Goal: Task Accomplishment & Management: Manage account settings

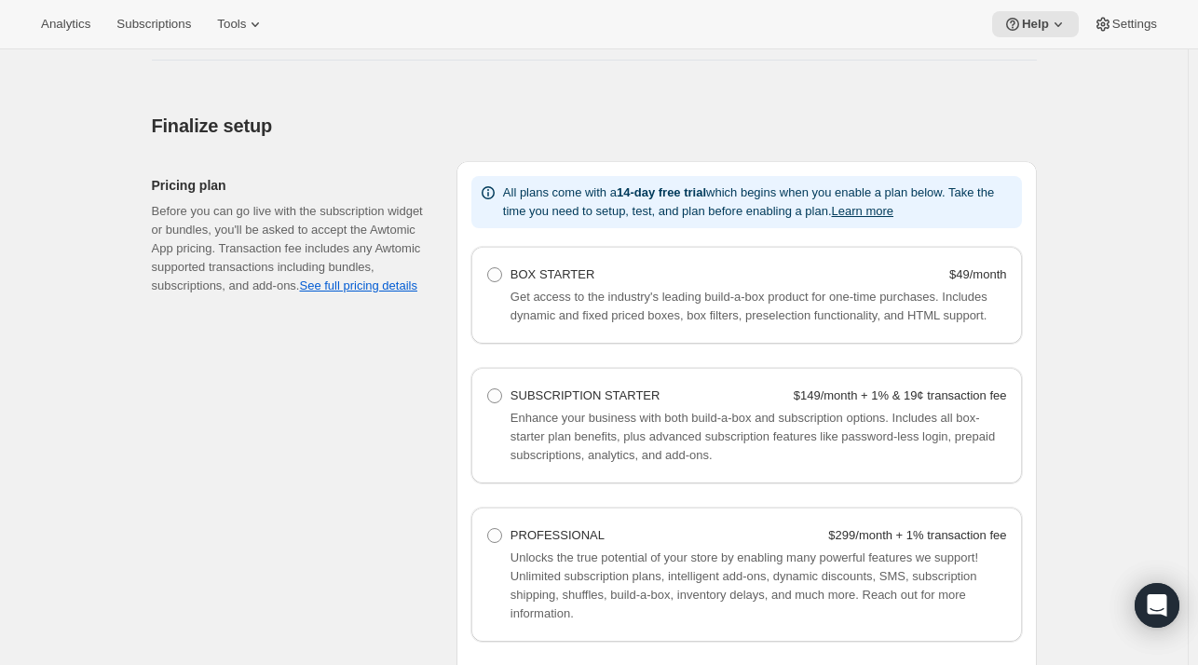
scroll to position [1408, 0]
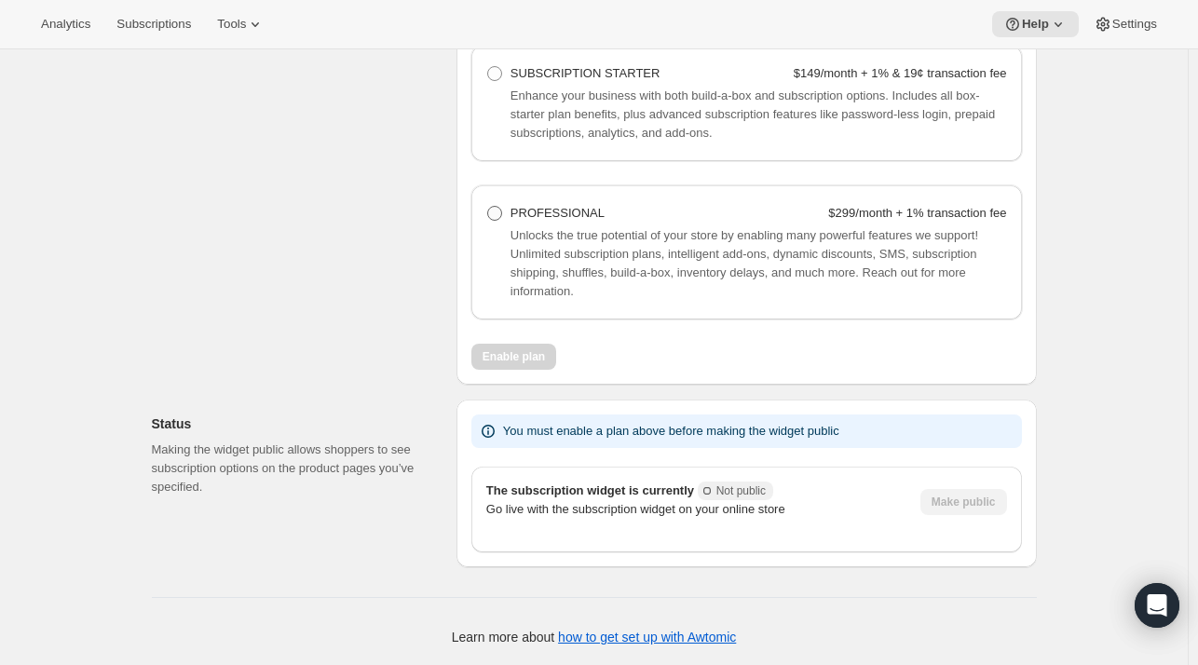
click at [582, 220] on div "PROFESSIONAL" at bounding box center [557, 213] width 94 height 19
click at [488, 207] on Professional "PROFESSIONAL $299/month + 1% transaction fee" at bounding box center [487, 206] width 1 height 1
radio Professional "true"
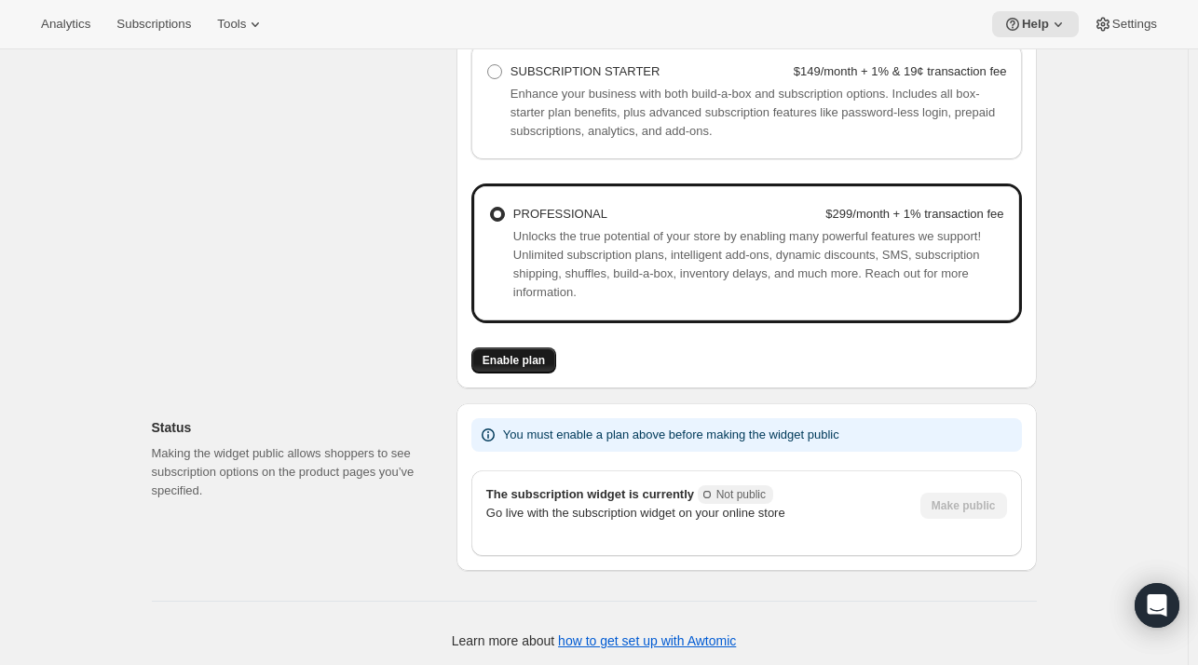
click at [514, 365] on span "Enable plan" at bounding box center [513, 360] width 62 height 15
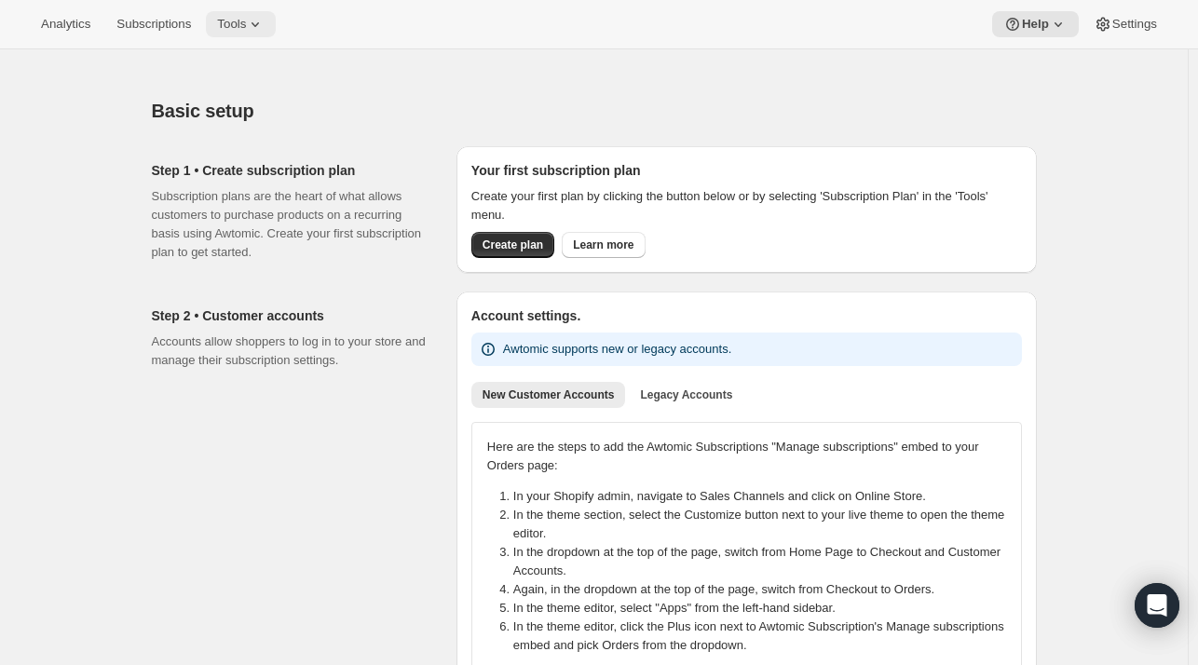
click at [240, 29] on span "Tools" at bounding box center [231, 24] width 29 height 15
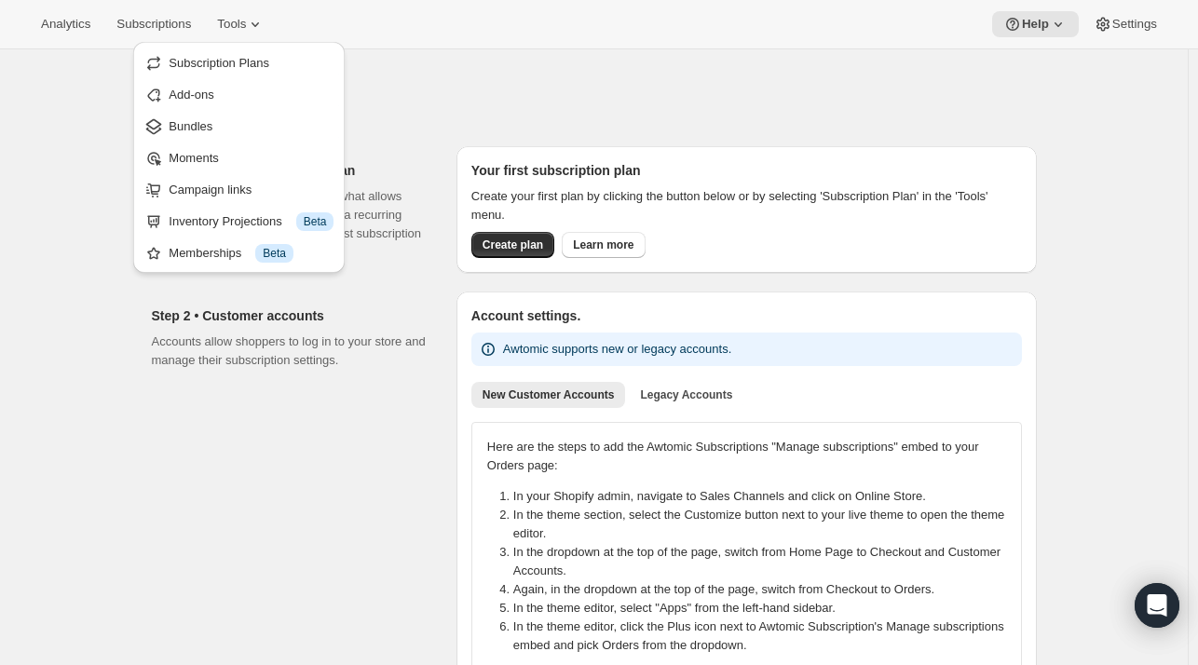
click at [502, 120] on div "Basic setup" at bounding box center [594, 111] width 885 height 26
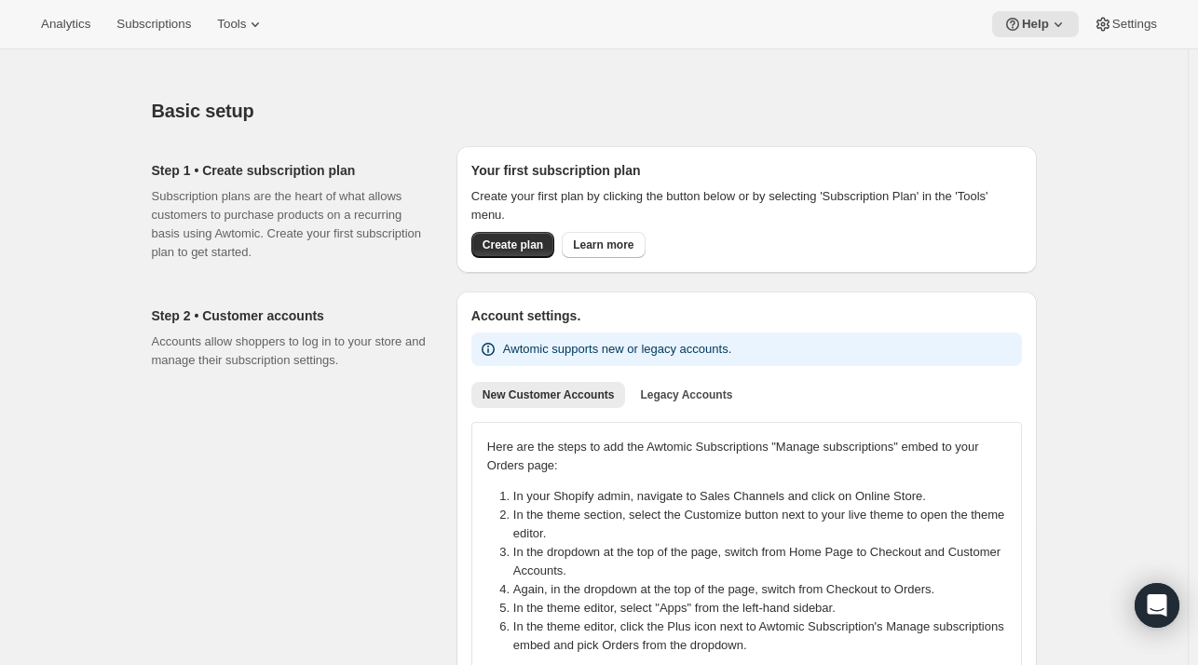
scroll to position [977, 0]
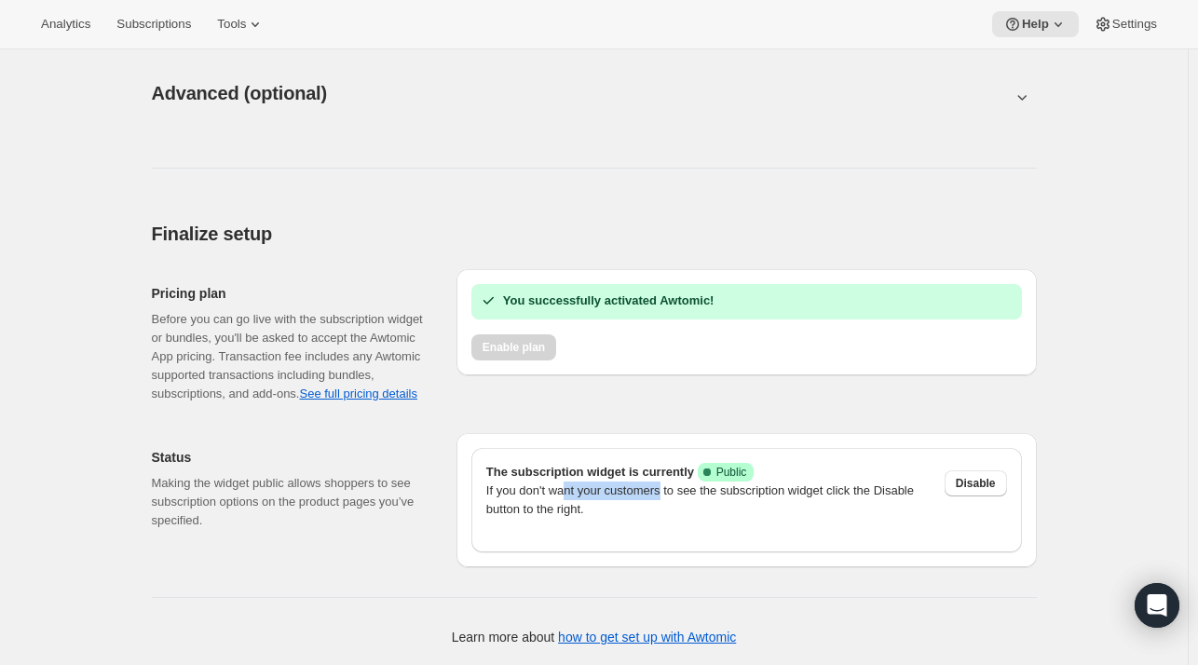
drag, startPoint x: 568, startPoint y: 492, endPoint x: 678, endPoint y: 495, distance: 110.0
click at [678, 495] on p "If you don't want your customers to see the subscription widget click the Disab…" at bounding box center [707, 500] width 443 height 37
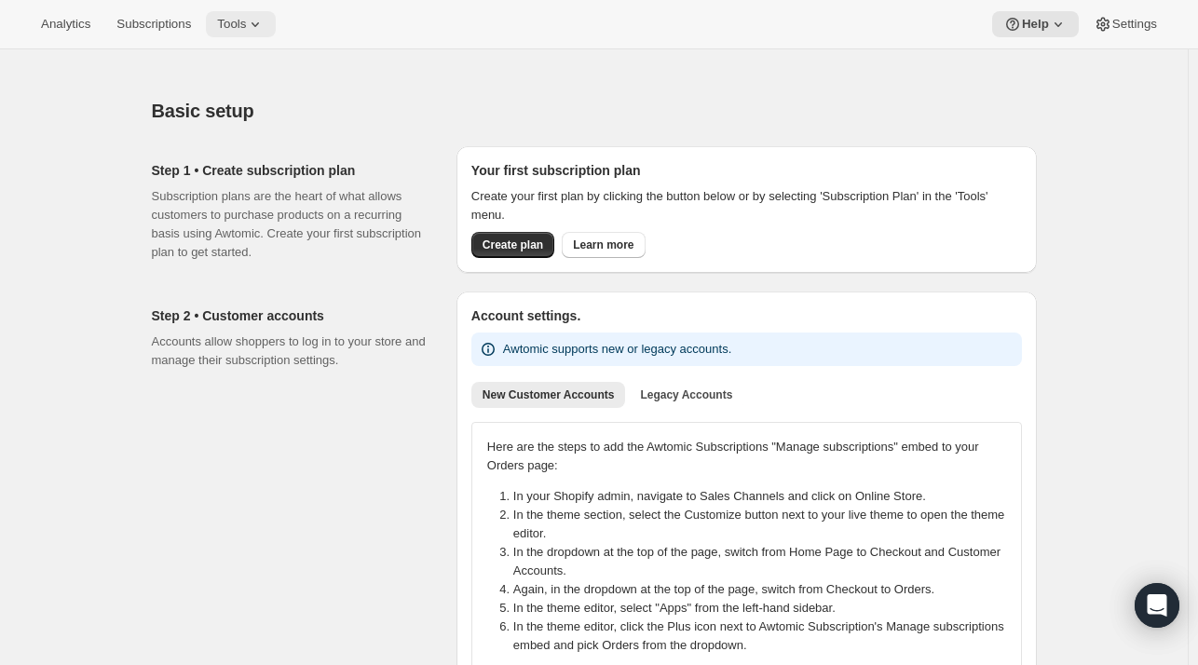
click at [222, 17] on span "Tools" at bounding box center [231, 24] width 29 height 15
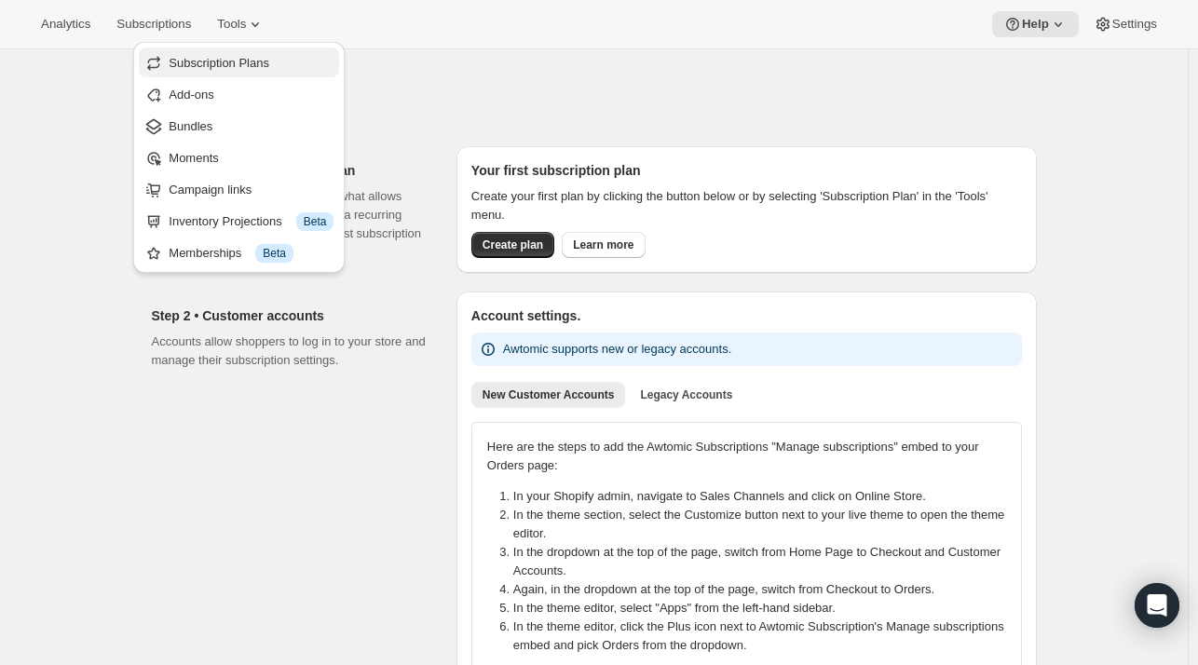
click at [216, 70] on span "Subscription Plans" at bounding box center [219, 63] width 101 height 14
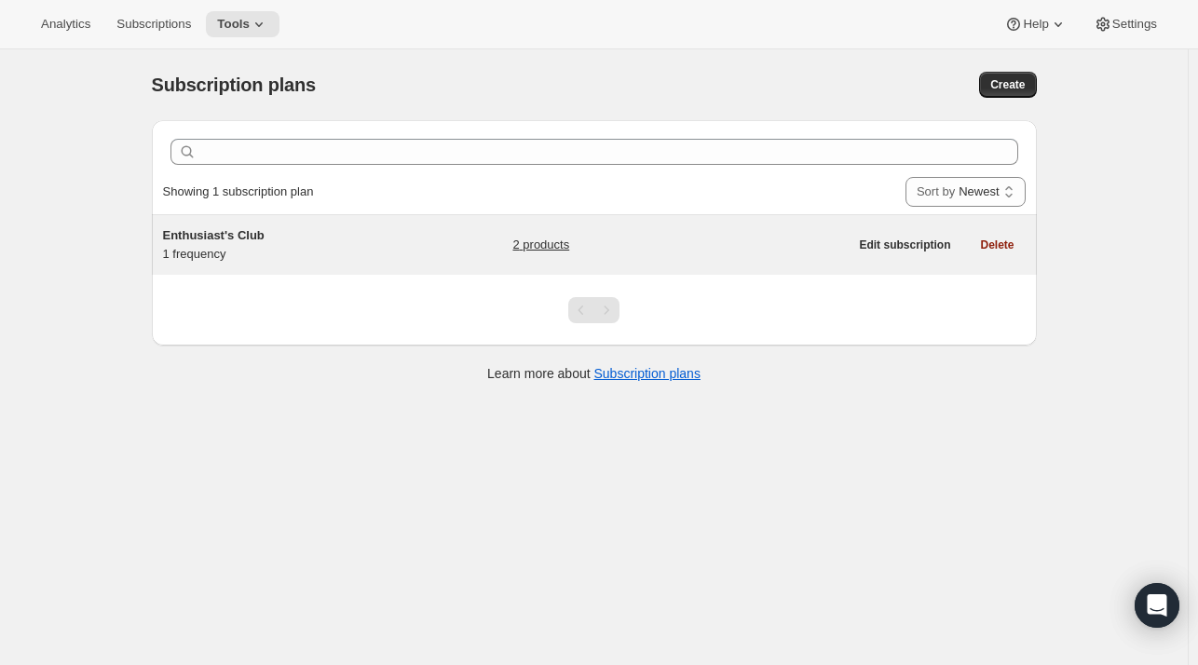
click at [237, 228] on span "Enthusiast's Club" at bounding box center [214, 235] width 102 height 14
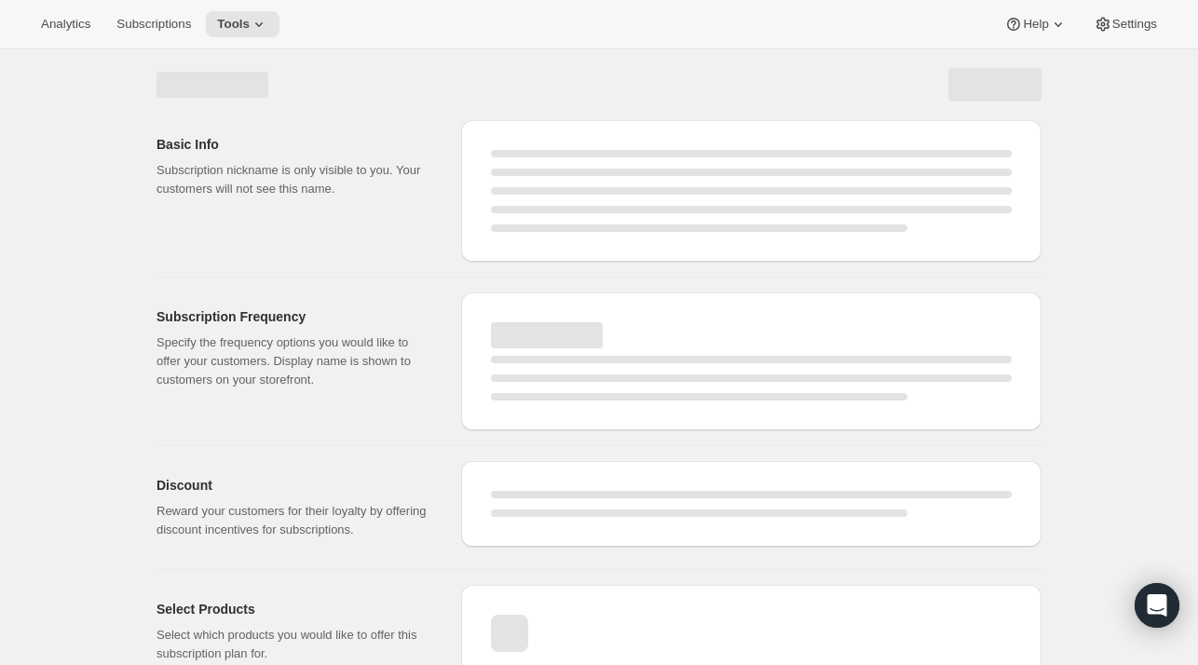
select select "WEEK"
select select "MONTH"
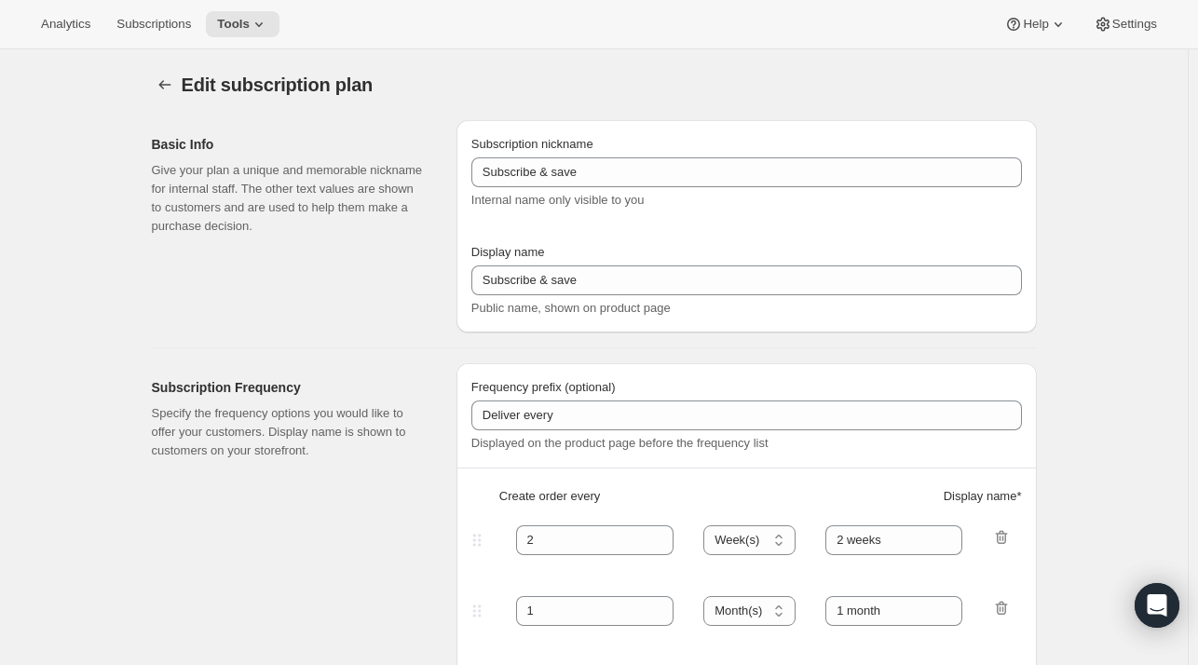
type input "Enthusiast's Club"
type input "3"
select select "MONTH"
type input "Quarterly Delivery"
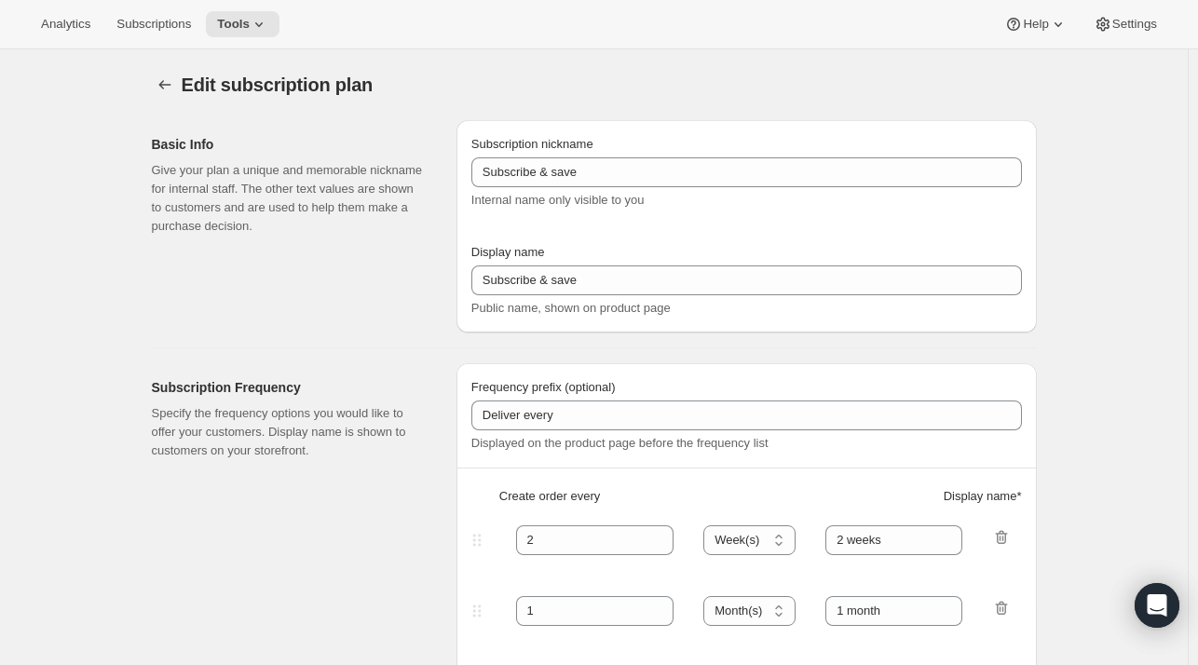
checkbox input "true"
select select "MONTHDAY"
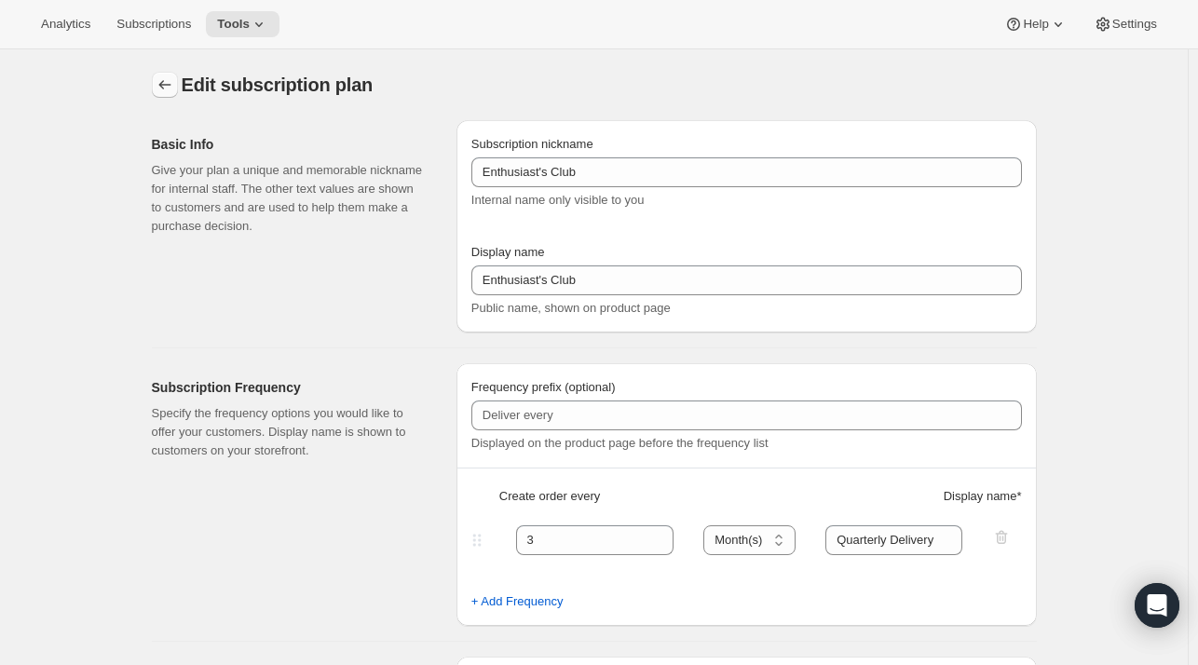
click at [162, 88] on icon "Subscription plans" at bounding box center [165, 84] width 19 height 19
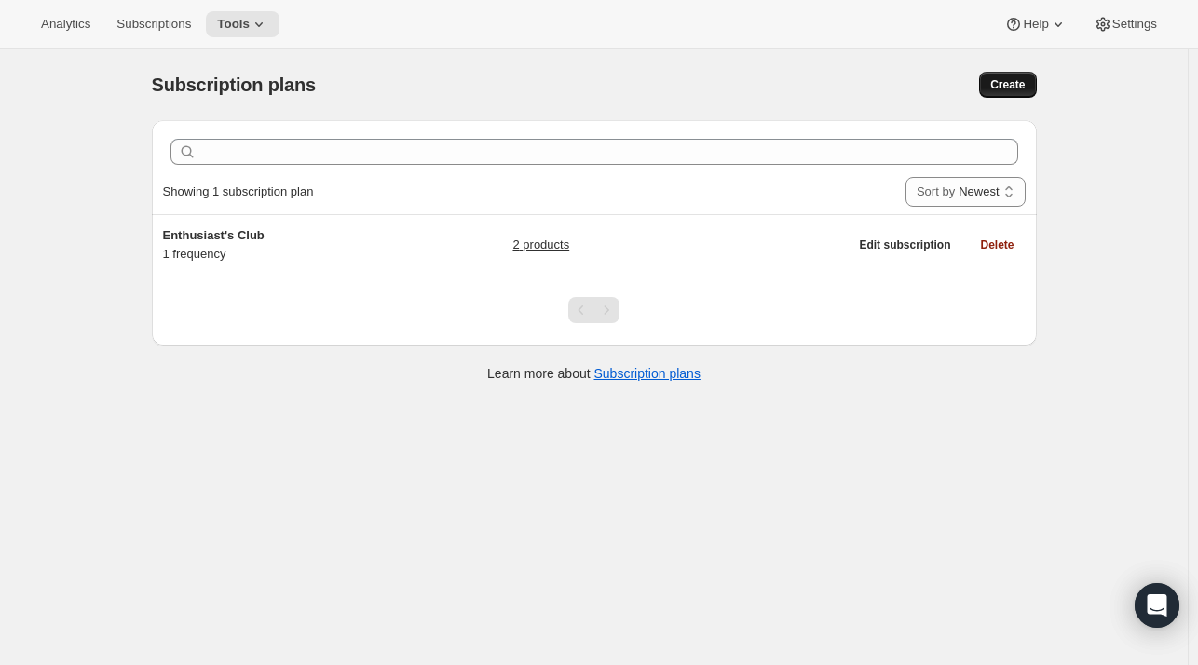
click at [1024, 95] on button "Create" at bounding box center [1007, 85] width 57 height 26
select select "WEEK"
select select "MONTH"
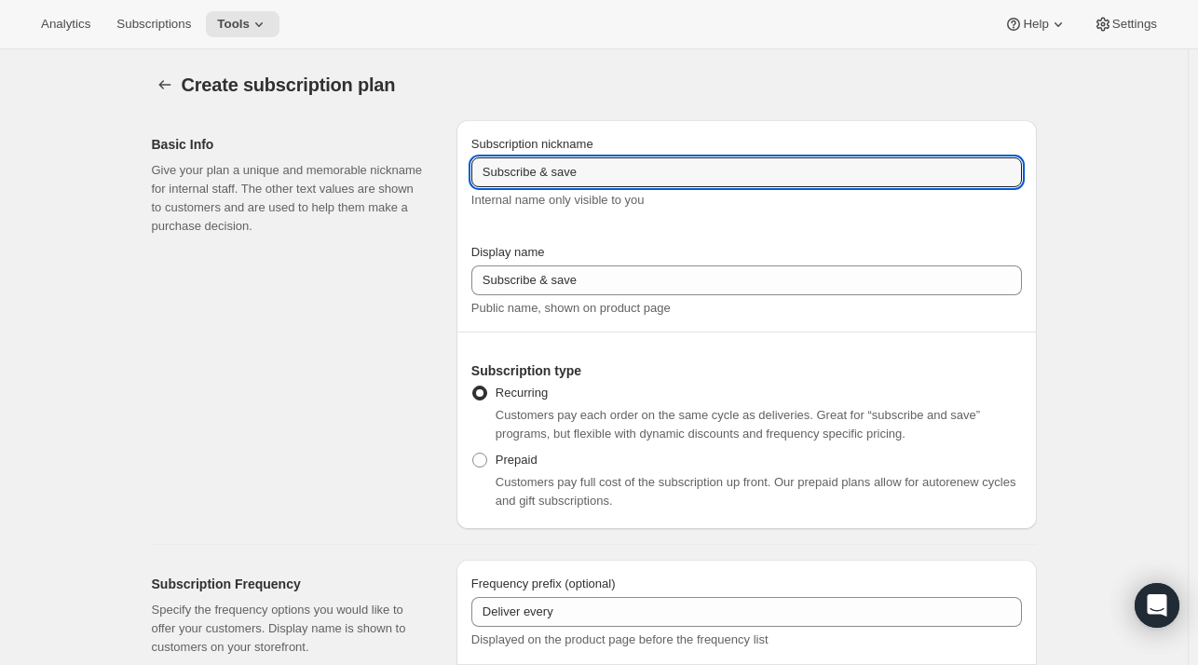
drag, startPoint x: 662, startPoint y: 178, endPoint x: 436, endPoint y: 172, distance: 226.4
click at [436, 172] on div "Basic Info Give your plan a unique and memorable nickname for internal staff. T…" at bounding box center [587, 317] width 900 height 424
type input "Magnum Club"
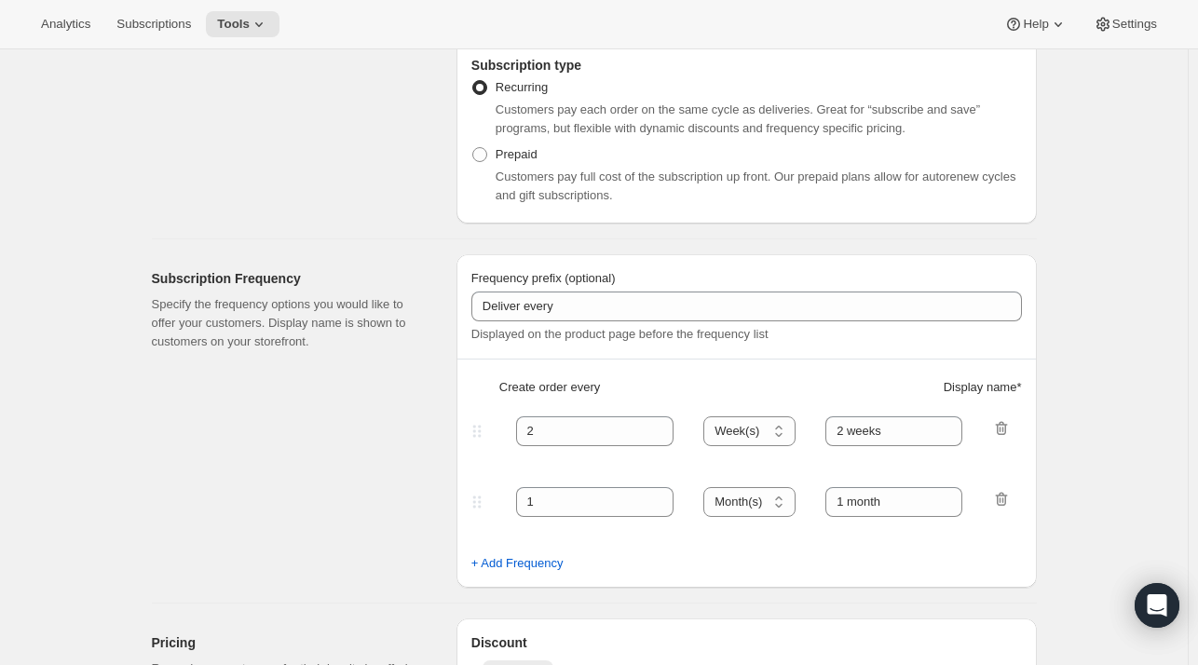
scroll to position [305, 0]
type input "Magnum Club"
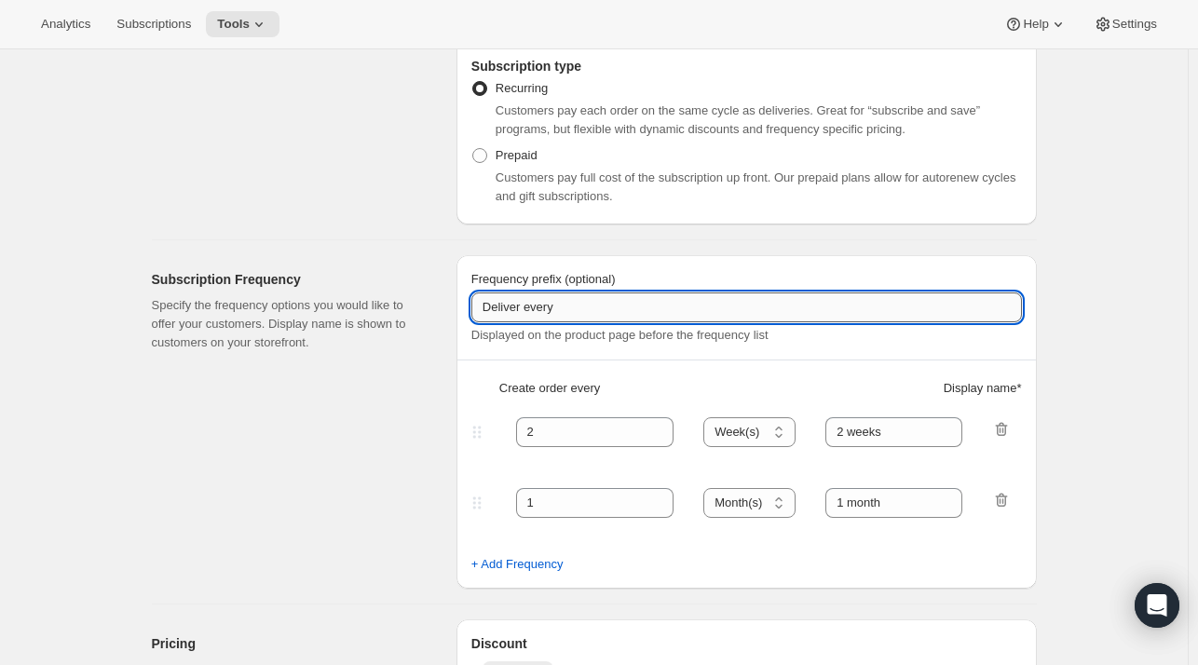
click at [650, 314] on input "Deliver every" at bounding box center [746, 307] width 550 height 30
click at [1011, 431] on icon "button" at bounding box center [1001, 429] width 19 height 19
type input "1"
select select "MONTH"
type input "1 month"
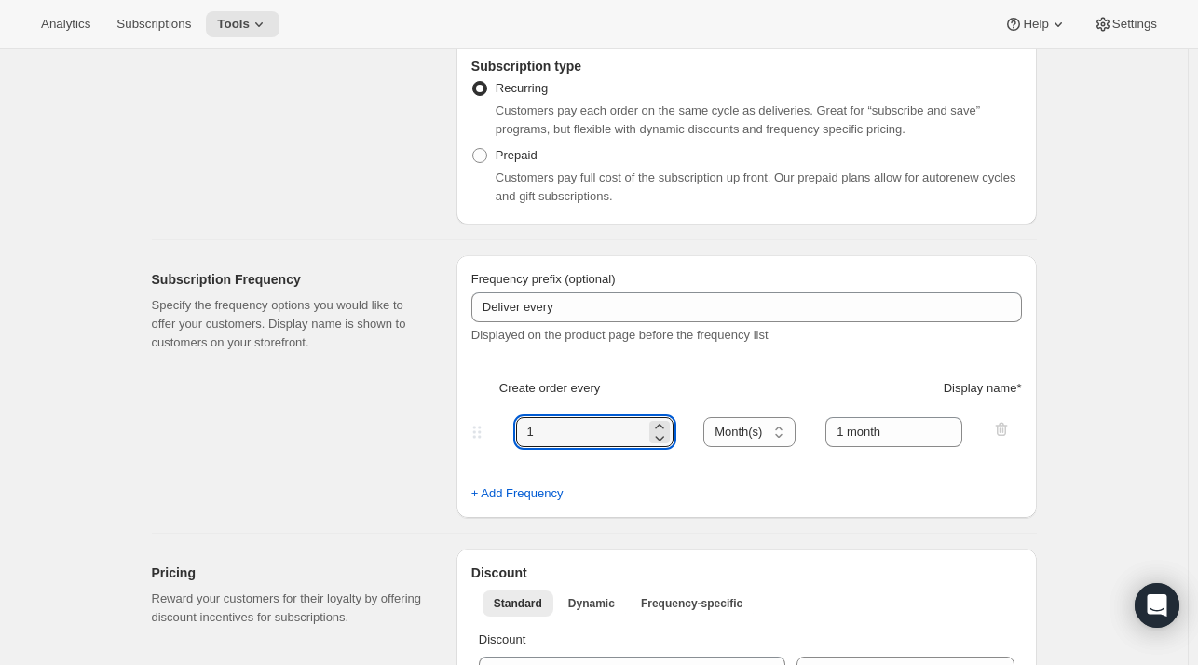
drag, startPoint x: 601, startPoint y: 437, endPoint x: 471, endPoint y: 437, distance: 129.5
click at [471, 437] on div "1 Day(s) Week(s) Month(s) Year(s) Month(s) 1 month" at bounding box center [739, 432] width 543 height 30
type input "2"
click at [765, 442] on select "Day(s) Week(s) Month(s) Year(s)" at bounding box center [749, 432] width 92 height 30
click at [922, 507] on div "Frequency prefix (optional) Deliver every Displayed on the product page before …" at bounding box center [746, 386] width 580 height 263
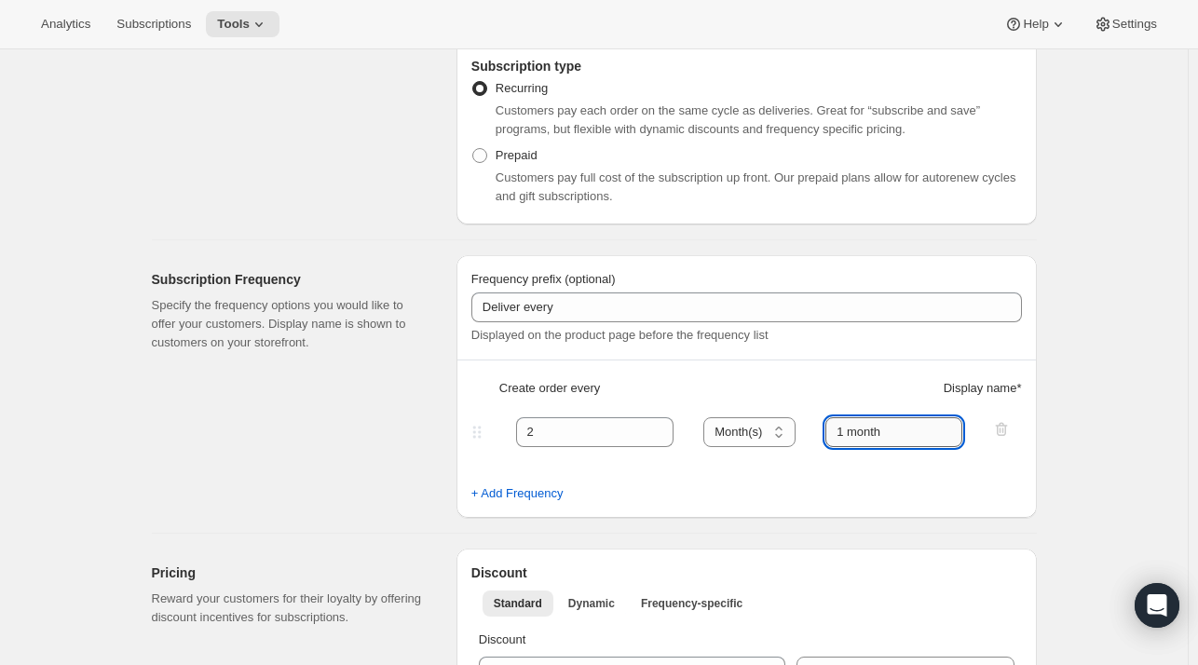
drag, startPoint x: 928, startPoint y: 433, endPoint x: 879, endPoint y: 433, distance: 48.4
click at [879, 433] on input "1 month" at bounding box center [893, 432] width 137 height 30
drag, startPoint x: 847, startPoint y: 429, endPoint x: 825, endPoint y: 433, distance: 21.7
click at [825, 433] on div "2 Day(s) Week(s) Month(s) Year(s) Month(s) 2 months" at bounding box center [739, 432] width 543 height 30
type input "2 months"
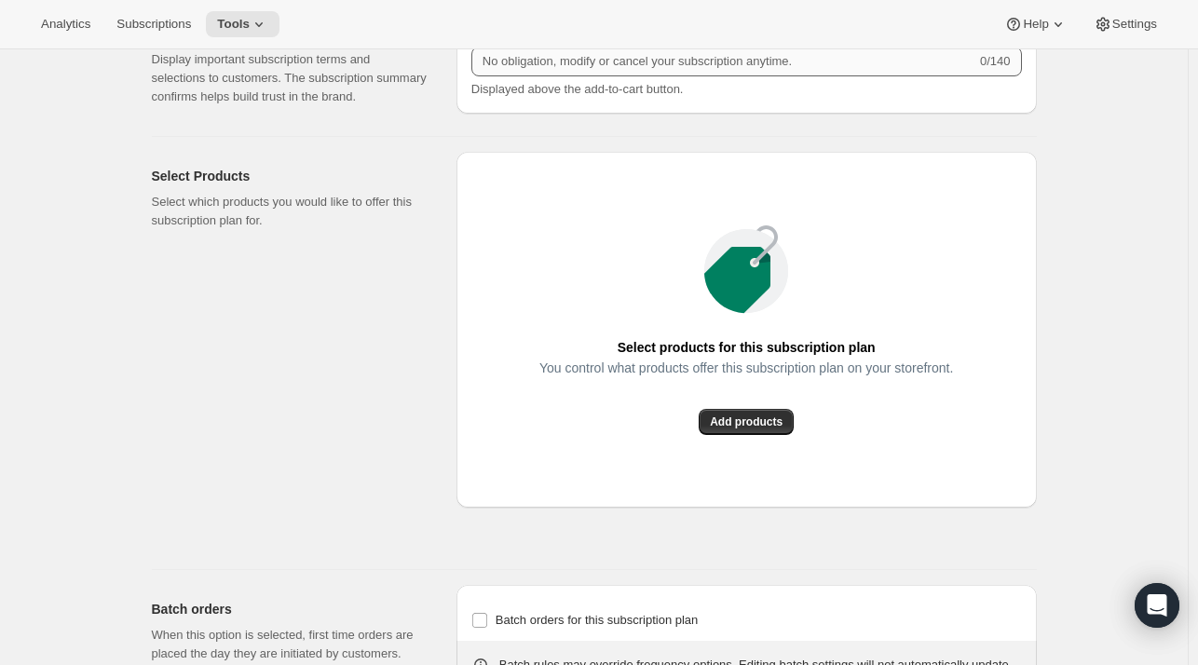
scroll to position [1166, 0]
click at [738, 430] on button "Add products" at bounding box center [746, 422] width 95 height 26
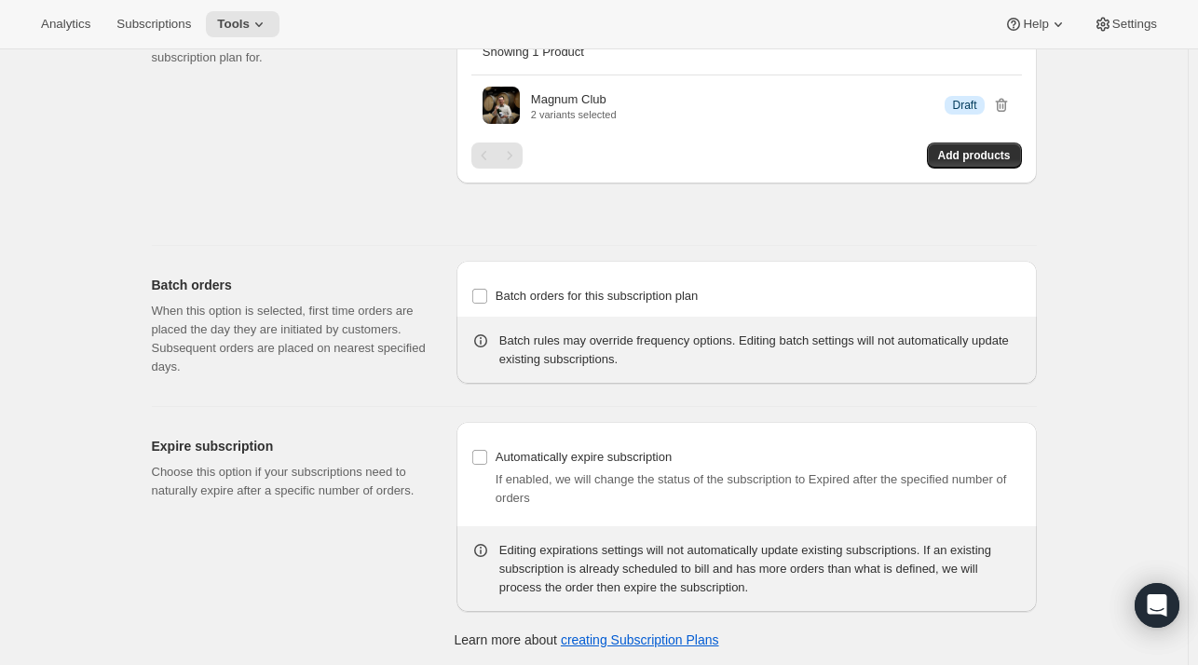
scroll to position [1330, 0]
click at [508, 288] on span "Batch orders for this subscription plan" at bounding box center [596, 295] width 203 height 14
click at [487, 288] on input "Batch orders for this subscription plan" at bounding box center [479, 295] width 15 height 15
checkbox input "true"
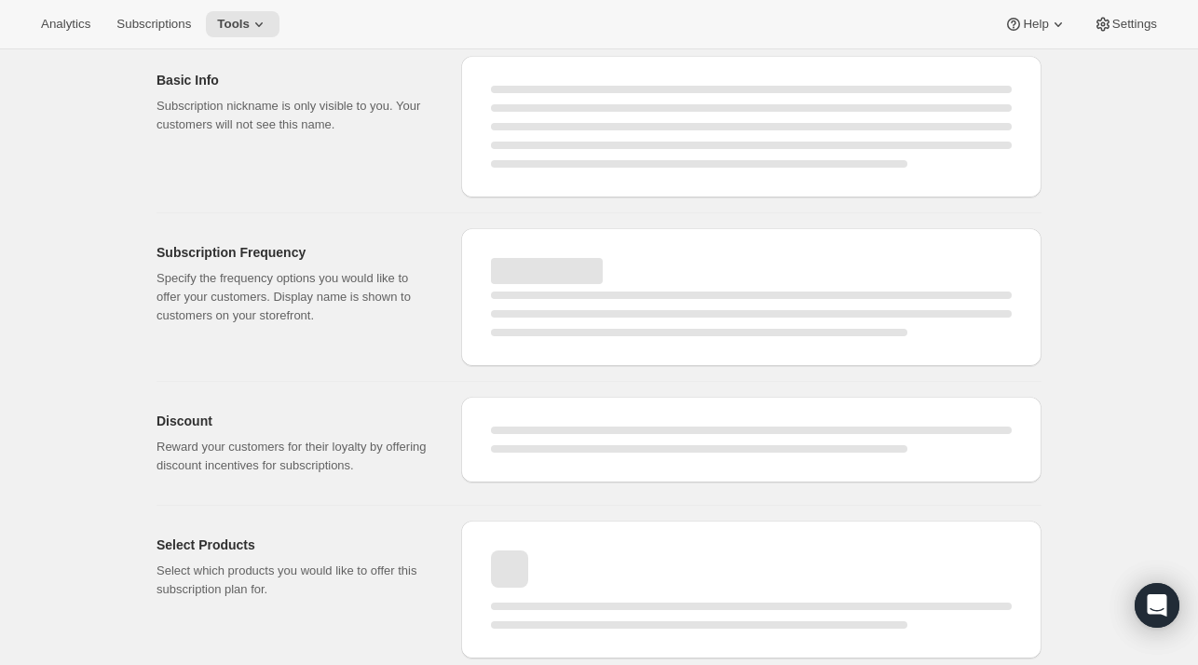
scroll to position [1160, 0]
select select "WEEK"
select select "MONTH"
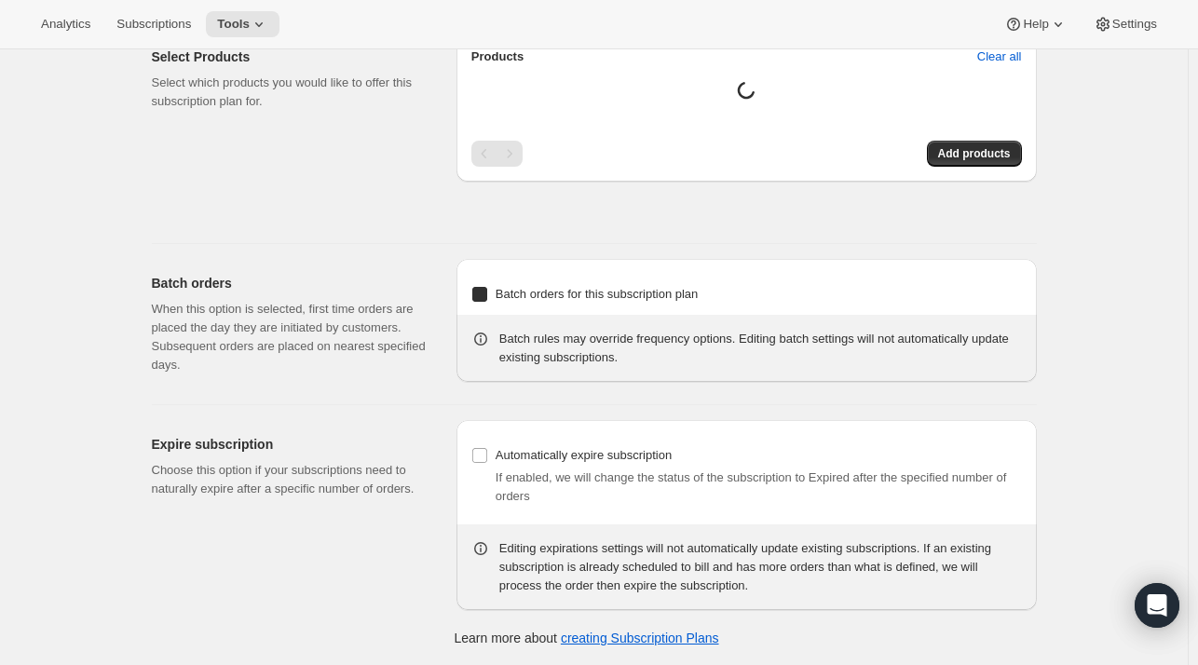
type input "Magnum Club"
select select "MONTH"
type input "2 months"
checkbox input "true"
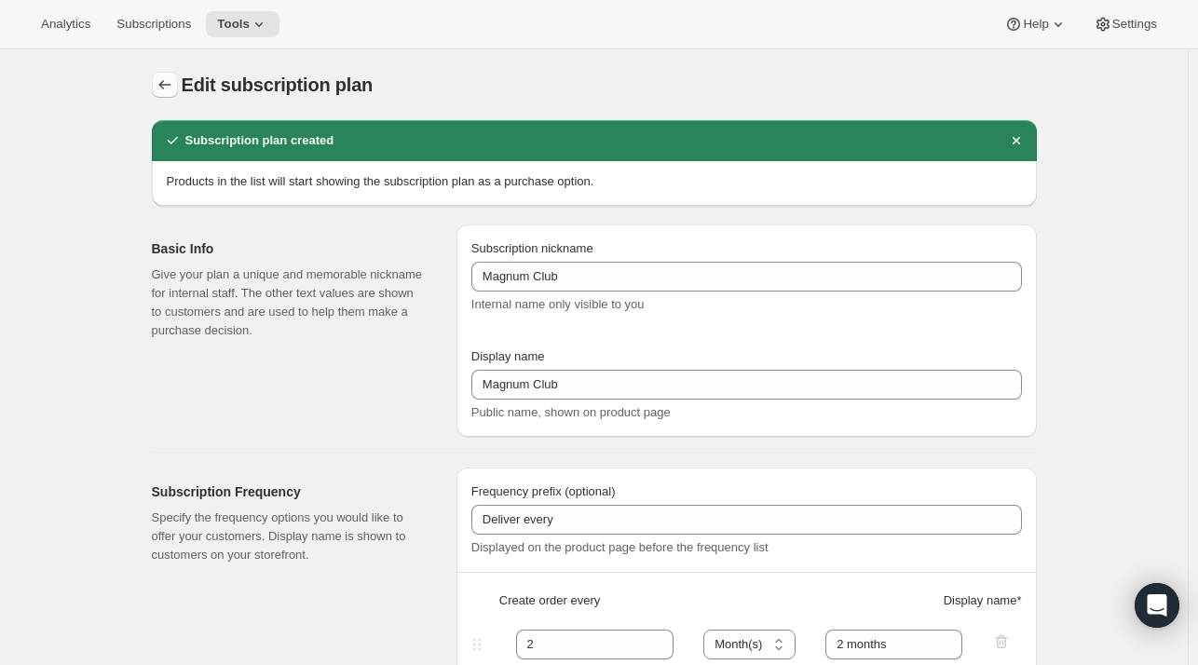
click at [157, 90] on button "Subscription plans" at bounding box center [165, 85] width 26 height 26
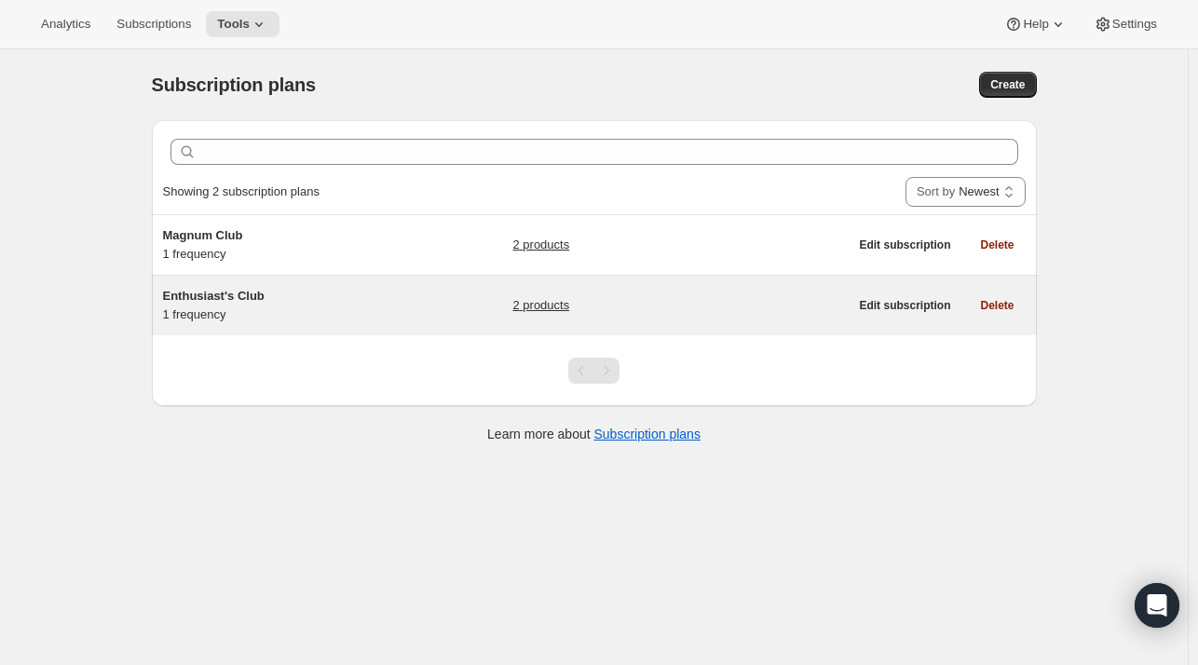
click at [223, 297] on span "Enthusiast's Club" at bounding box center [214, 296] width 102 height 14
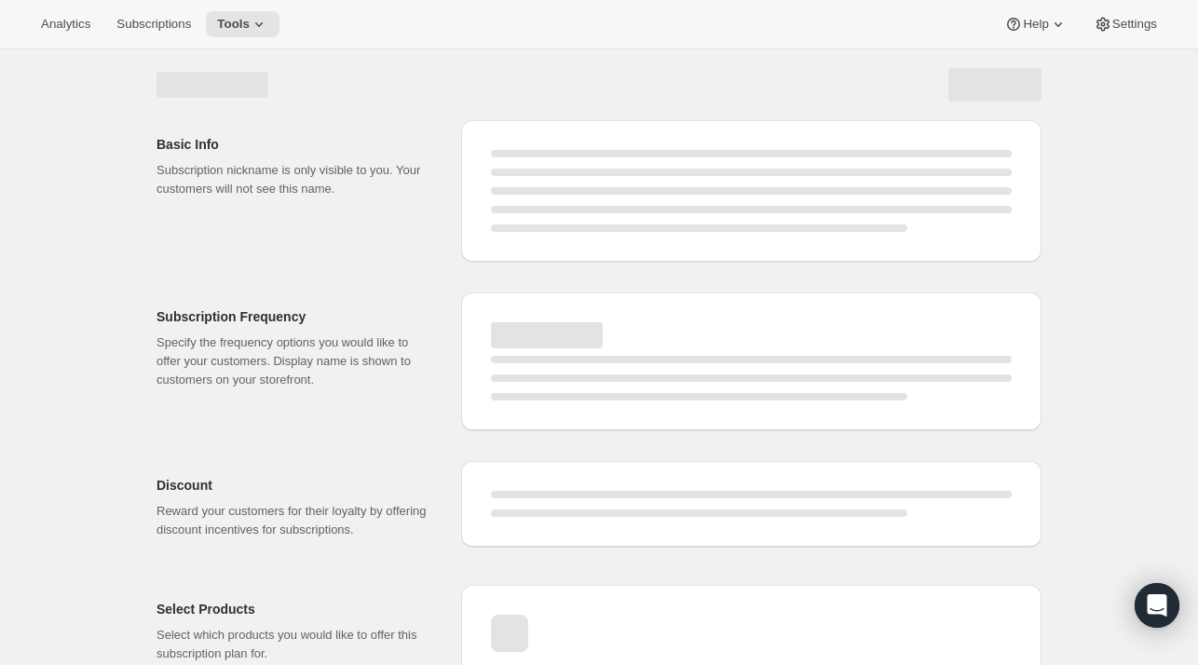
select select "WEEK"
select select "MONTH"
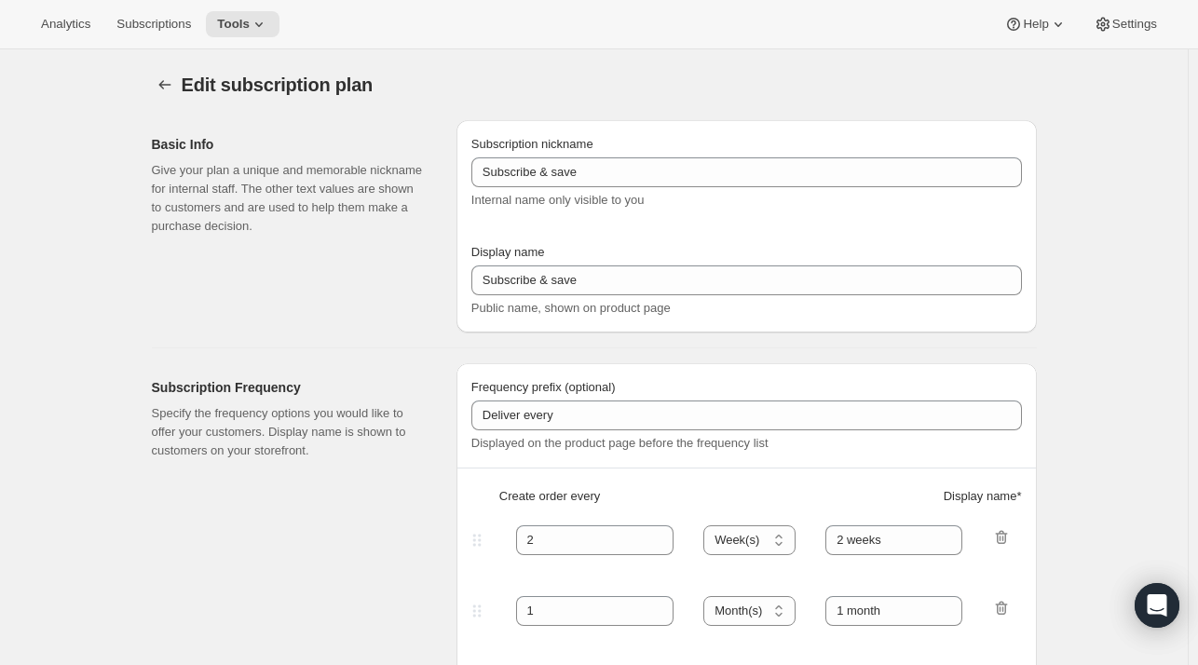
type input "Enthusiast's Club"
type input "3"
select select "MONTH"
type input "Quarterly Delivery"
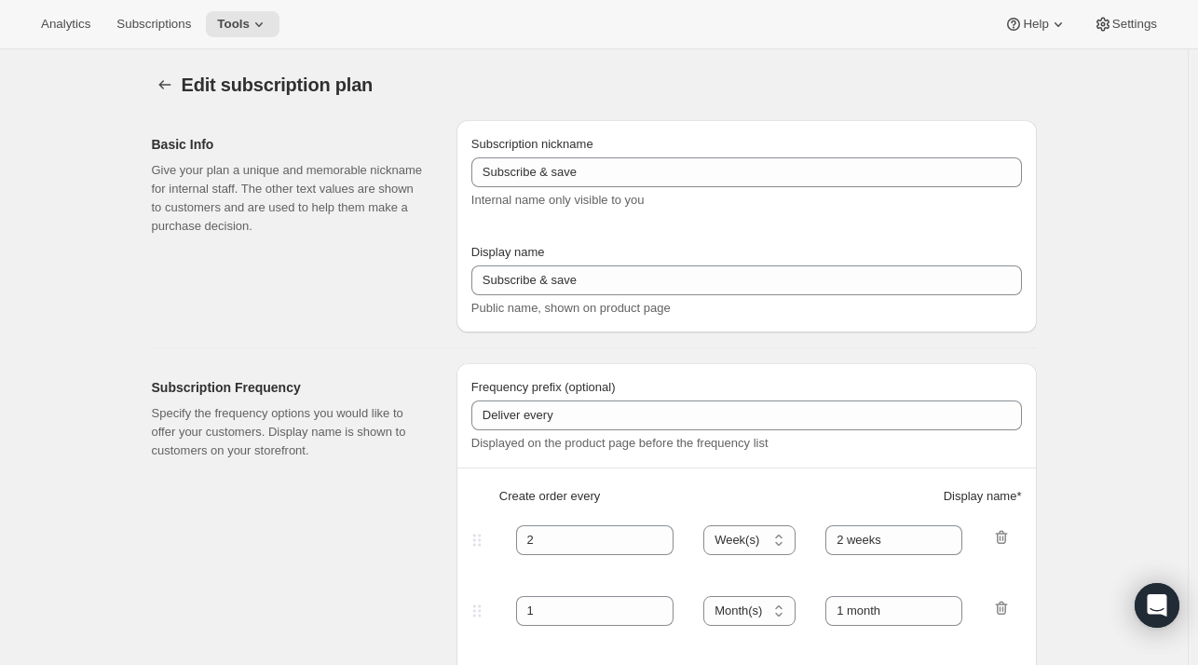
checkbox input "true"
select select "MONTHDAY"
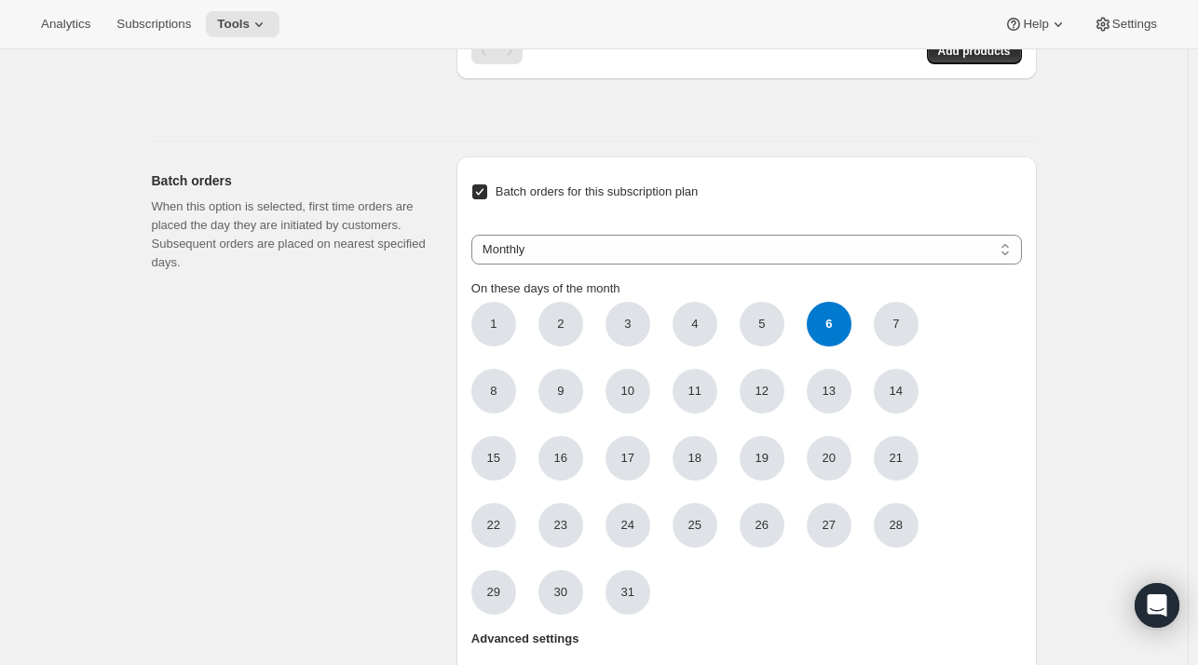
scroll to position [1299, 0]
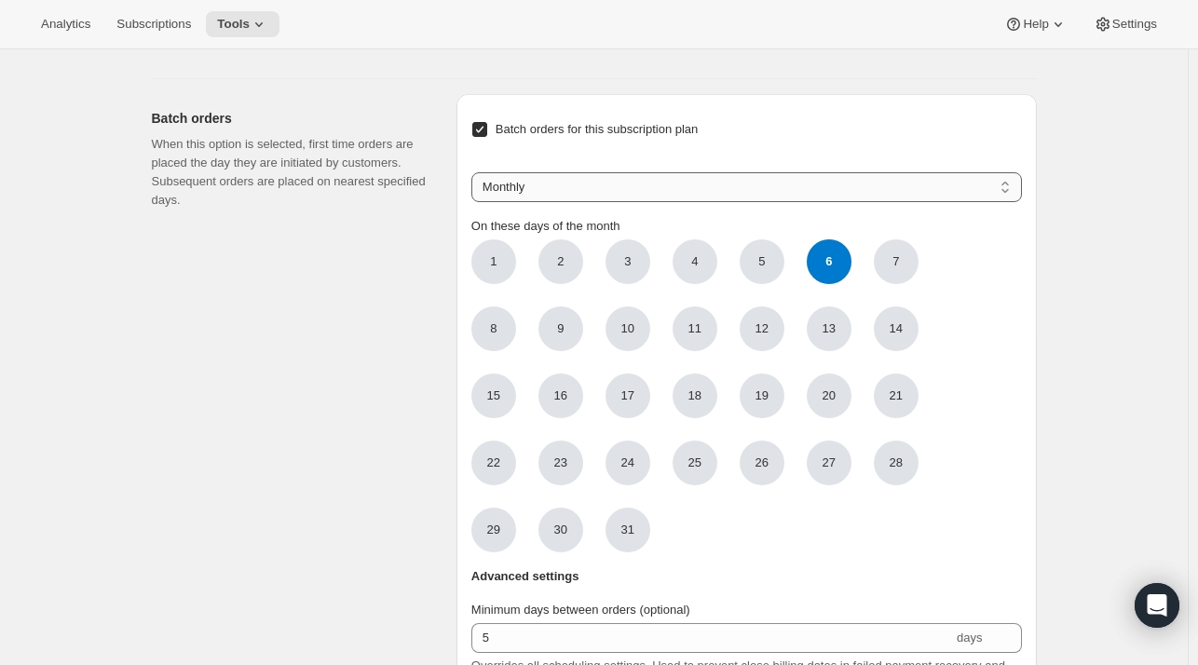
click at [751, 180] on select "Weekly Monthly Yearly" at bounding box center [746, 187] width 550 height 30
click at [507, 131] on span "Batch orders for this subscription plan" at bounding box center [596, 129] width 203 height 14
click at [487, 131] on input "Batch orders for this subscription plan" at bounding box center [479, 129] width 15 height 15
checkbox input "false"
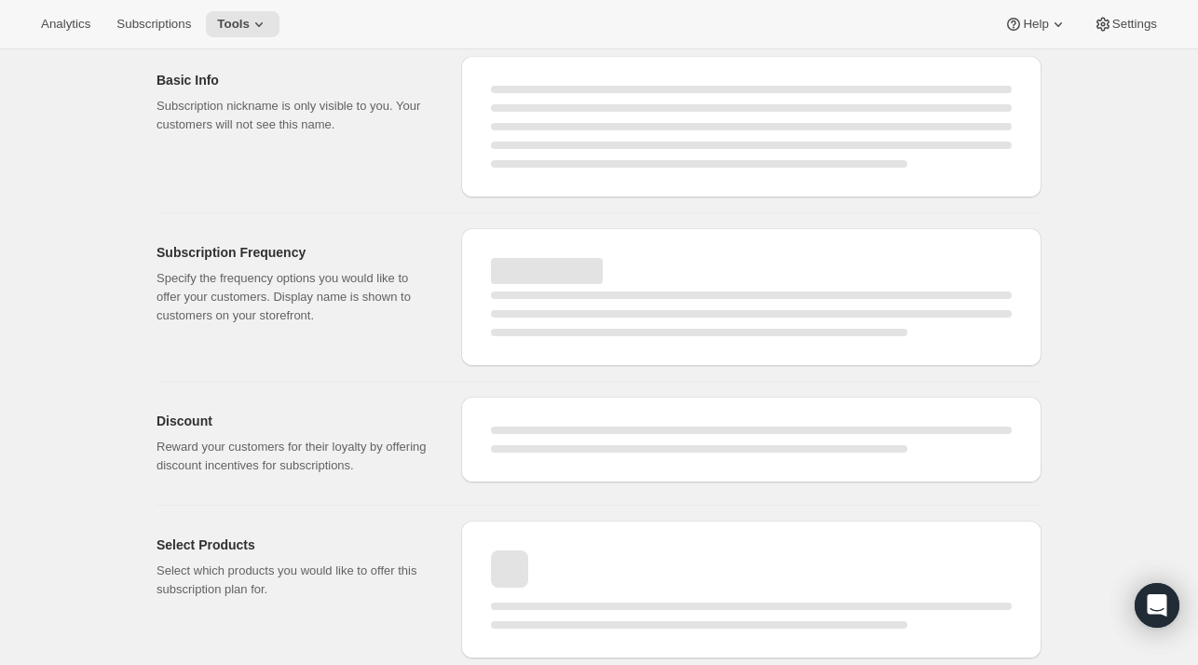
scroll to position [1133, 0]
select select "MONTH"
select select "MONTHDAY"
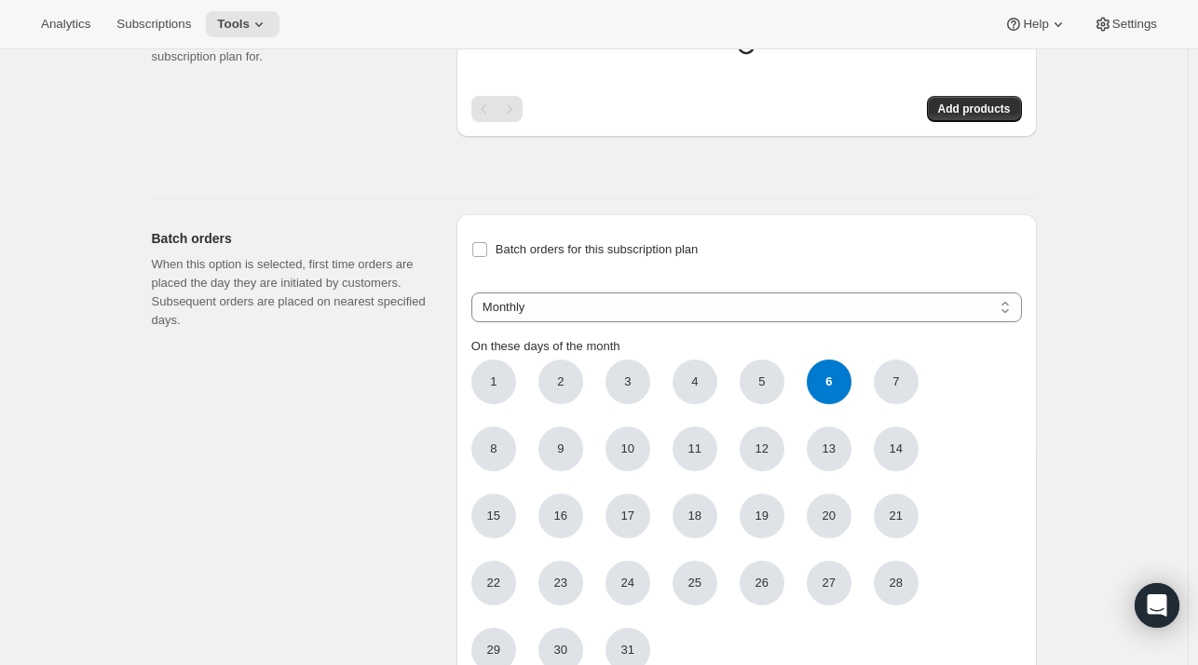
checkbox input "false"
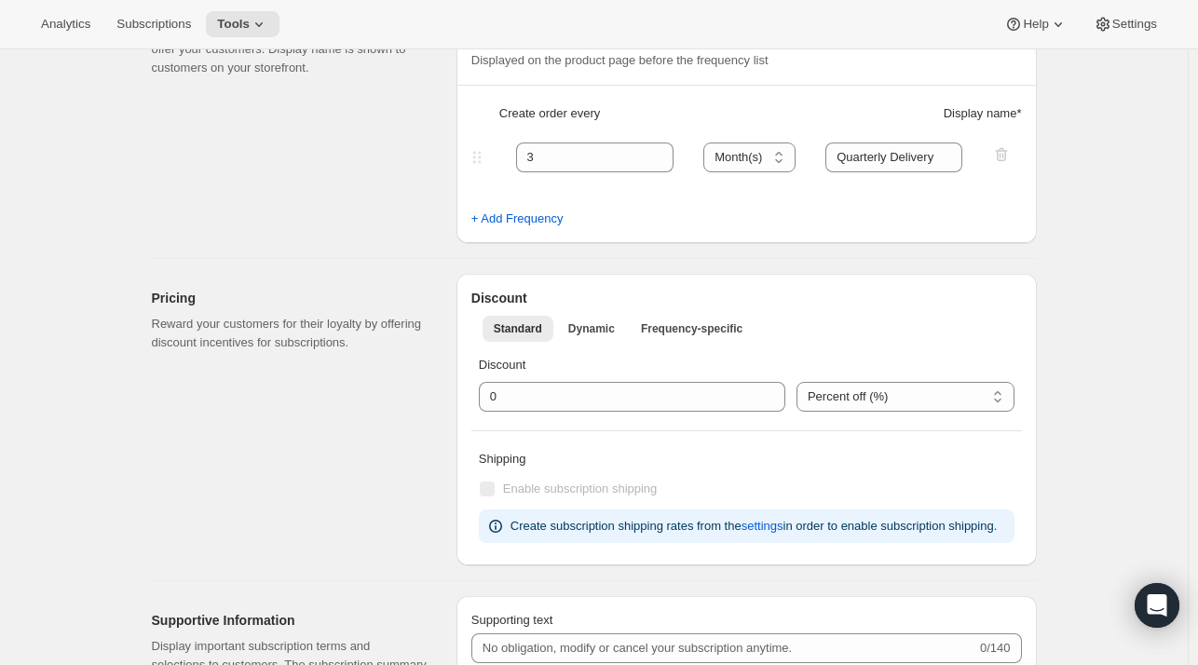
scroll to position [0, 0]
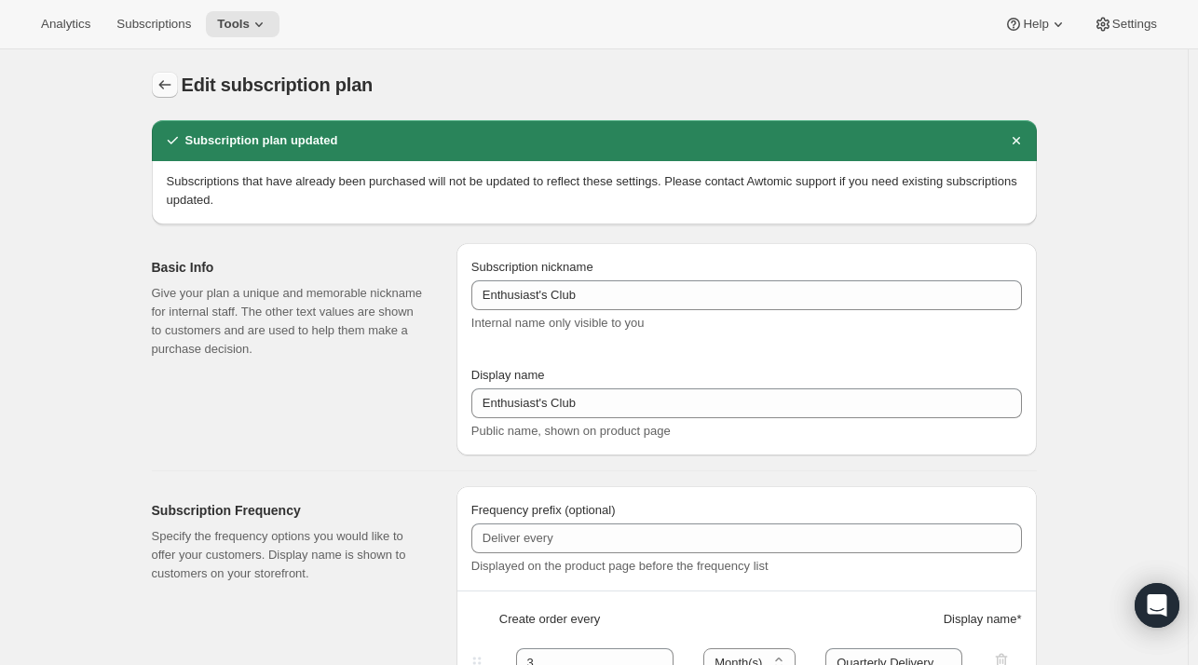
click at [163, 76] on icon "Subscription plans" at bounding box center [165, 84] width 19 height 19
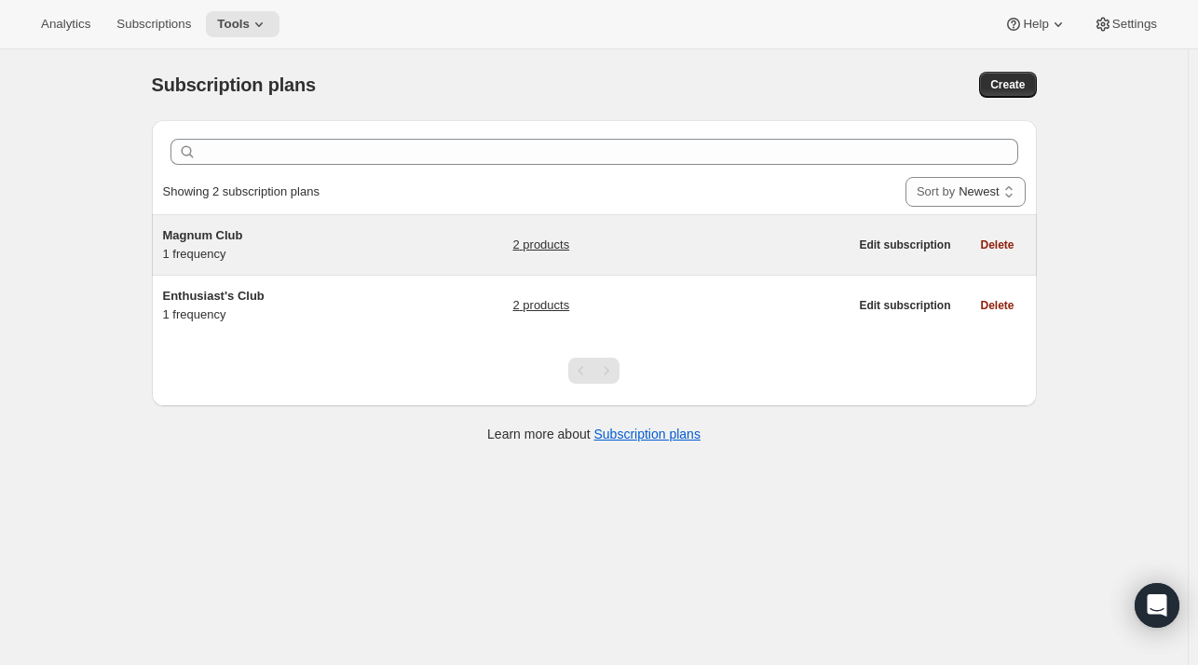
click at [212, 255] on div "Magnum Club 1 frequency" at bounding box center [279, 244] width 233 height 37
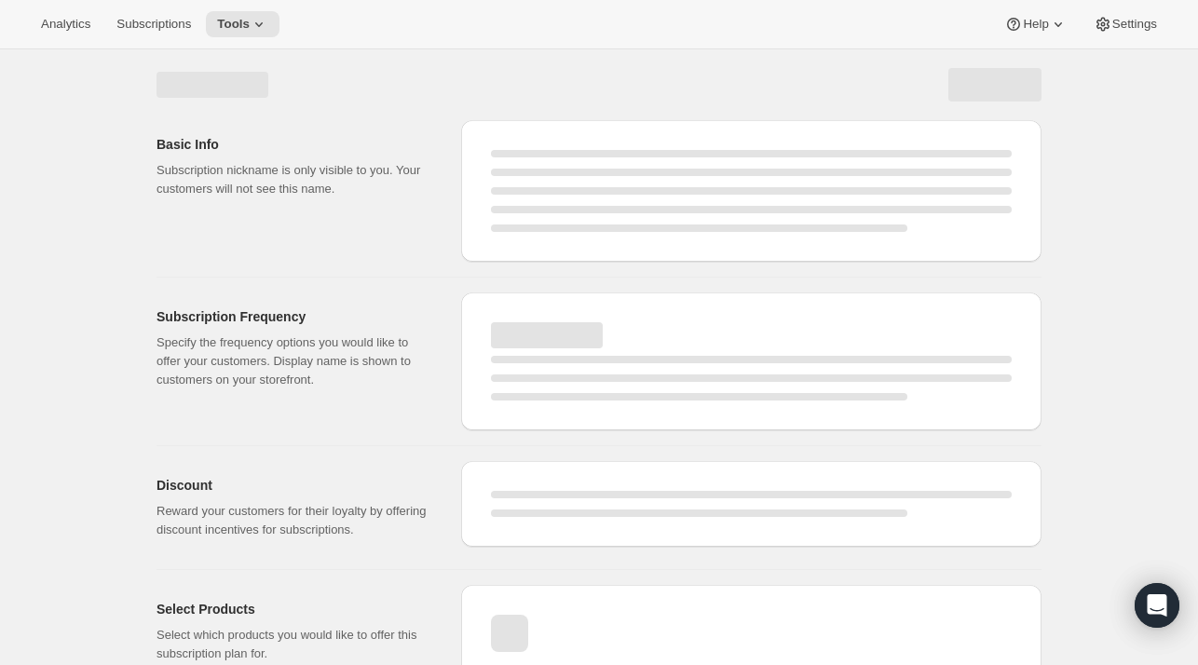
select select "WEEK"
select select "MONTH"
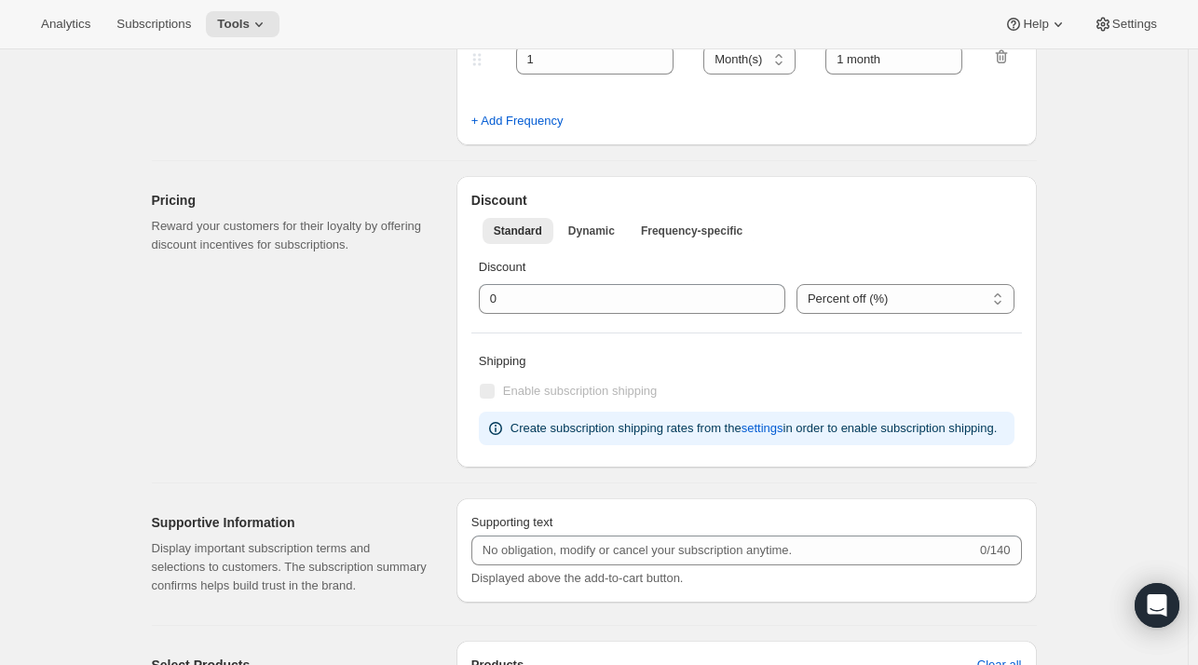
type input "Magnum Club"
select select "MONTH"
type input "2 months"
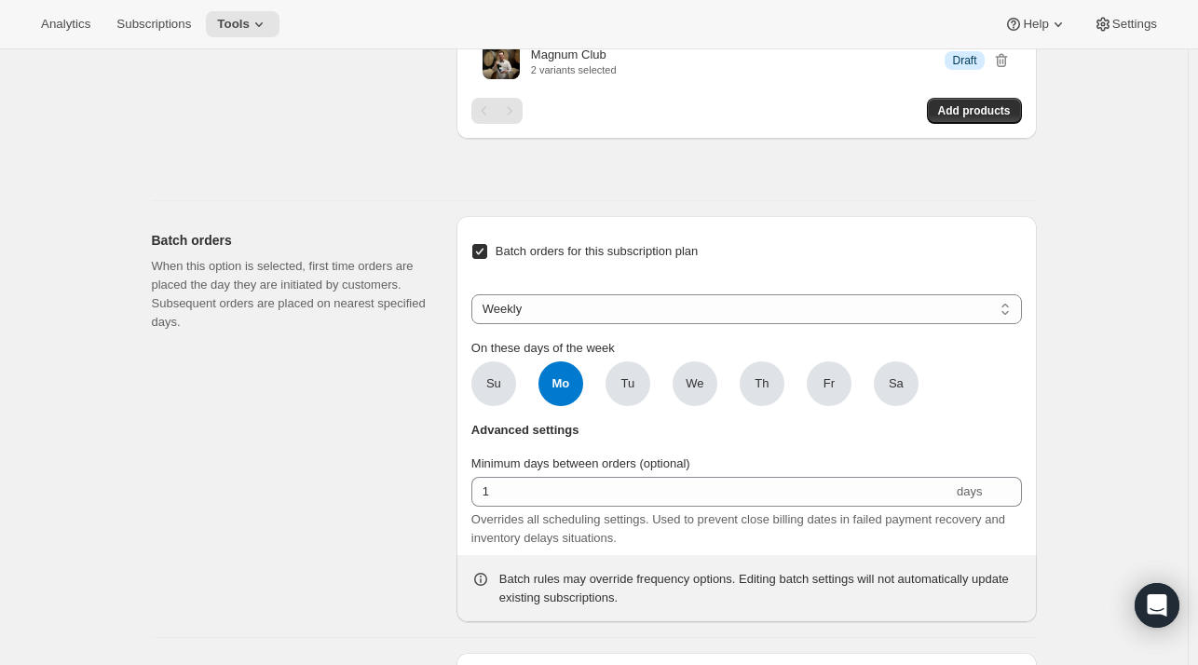
click at [540, 260] on label "Batch orders for this subscription plan" at bounding box center [584, 251] width 227 height 26
click at [487, 259] on input "Batch orders for this subscription plan" at bounding box center [479, 251] width 15 height 15
checkbox input "false"
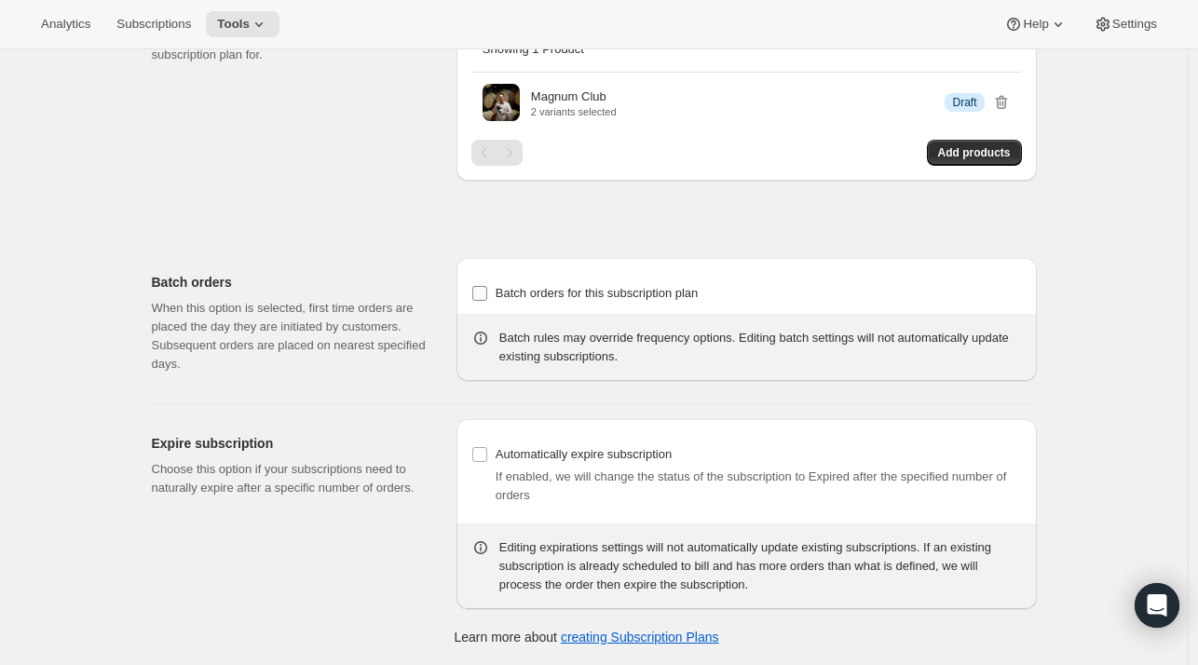
scroll to position [1089, 0]
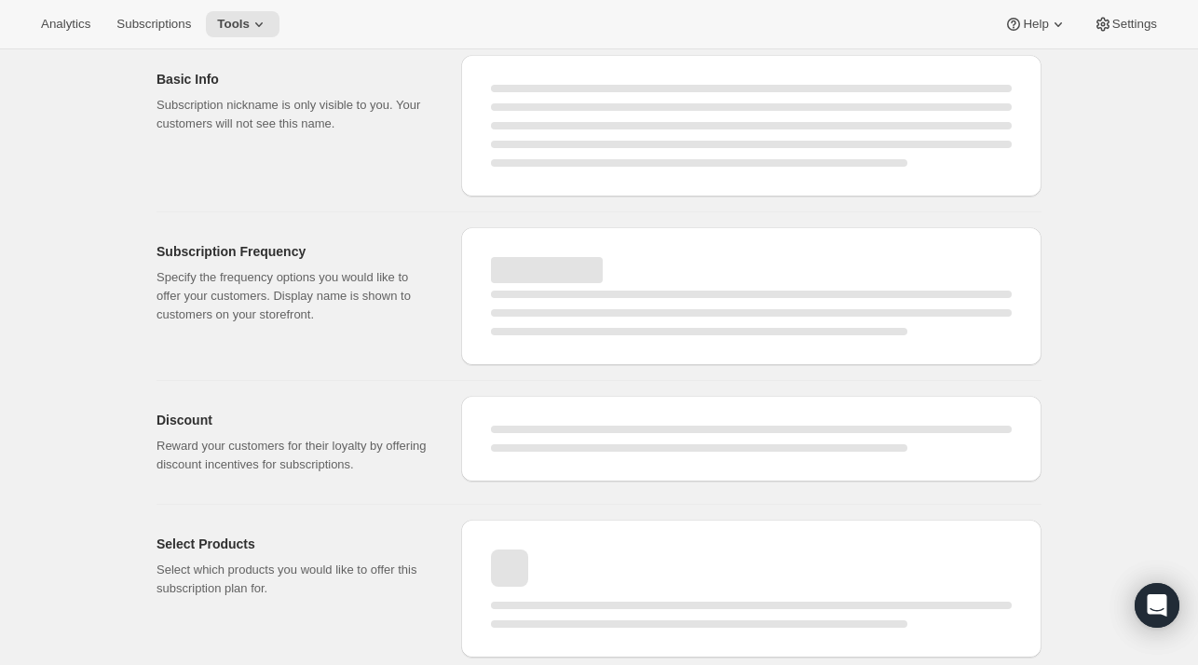
select select "MONTH"
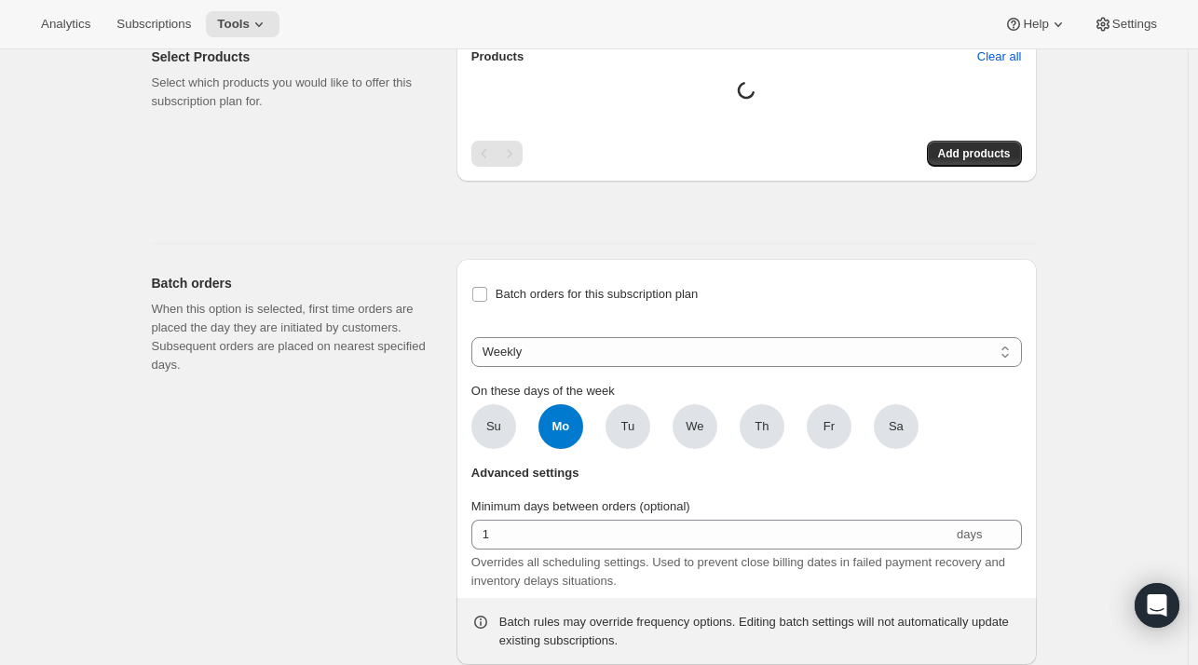
checkbox input "false"
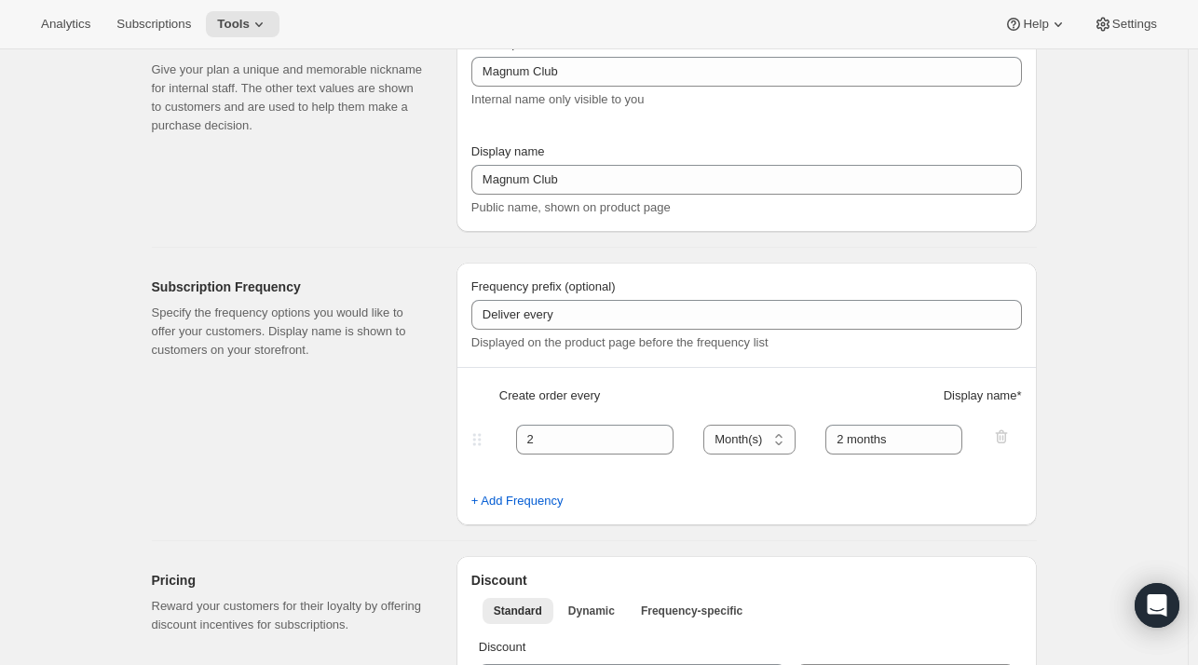
scroll to position [0, 0]
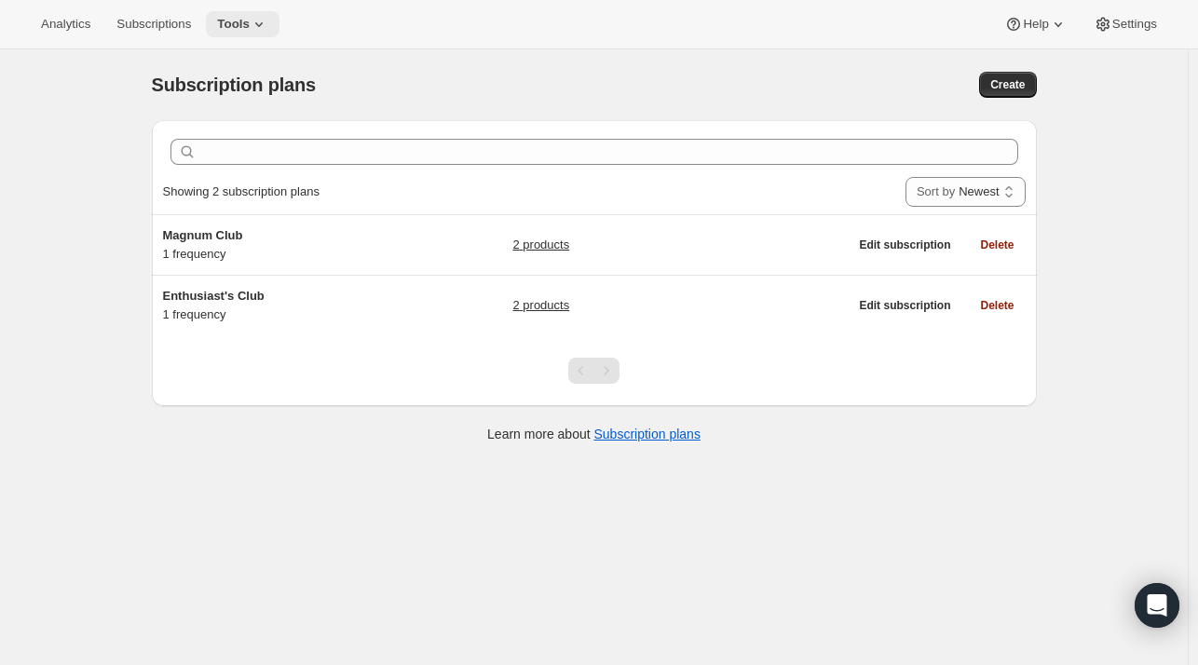
click at [219, 24] on span "Tools" at bounding box center [233, 24] width 33 height 15
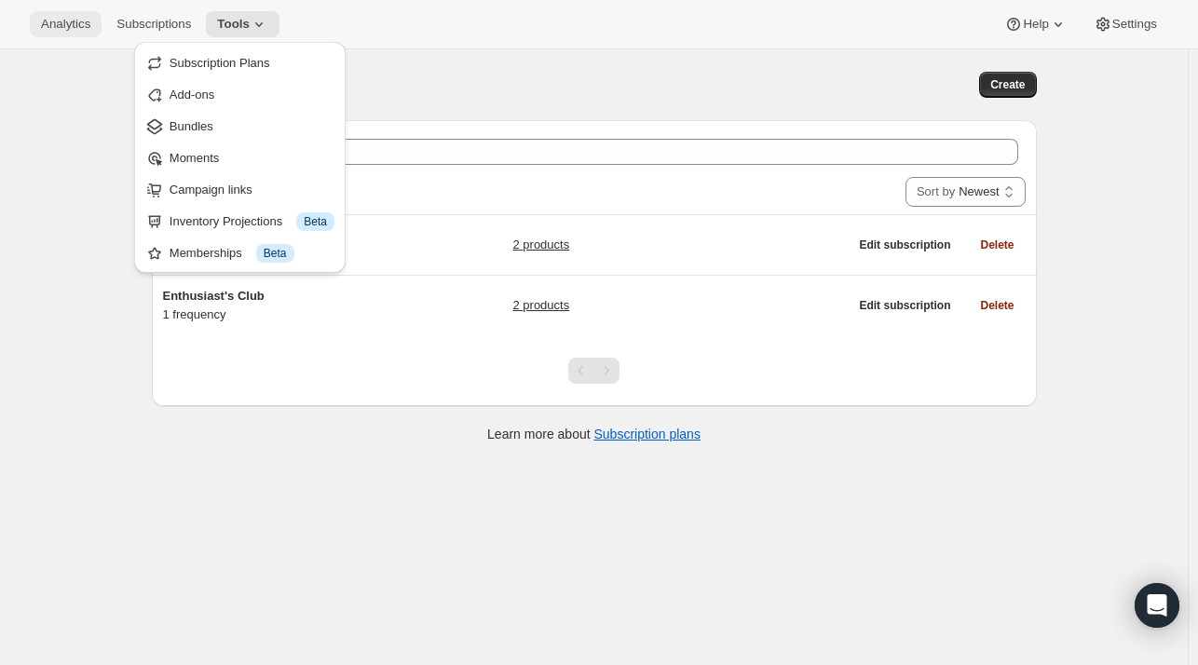
click at [55, 23] on span "Analytics" at bounding box center [65, 24] width 49 height 15
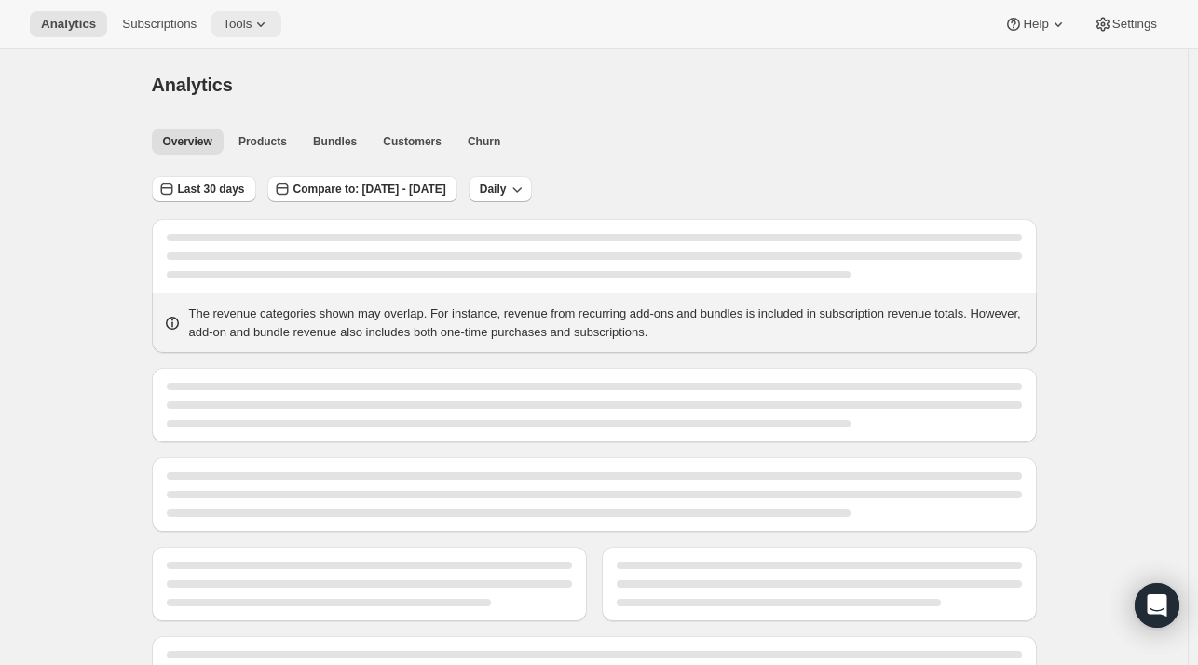
click at [266, 20] on button "Tools" at bounding box center [246, 24] width 70 height 26
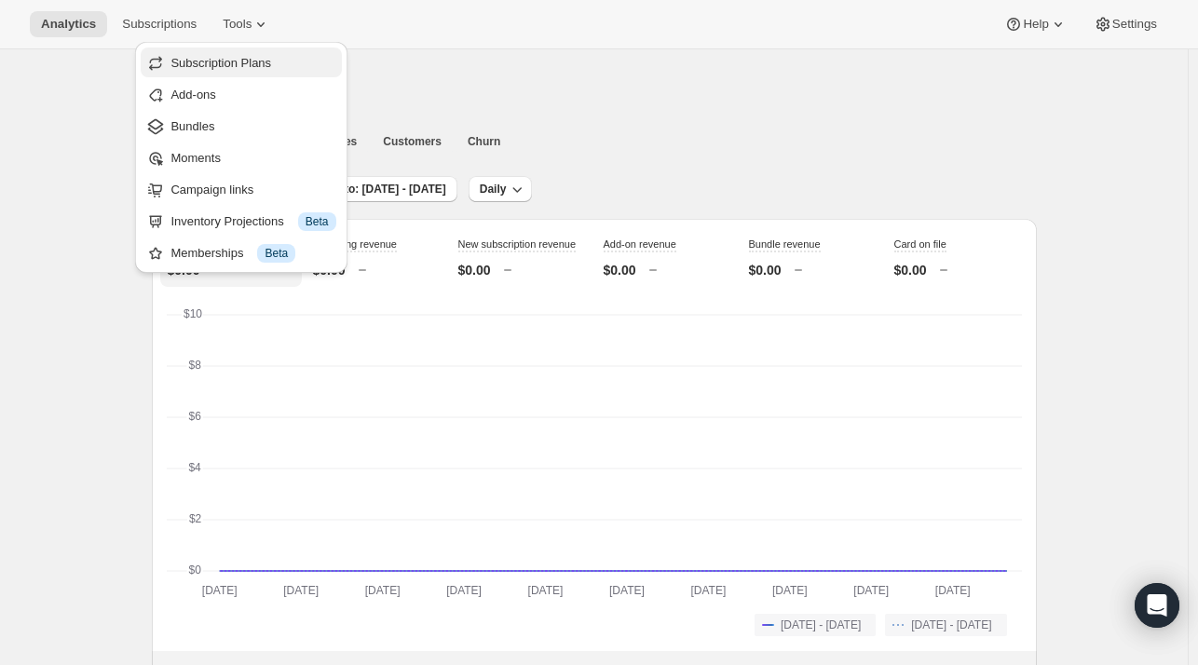
click at [235, 62] on span "Subscription Plans" at bounding box center [220, 63] width 101 height 14
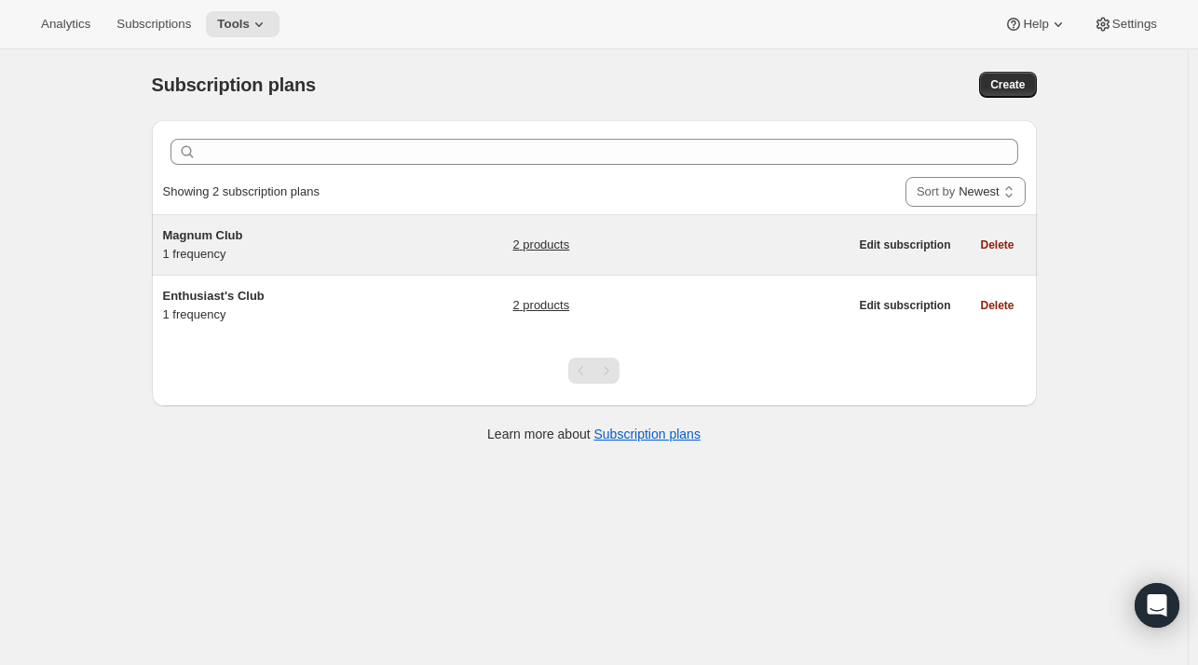
click at [266, 241] on h5 "Magnum Club" at bounding box center [279, 235] width 233 height 19
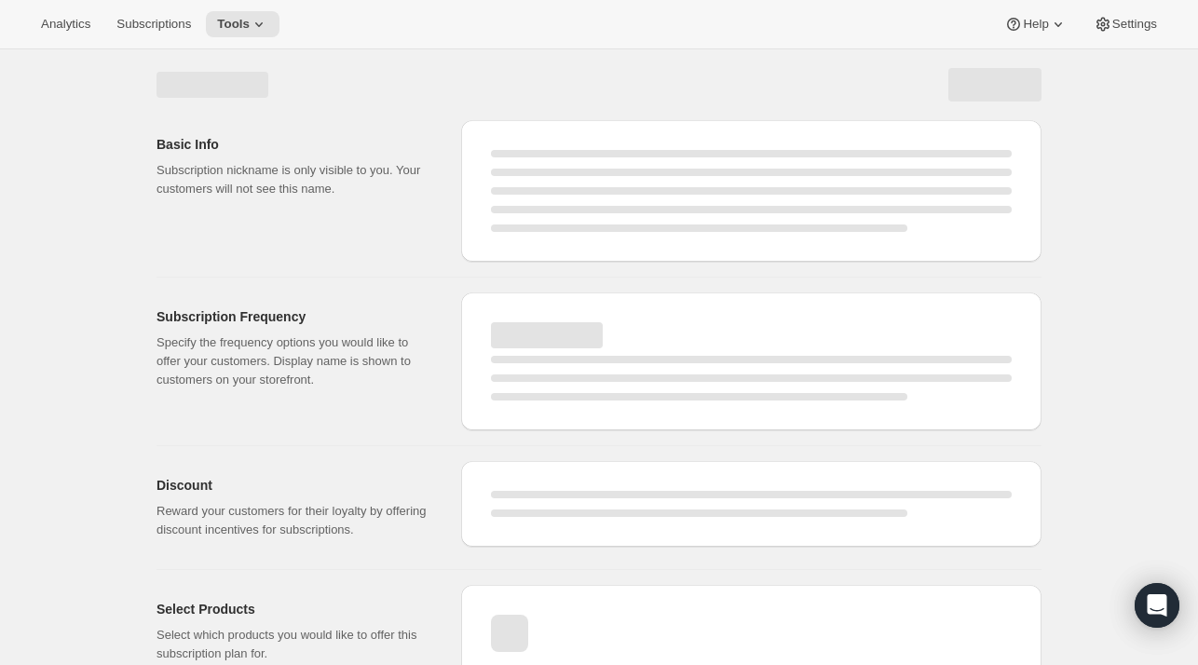
select select "WEEK"
select select "MONTH"
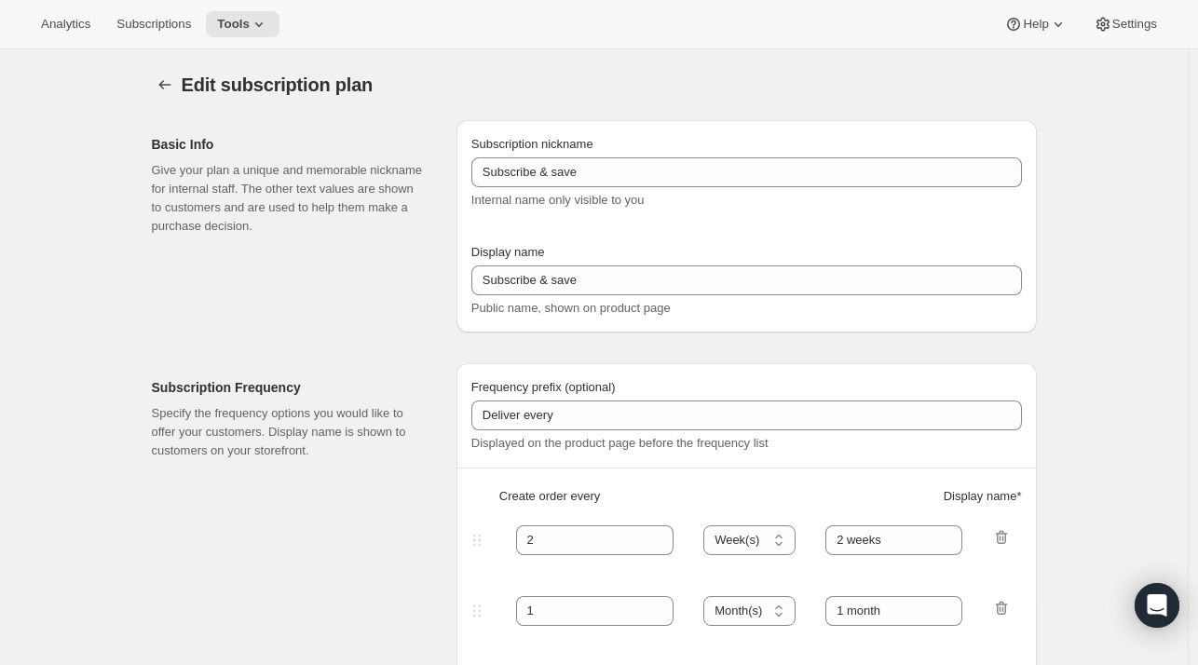
type input "Magnum Club"
select select "MONTH"
type input "2 months"
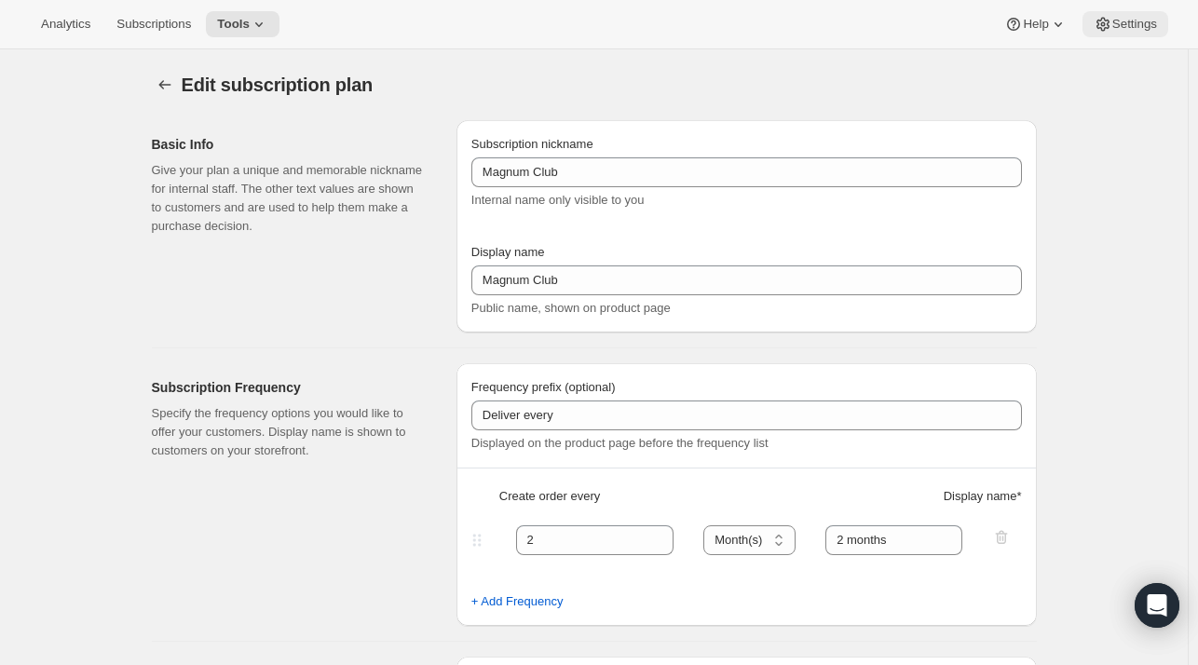
click at [1130, 18] on span "Settings" at bounding box center [1134, 24] width 45 height 15
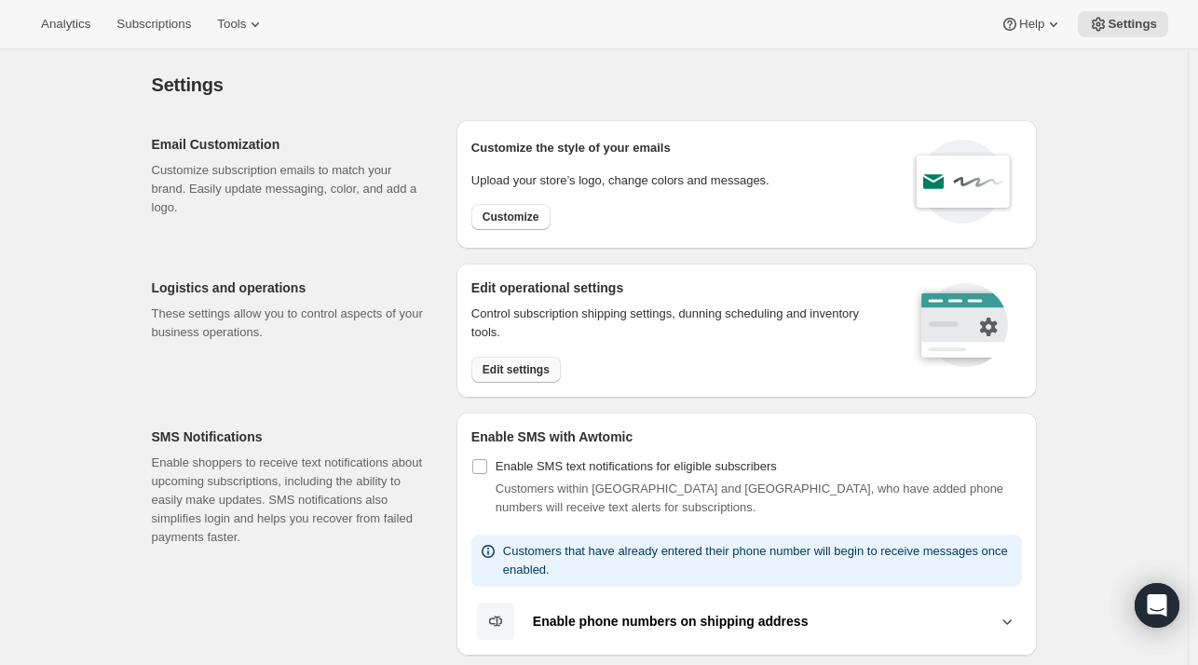
click at [523, 369] on span "Edit settings" at bounding box center [515, 369] width 67 height 15
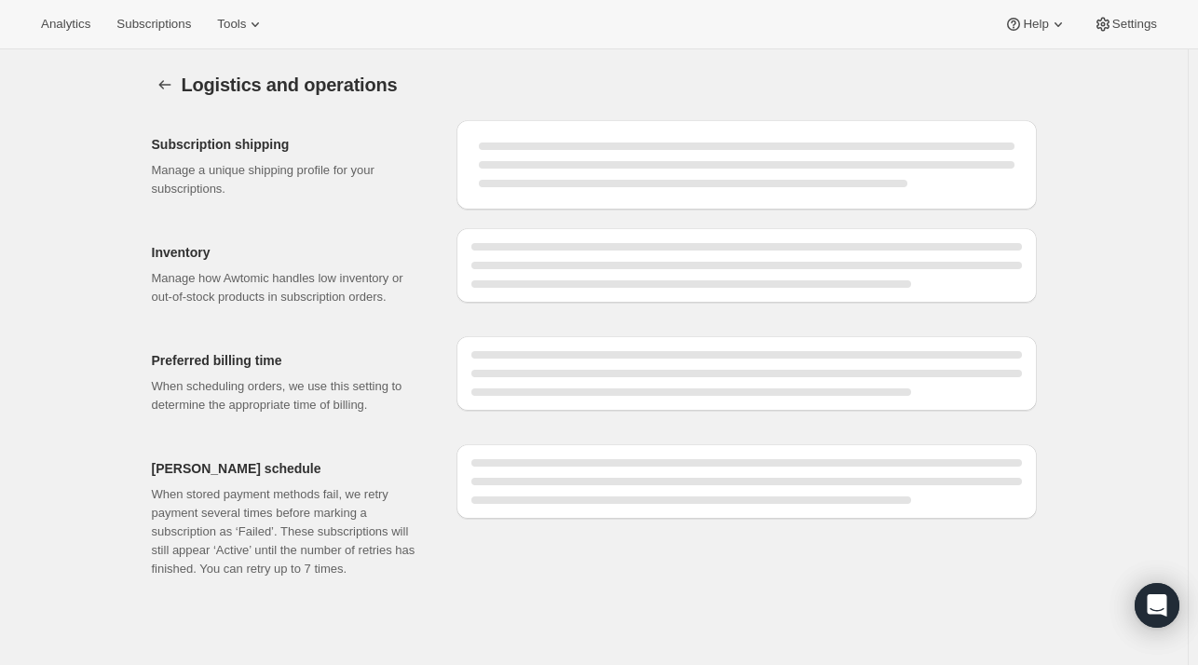
select select "DAY"
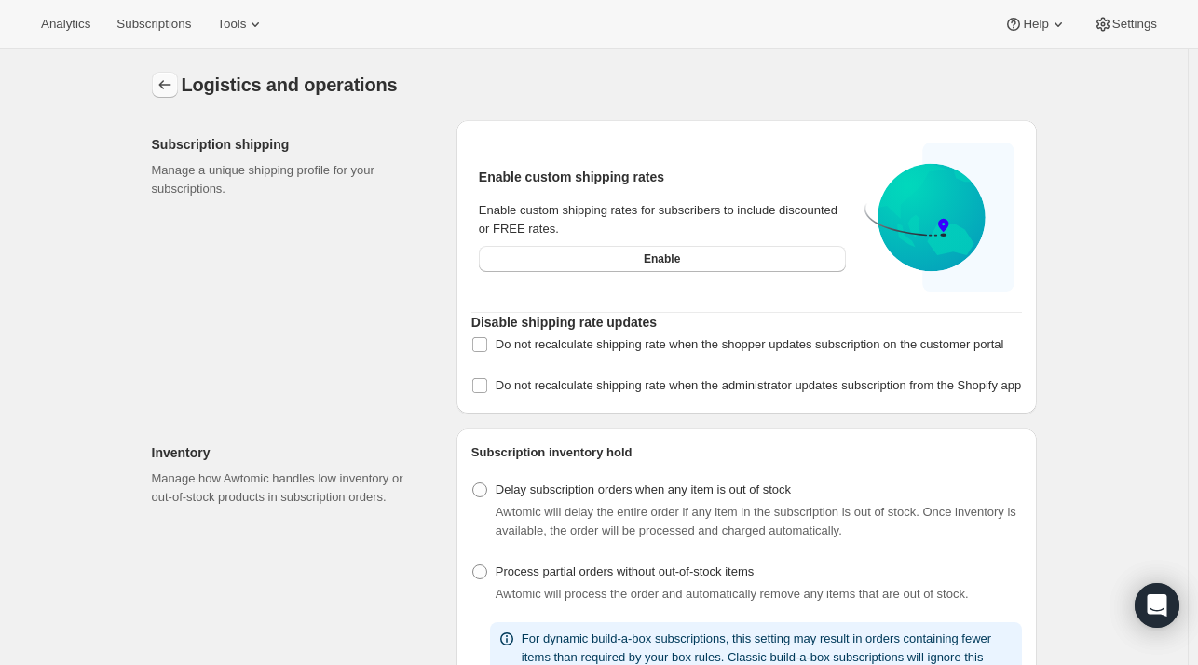
click at [163, 88] on icon "Settings" at bounding box center [165, 84] width 19 height 19
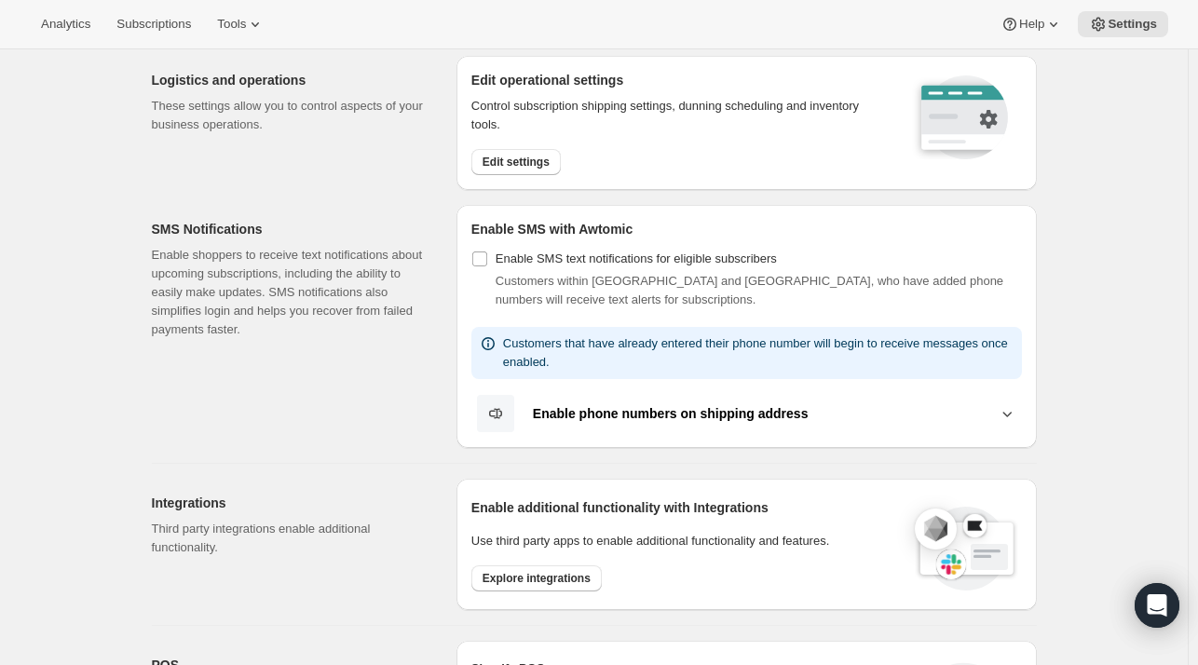
scroll to position [205, 0]
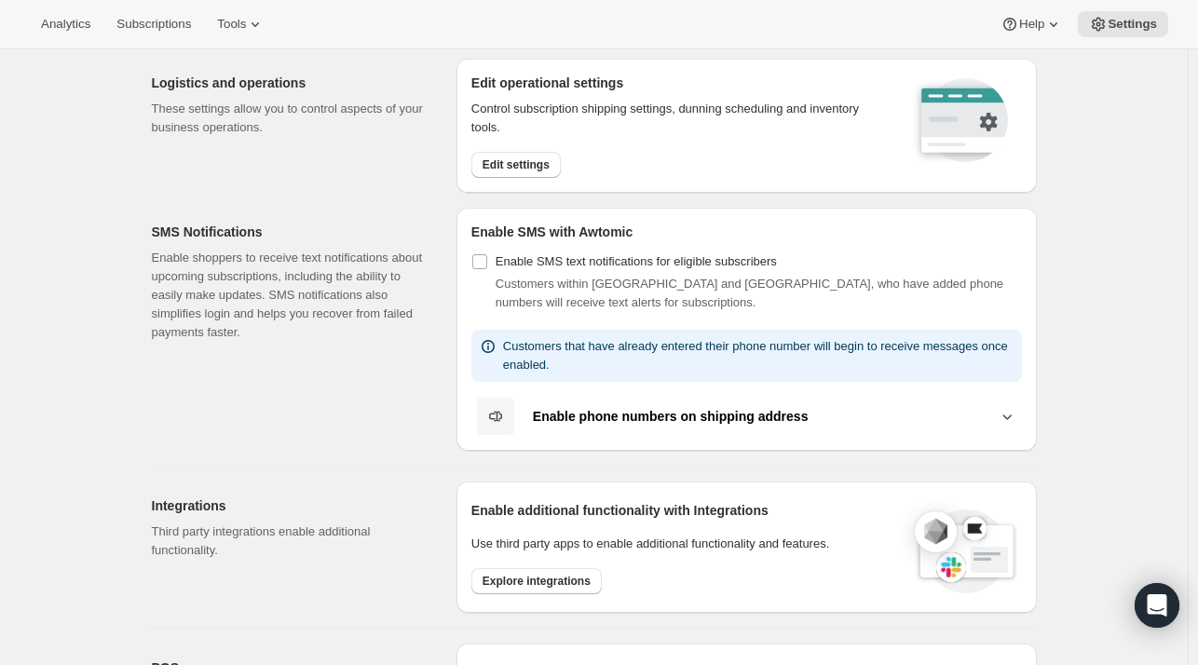
click at [1005, 422] on icon at bounding box center [1006, 416] width 19 height 19
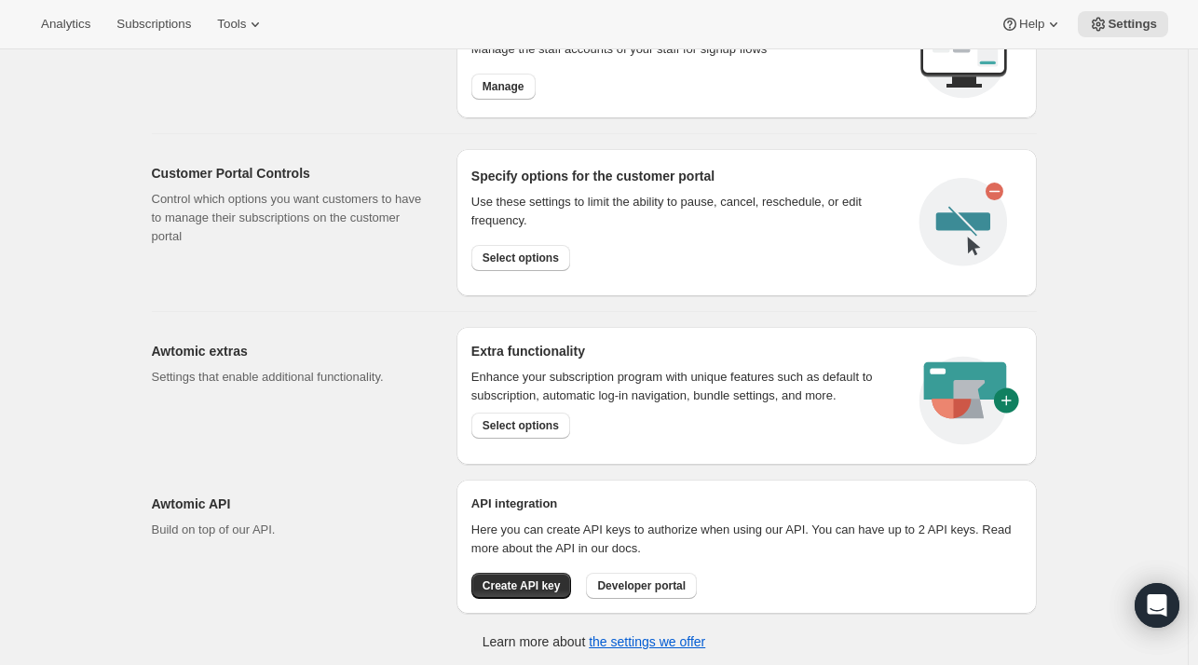
scroll to position [954, 0]
drag, startPoint x: 512, startPoint y: 527, endPoint x: 591, endPoint y: 515, distance: 80.1
click at [591, 521] on p "Here you can create API keys to authorize when using our API. You can have up t…" at bounding box center [746, 539] width 550 height 37
drag, startPoint x: 616, startPoint y: 526, endPoint x: 648, endPoint y: 526, distance: 32.6
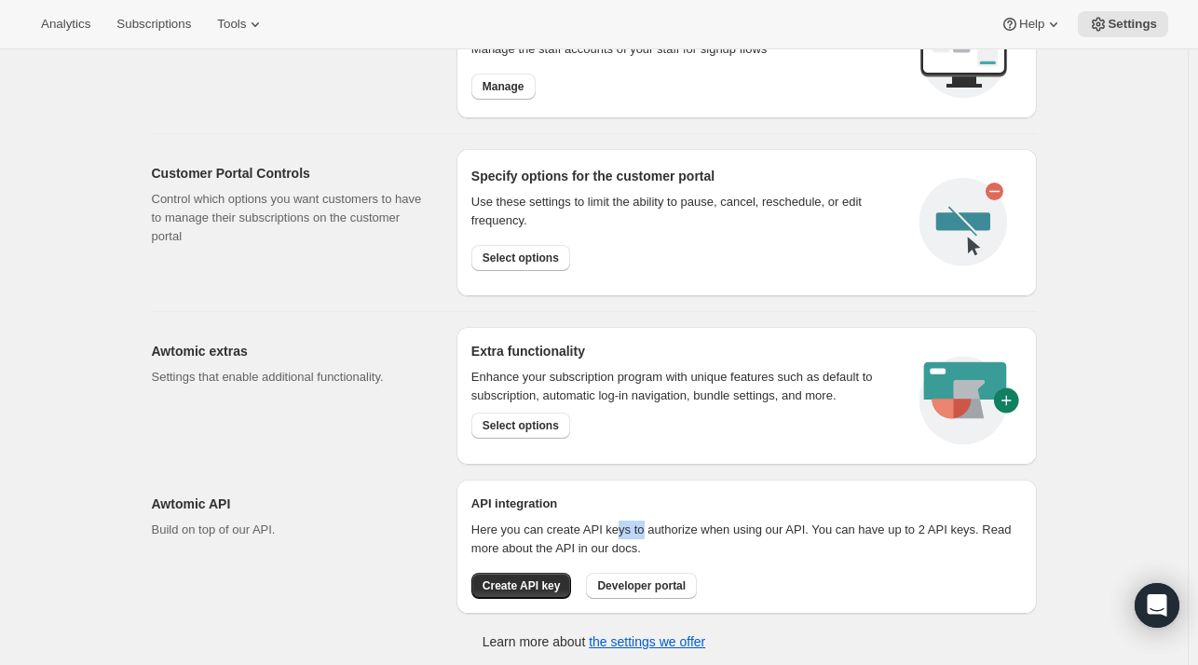
click at [648, 526] on p "Here you can create API keys to authorize when using our API. You can have up t…" at bounding box center [746, 539] width 550 height 37
drag, startPoint x: 622, startPoint y: 528, endPoint x: 680, endPoint y: 527, distance: 57.8
click at [680, 527] on p "Here you can create API keys to authorize when using our API. You can have up t…" at bounding box center [746, 539] width 550 height 37
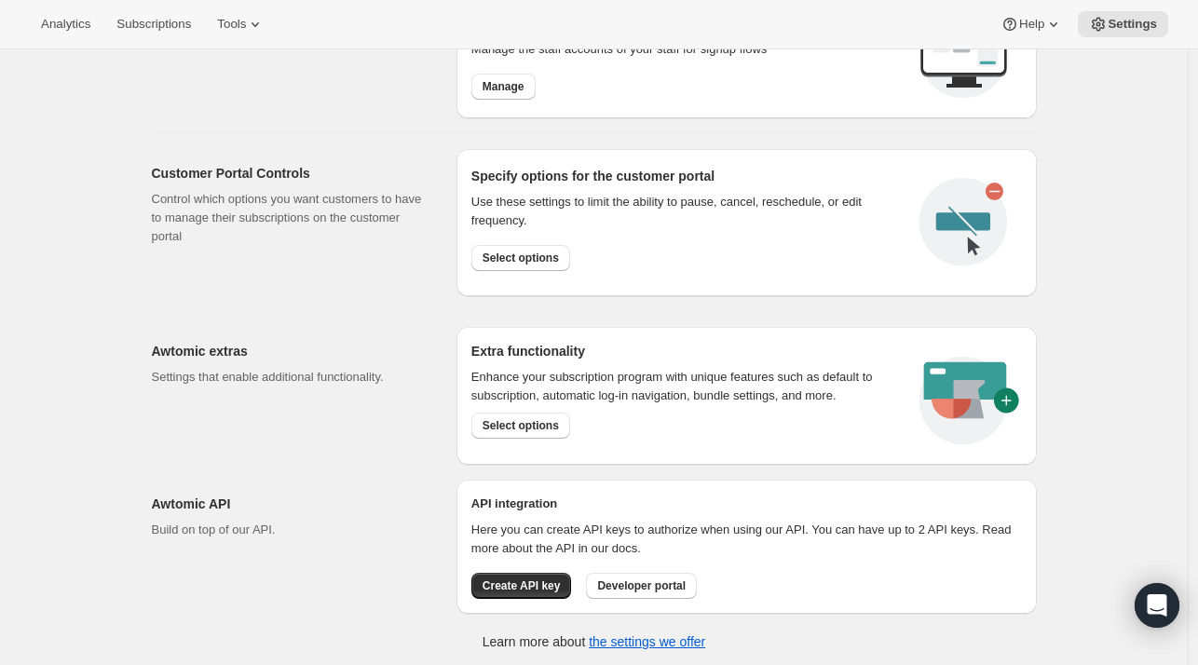
scroll to position [0, 0]
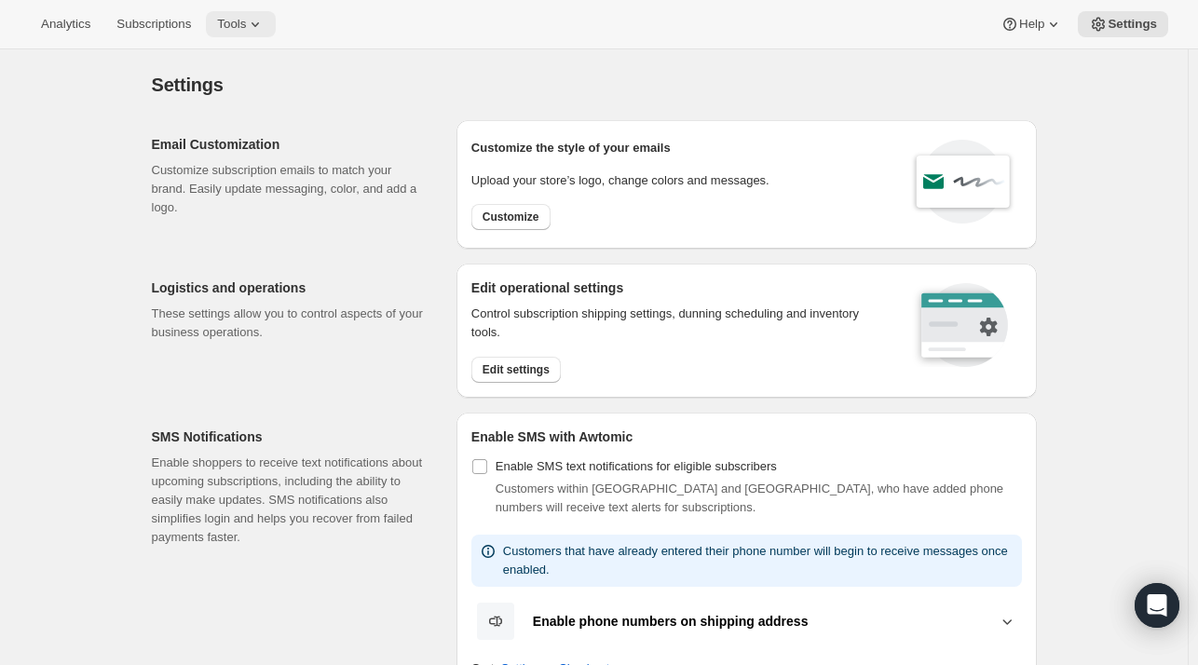
click at [233, 31] on span "Tools" at bounding box center [231, 24] width 29 height 15
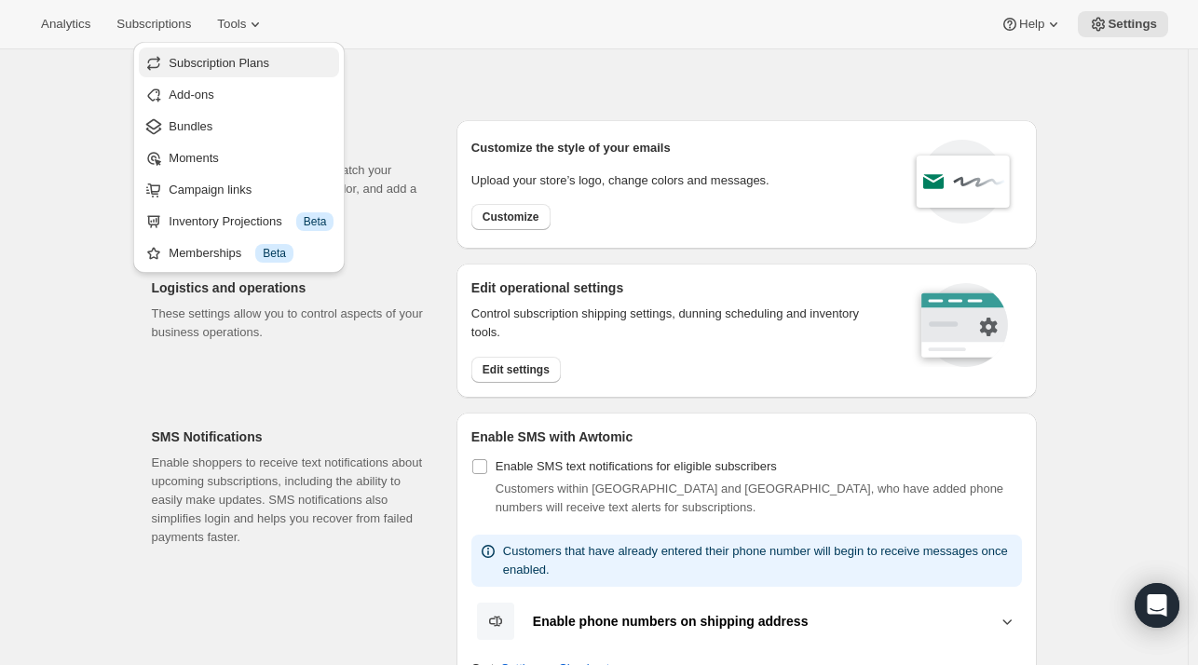
click at [202, 69] on span "Subscription Plans" at bounding box center [219, 63] width 101 height 14
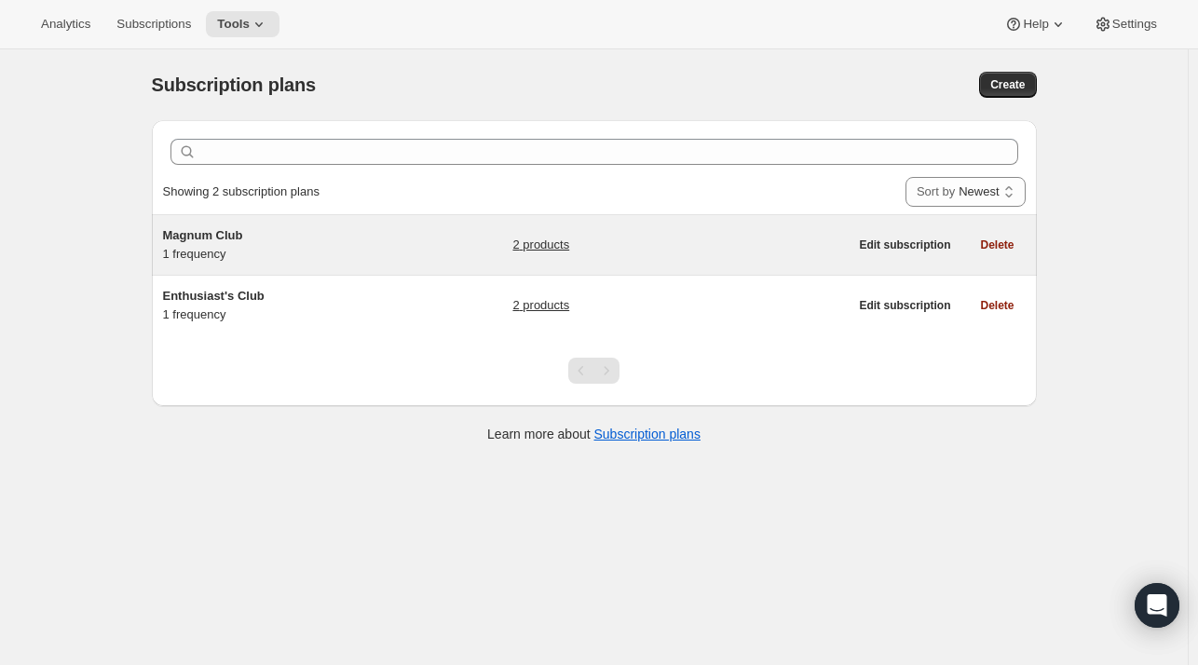
click at [534, 249] on link "2 products" at bounding box center [540, 245] width 57 height 19
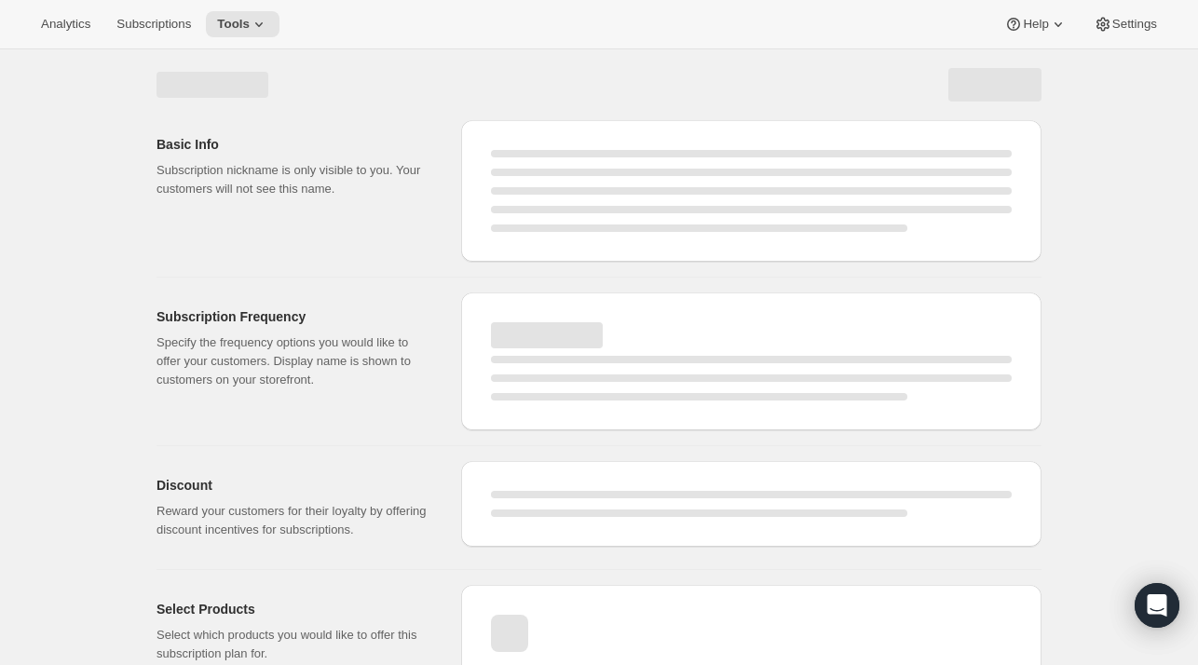
select select "WEEK"
select select "MONTH"
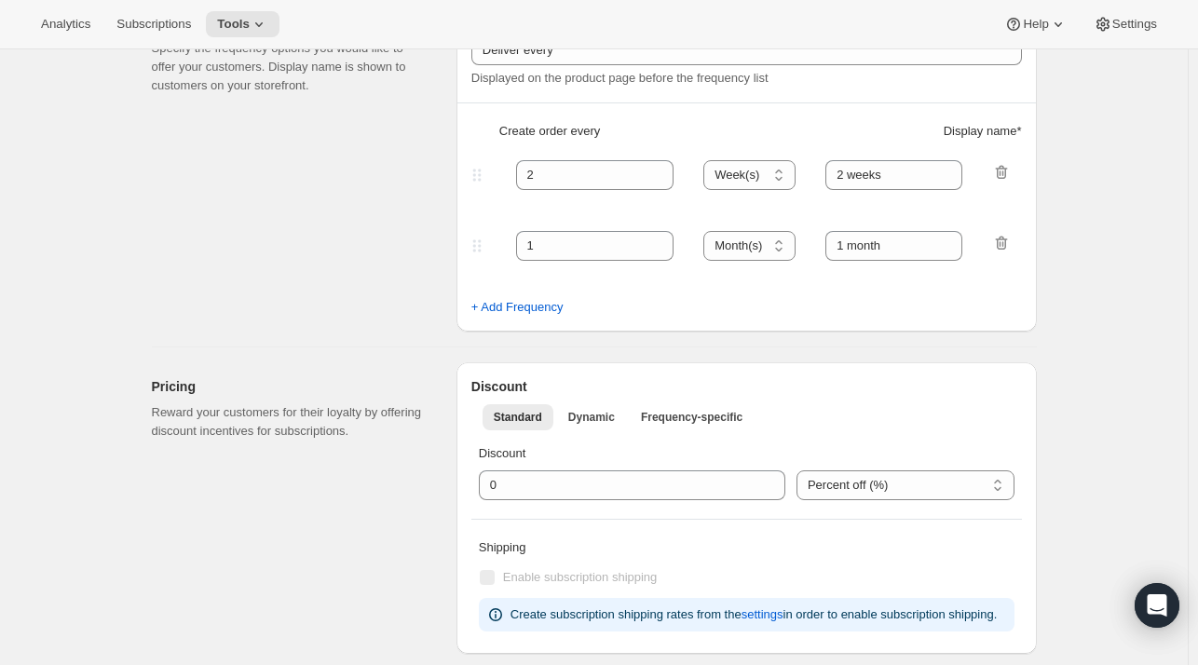
type input "Magnum Club"
select select "MONTH"
type input "2 months"
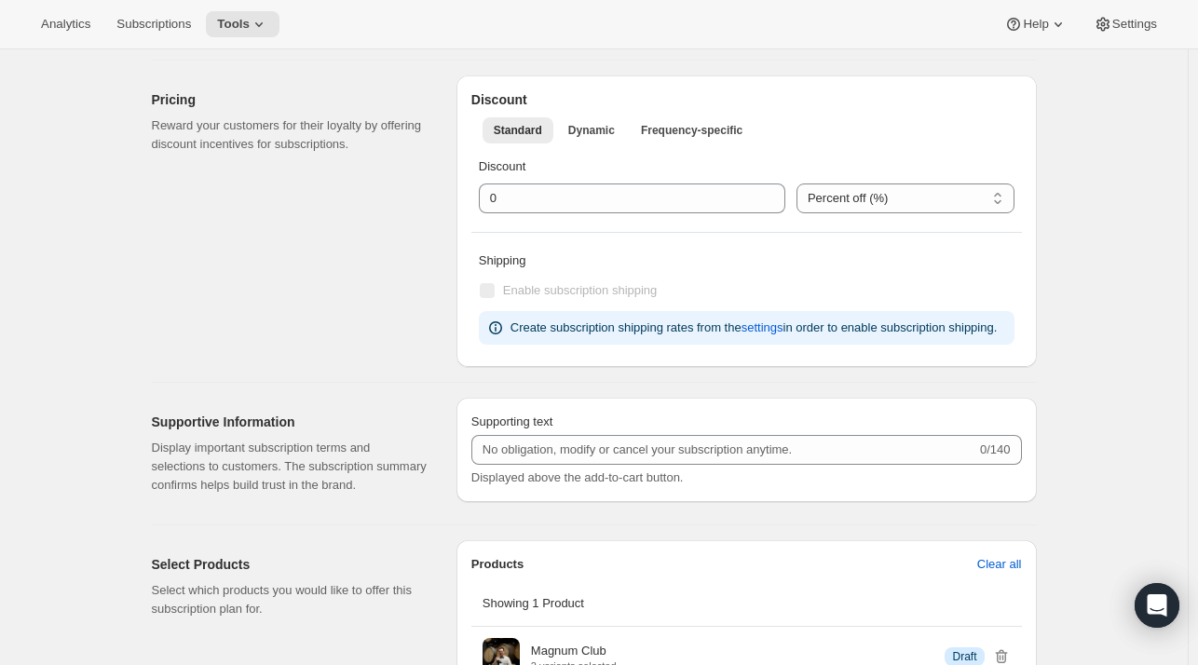
scroll to position [775, 0]
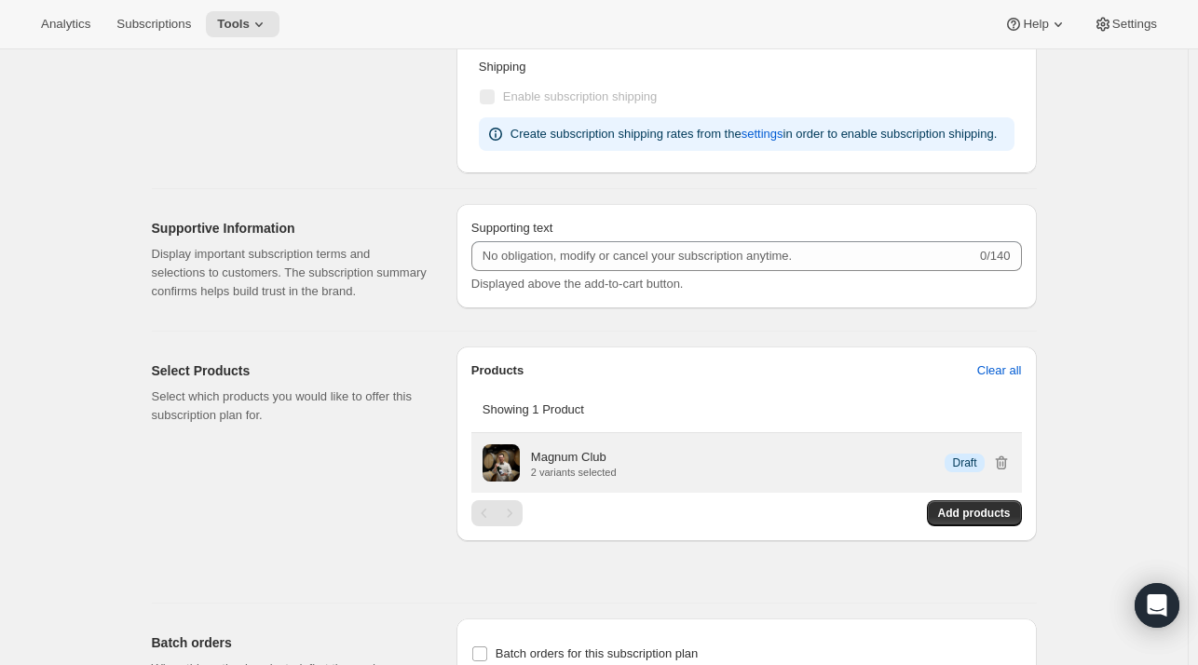
click at [569, 459] on p "Magnum Club" at bounding box center [568, 457] width 75 height 19
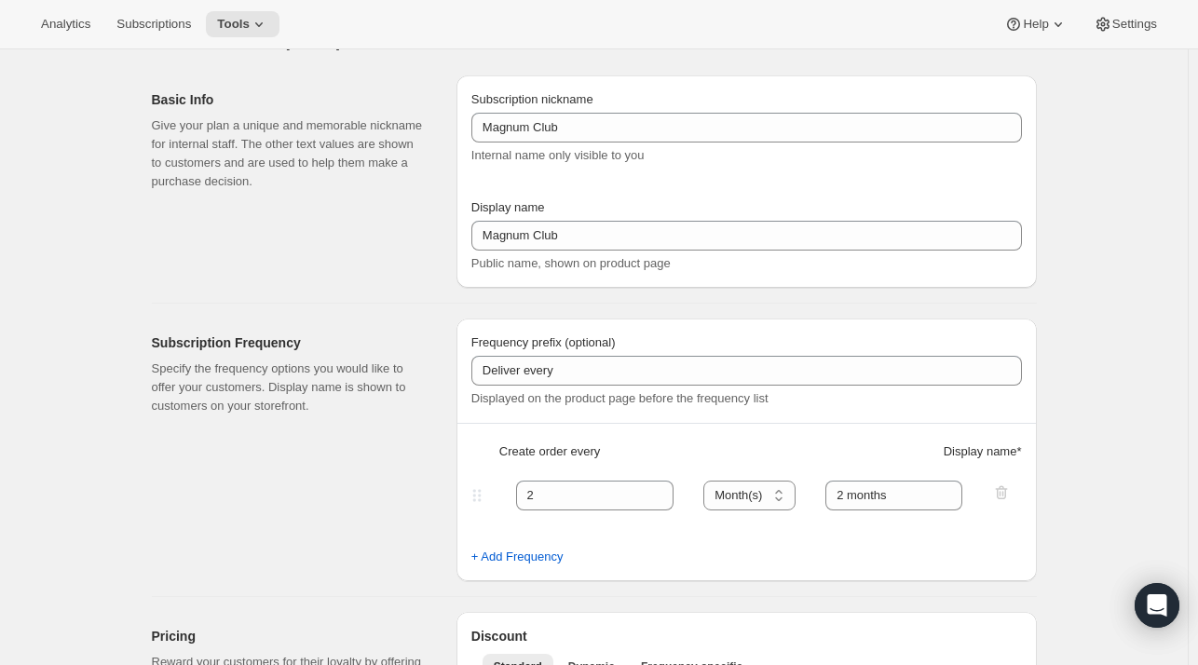
scroll to position [0, 0]
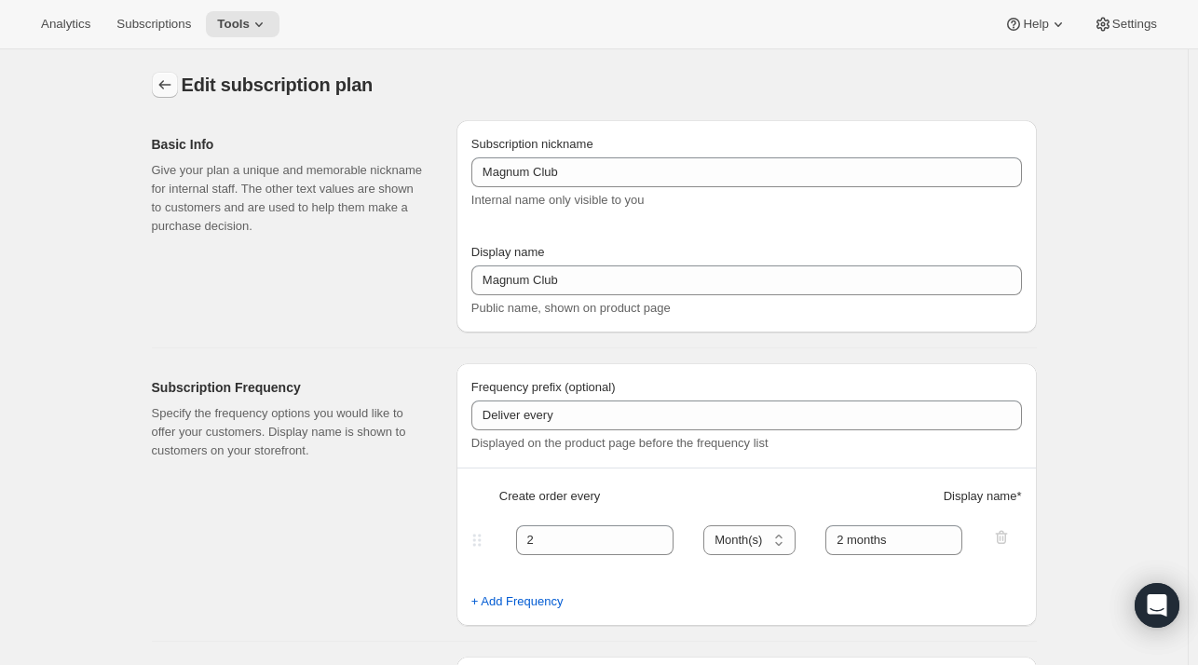
click at [167, 87] on icon "Subscription plans" at bounding box center [165, 84] width 19 height 19
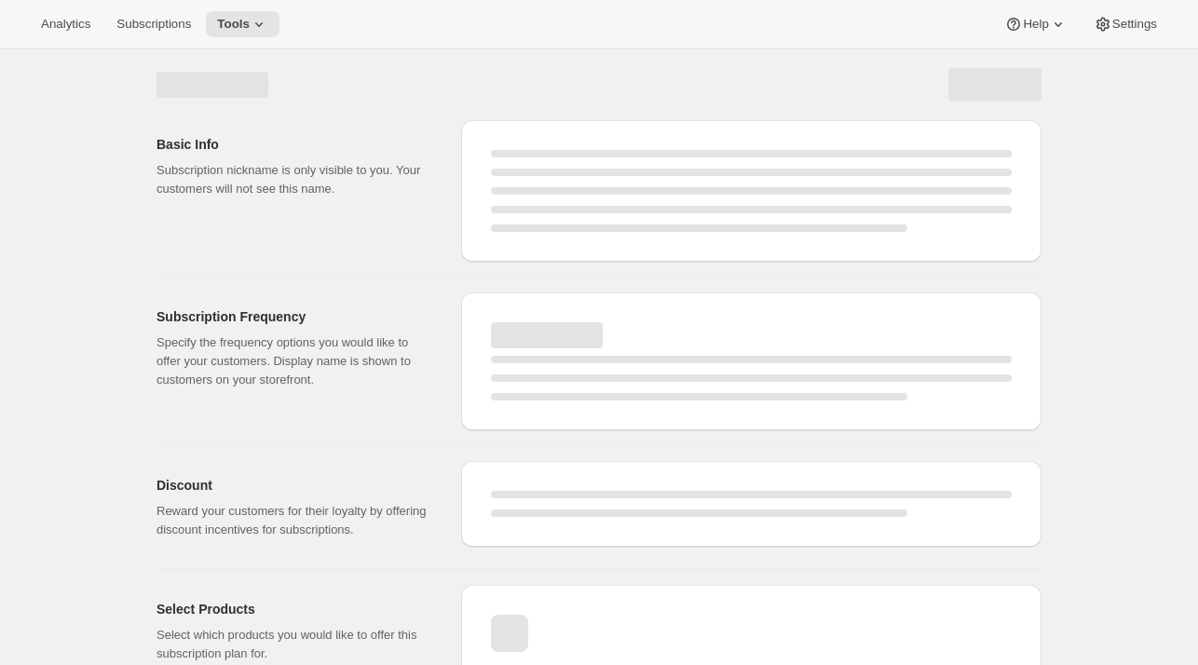
select select "WEEK"
select select "MONTH"
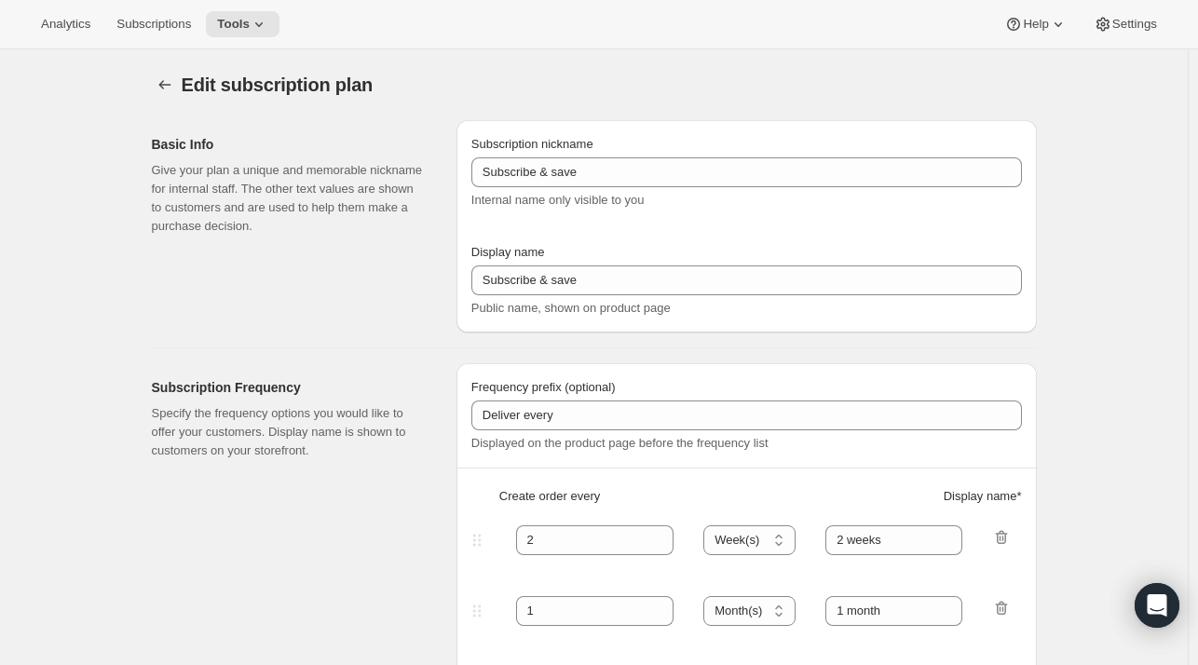
type input "Enthusiast's Club"
type input "3"
select select "MONTH"
type input "Quarterly Delivery"
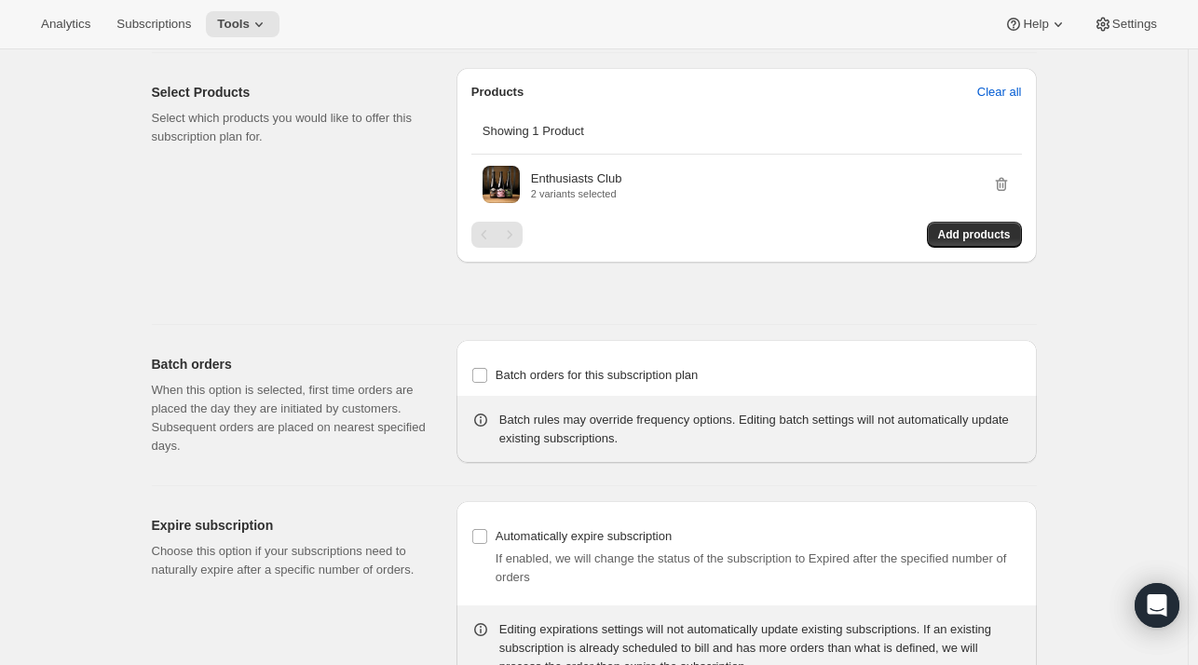
scroll to position [1133, 0]
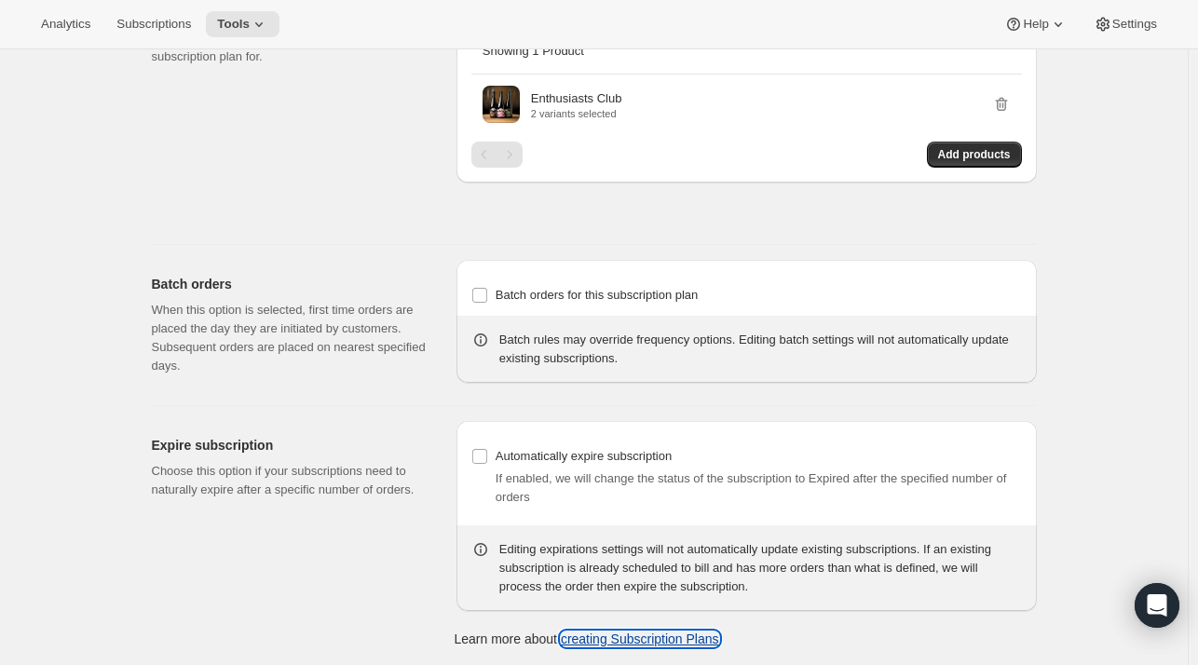
click at [607, 638] on link "creating Subscription Plans" at bounding box center [640, 638] width 158 height 15
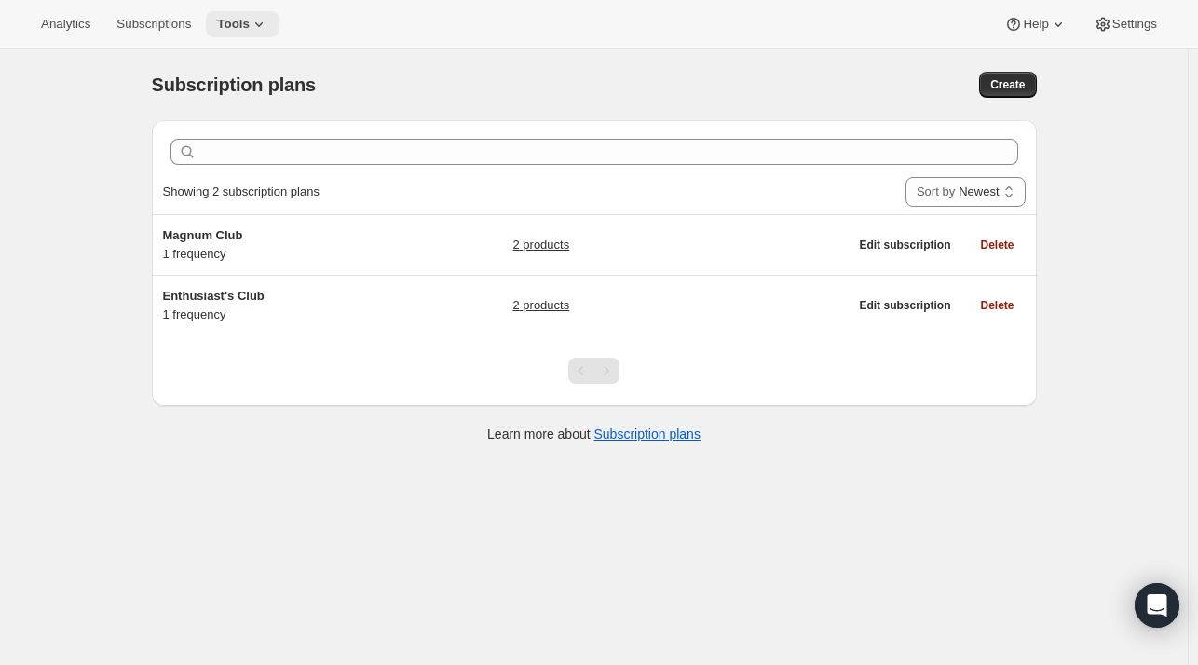
click at [242, 24] on span "Tools" at bounding box center [233, 24] width 33 height 15
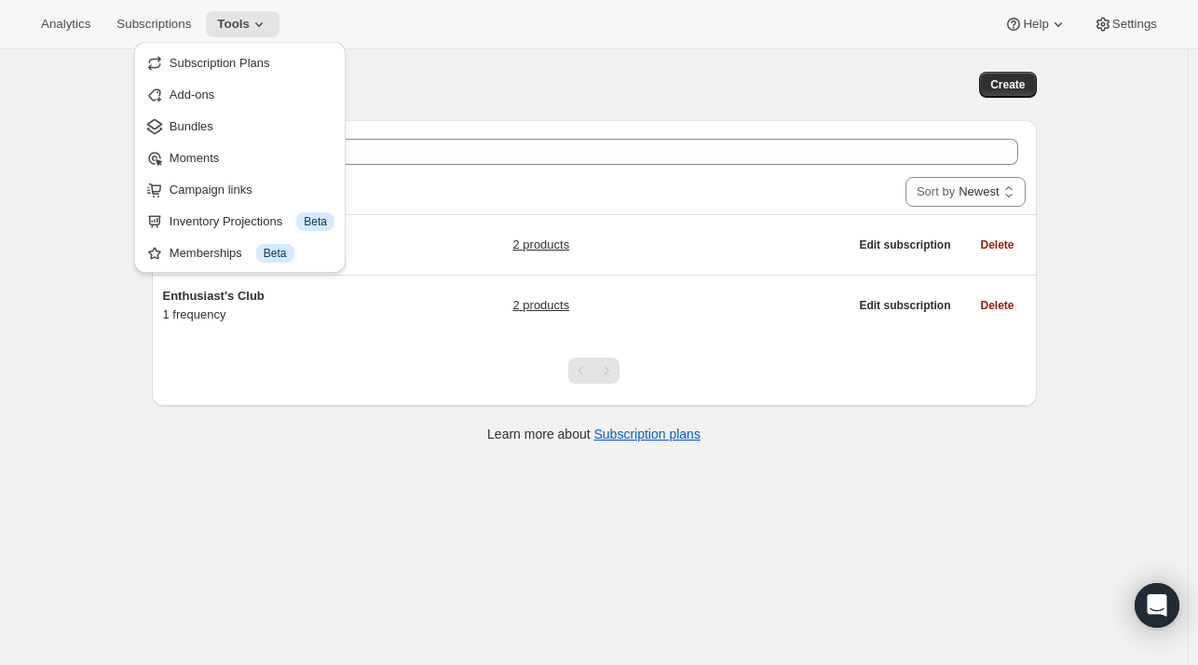
click at [417, 54] on div "Subscription plans. This page is ready Subscription plans Create" at bounding box center [594, 84] width 885 height 71
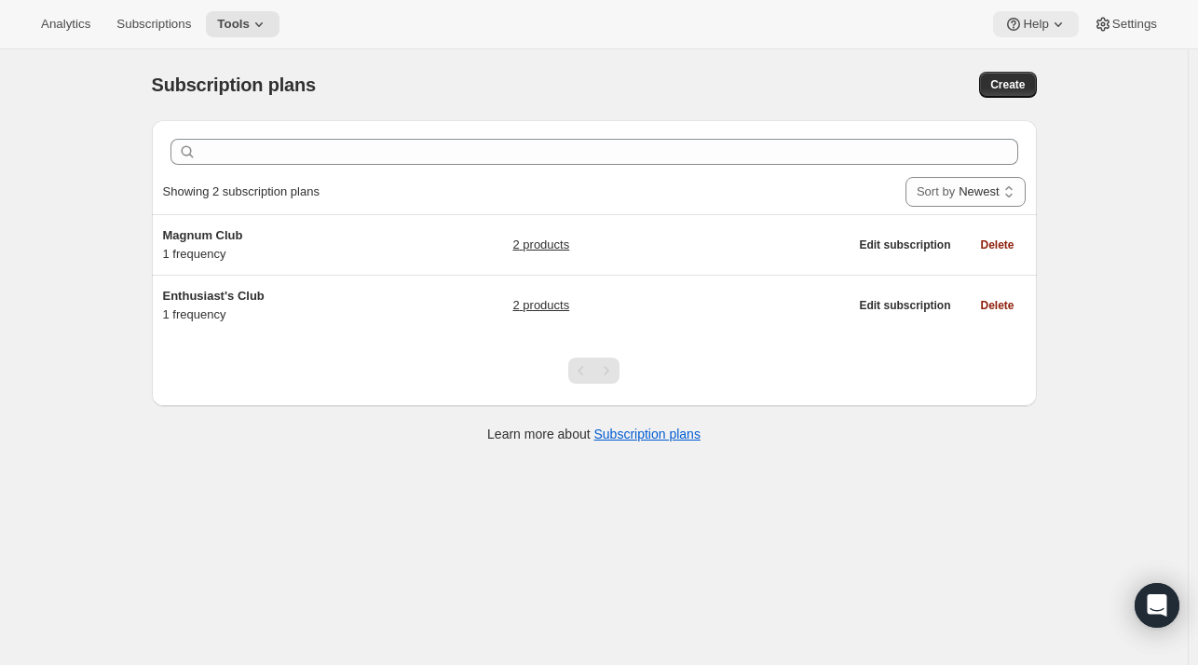
click at [1021, 30] on icon at bounding box center [1013, 24] width 19 height 19
click at [1026, 61] on span "Setup guide" at bounding box center [1036, 63] width 64 height 14
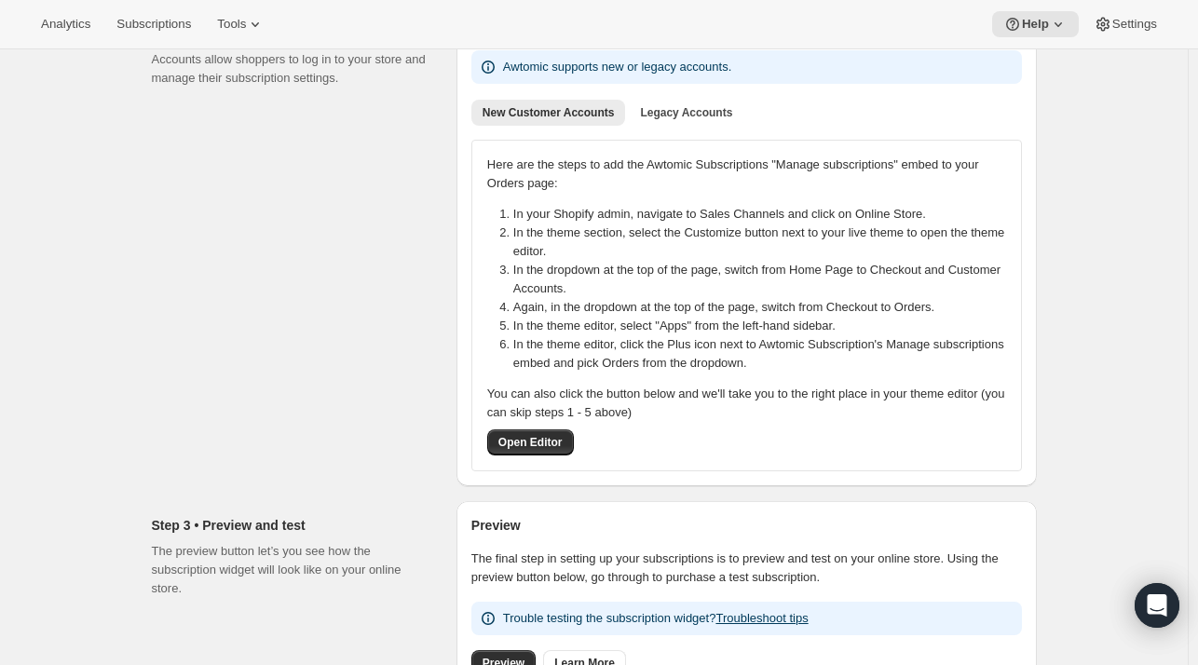
scroll to position [275, 0]
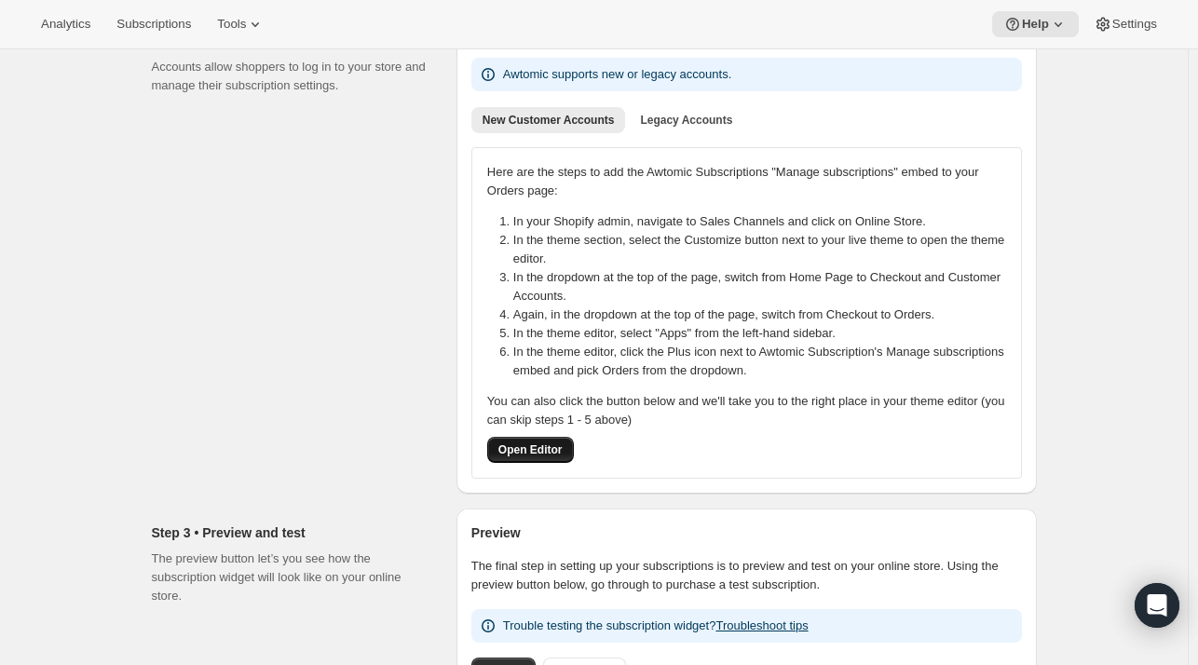
click at [544, 452] on span "Open Editor" at bounding box center [530, 449] width 64 height 15
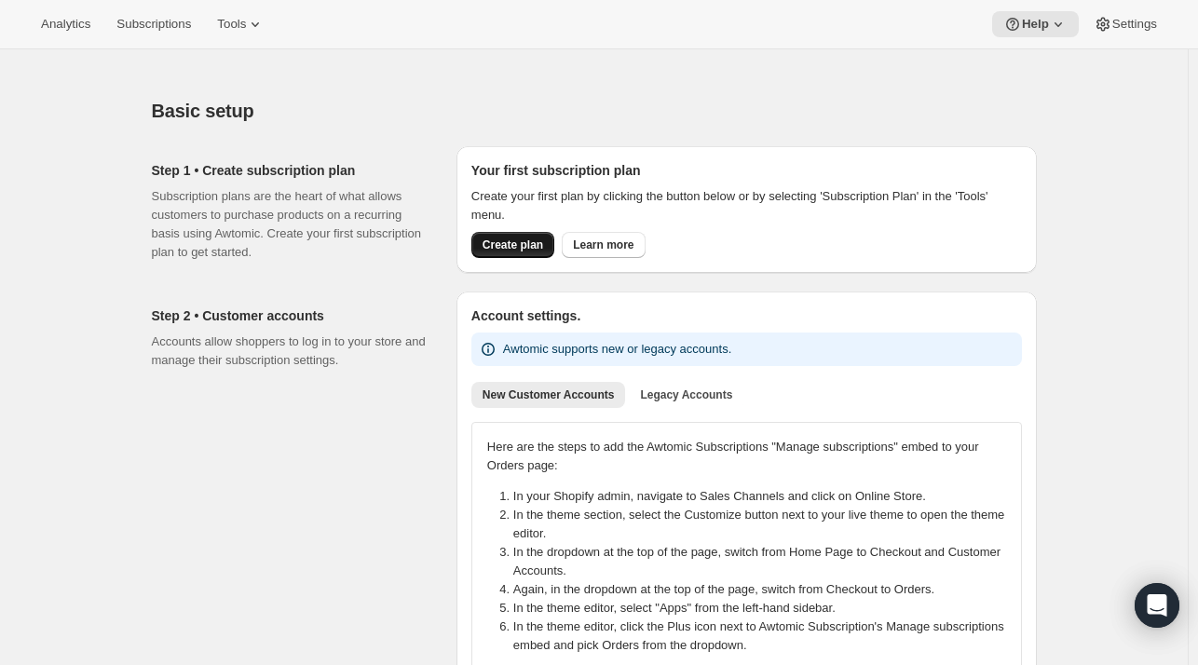
click at [521, 246] on span "Create plan" at bounding box center [512, 244] width 61 height 15
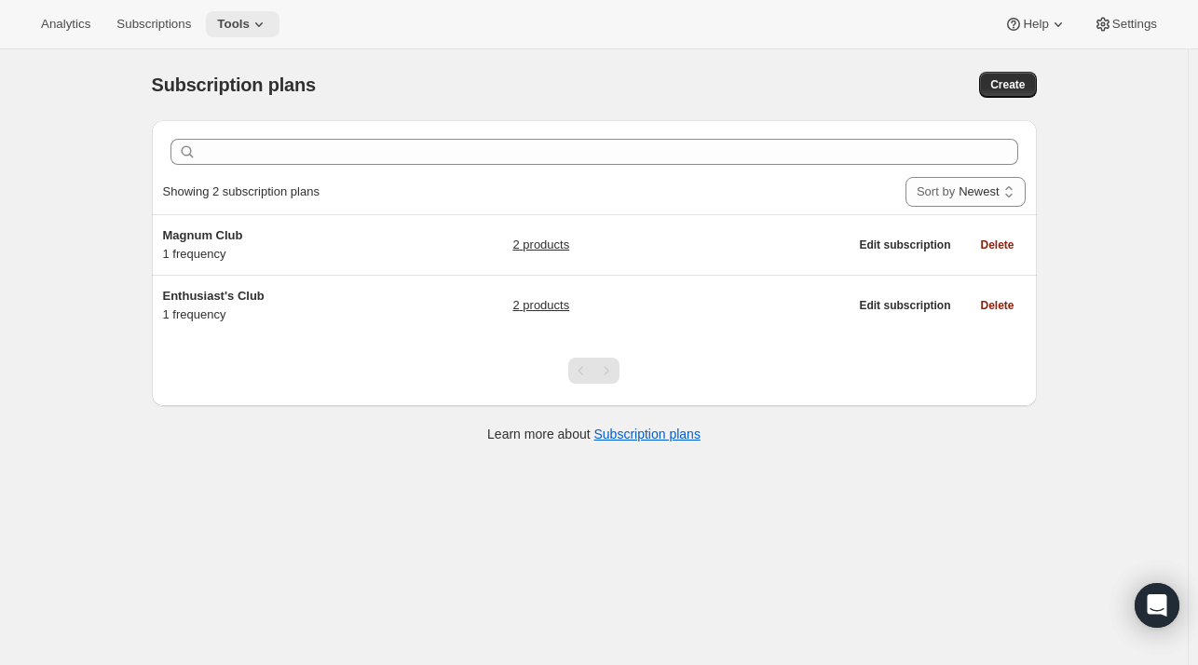
click at [255, 19] on icon at bounding box center [259, 24] width 19 height 19
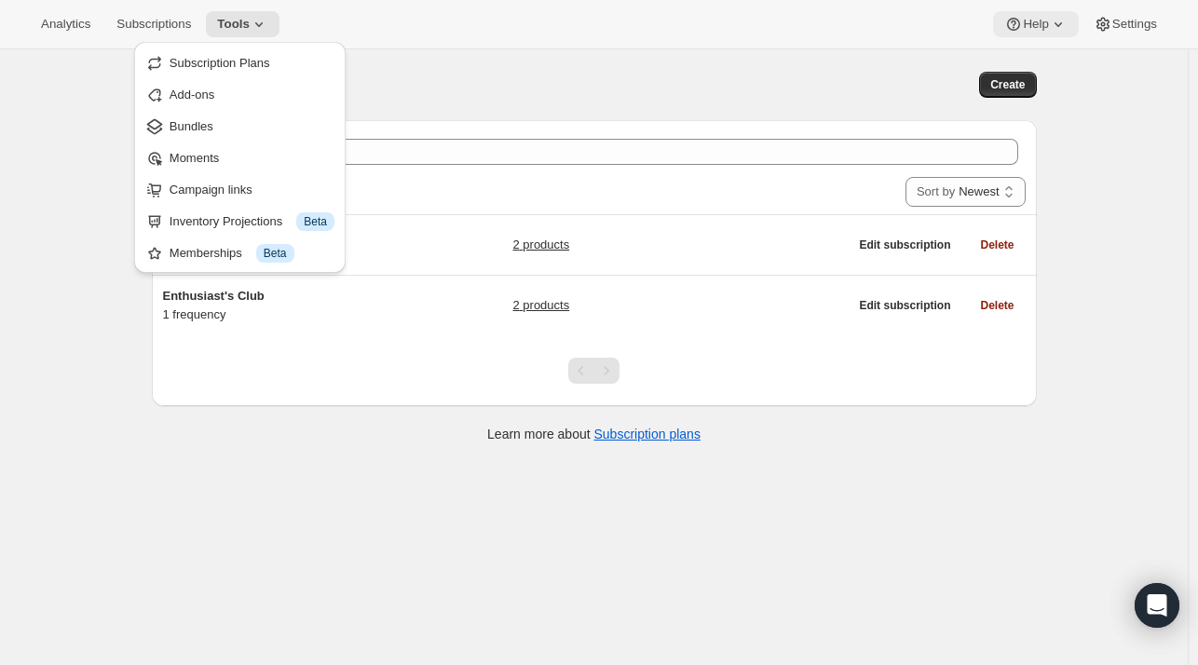
click at [1041, 36] on button "Help" at bounding box center [1035, 24] width 85 height 26
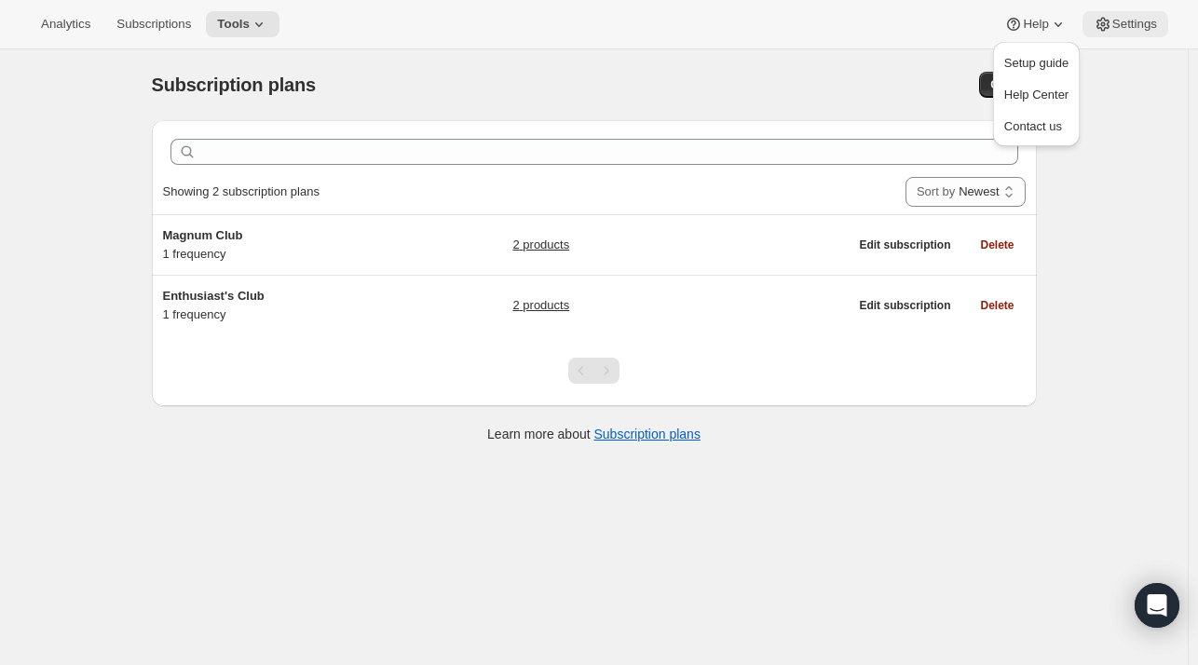
click at [1120, 21] on span "Settings" at bounding box center [1134, 24] width 45 height 15
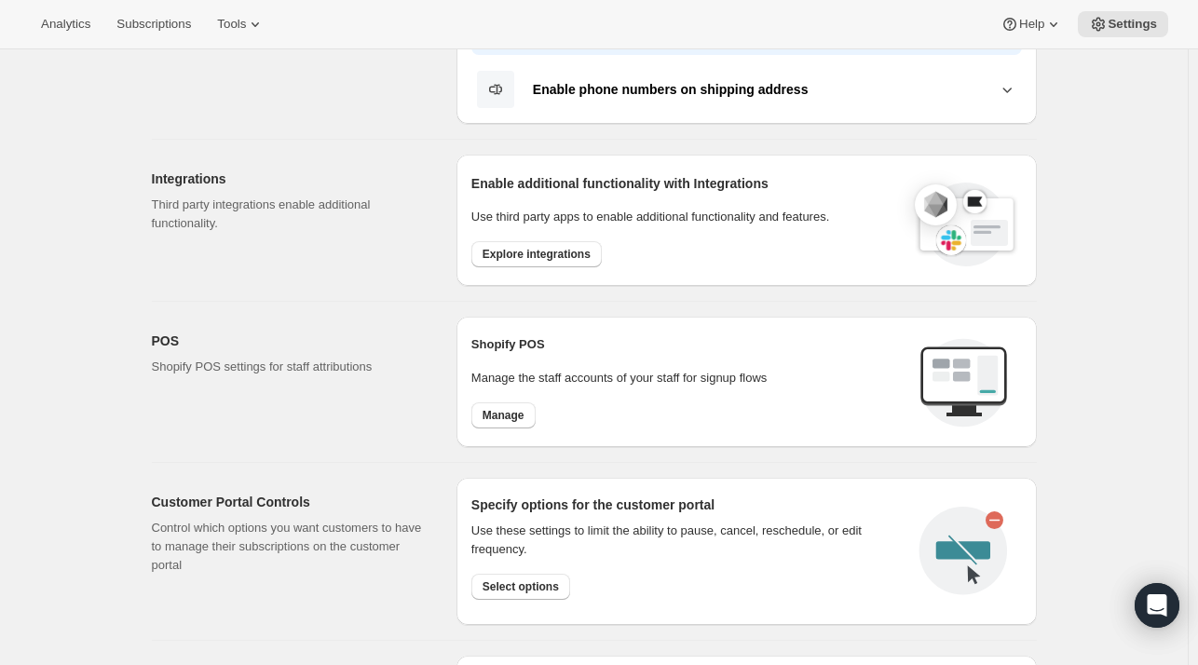
scroll to position [533, 0]
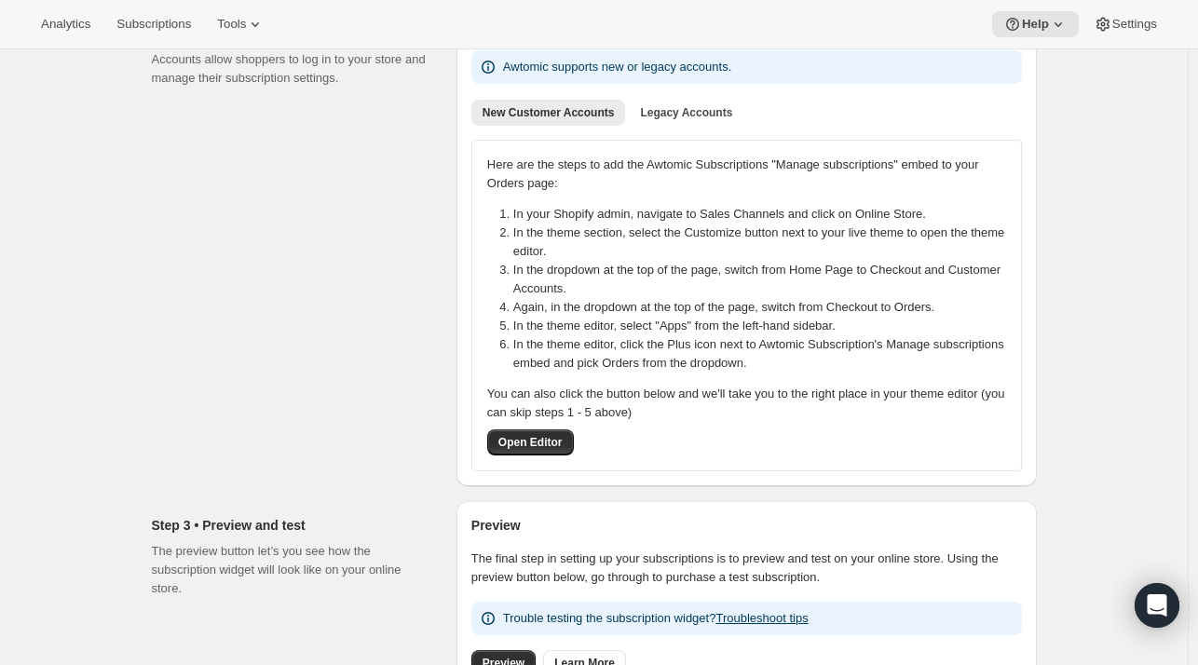
scroll to position [596, 0]
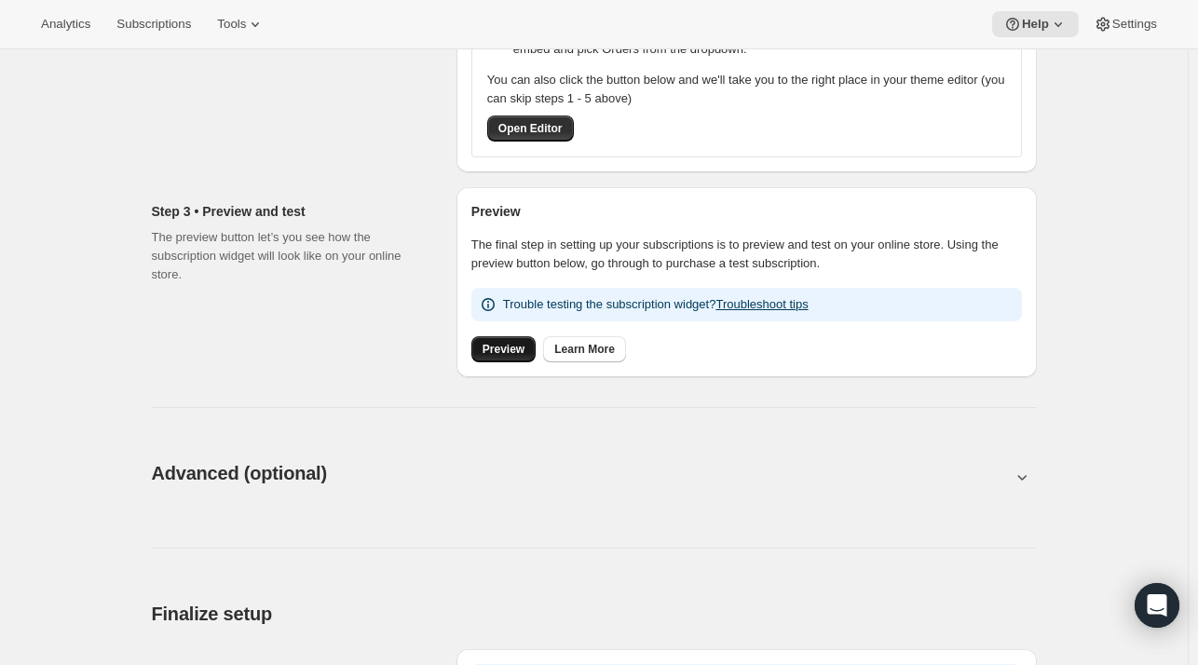
click at [525, 359] on link "Preview" at bounding box center [503, 349] width 64 height 26
click at [427, 496] on div "Advanced (optional). This page is ready Advanced (optional)" at bounding box center [594, 473] width 885 height 71
click at [914, 495] on div "Advanced (optional). This page is ready Advanced (optional)" at bounding box center [594, 473] width 885 height 71
click at [1024, 489] on div "Advanced (optional). This page is ready Advanced (optional)" at bounding box center [594, 473] width 885 height 71
click at [1026, 477] on icon at bounding box center [1021, 478] width 9 height 6
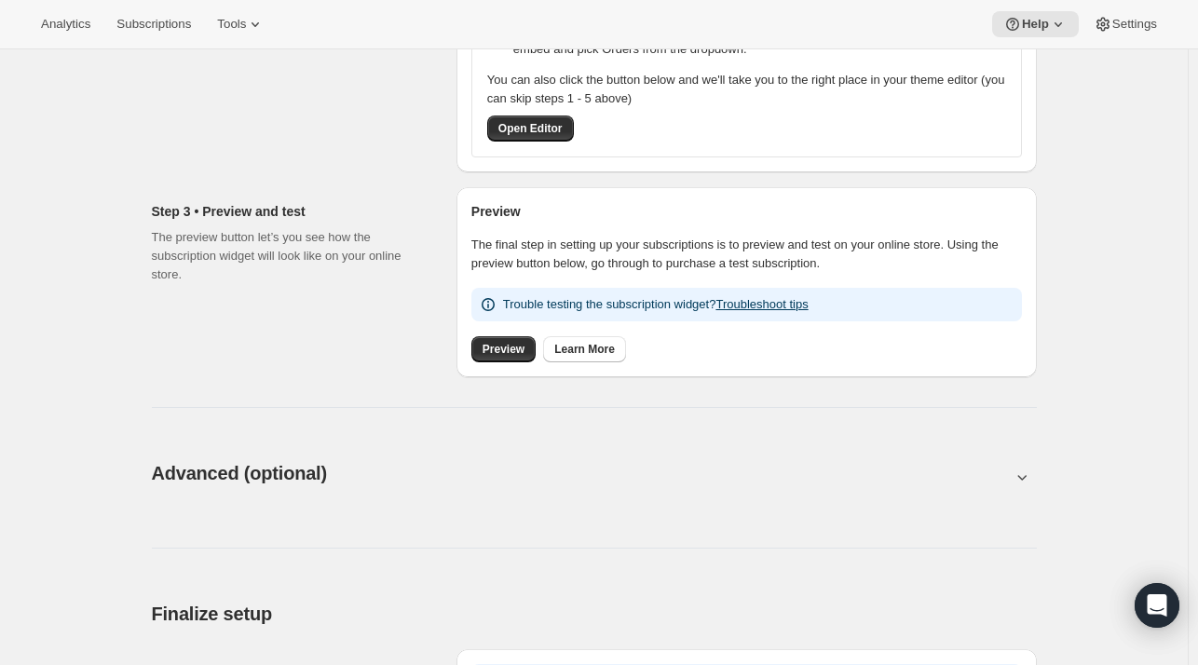
type input "<div style="text-align: center"> <hr> <br/><h3>Having issues managing your subs…"
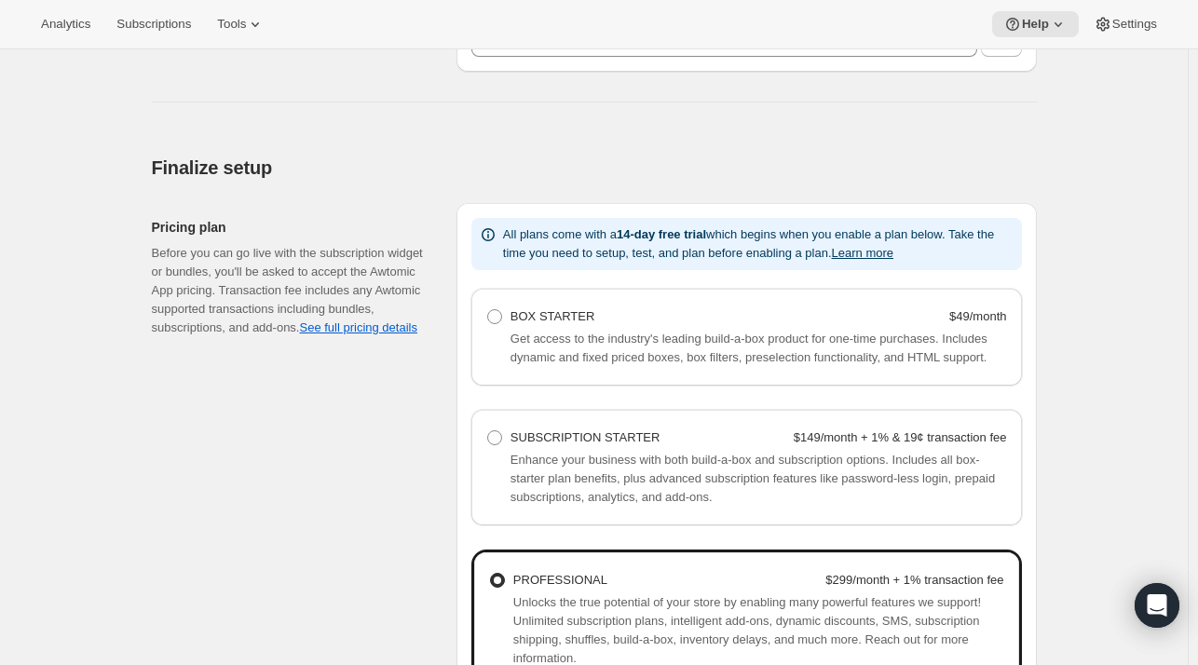
scroll to position [2259, 0]
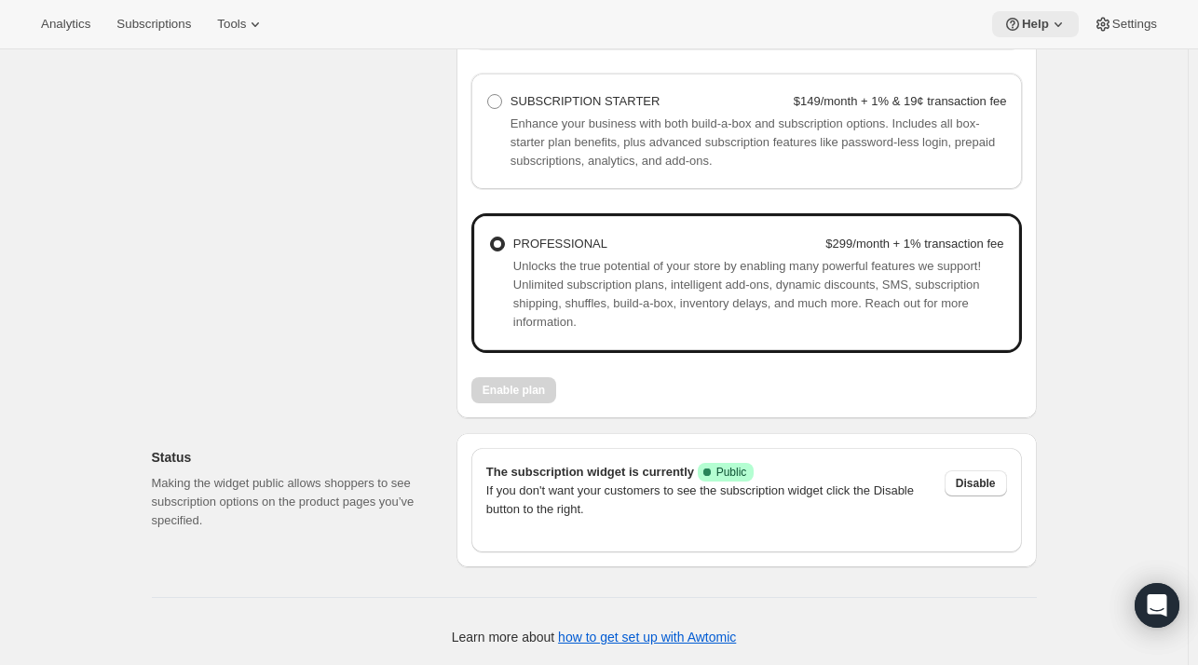
click at [1049, 30] on icon at bounding box center [1058, 24] width 19 height 19
